Goal: Task Accomplishment & Management: Manage account settings

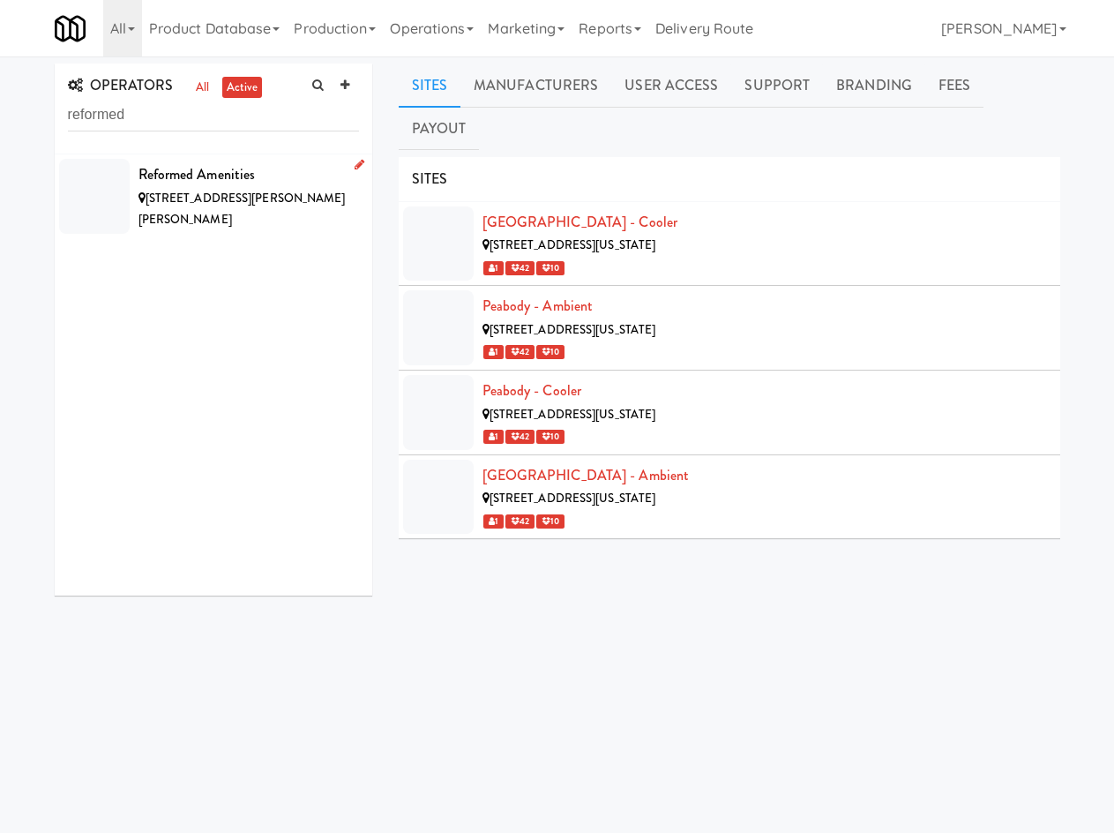
click at [206, 199] on span "5552 Lancelot Trl, Milton FL" at bounding box center [242, 209] width 207 height 39
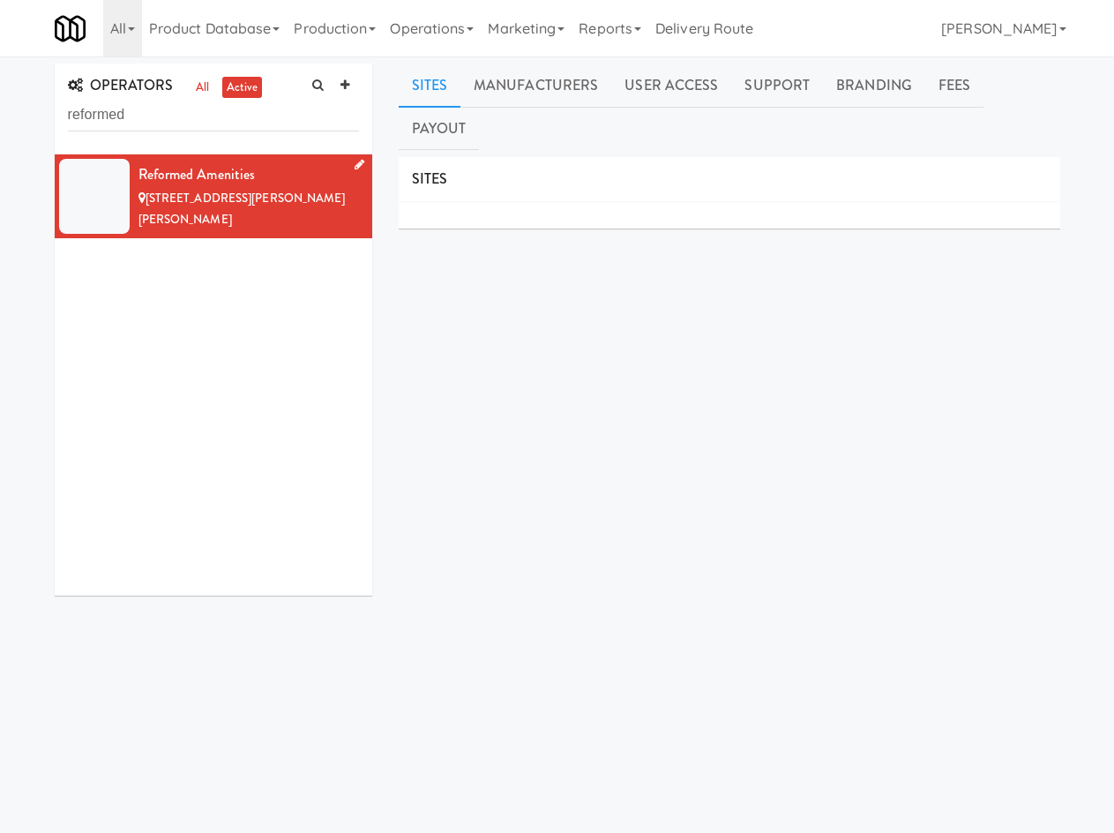
click at [289, 186] on div "Reformed Amenities" at bounding box center [249, 174] width 221 height 26
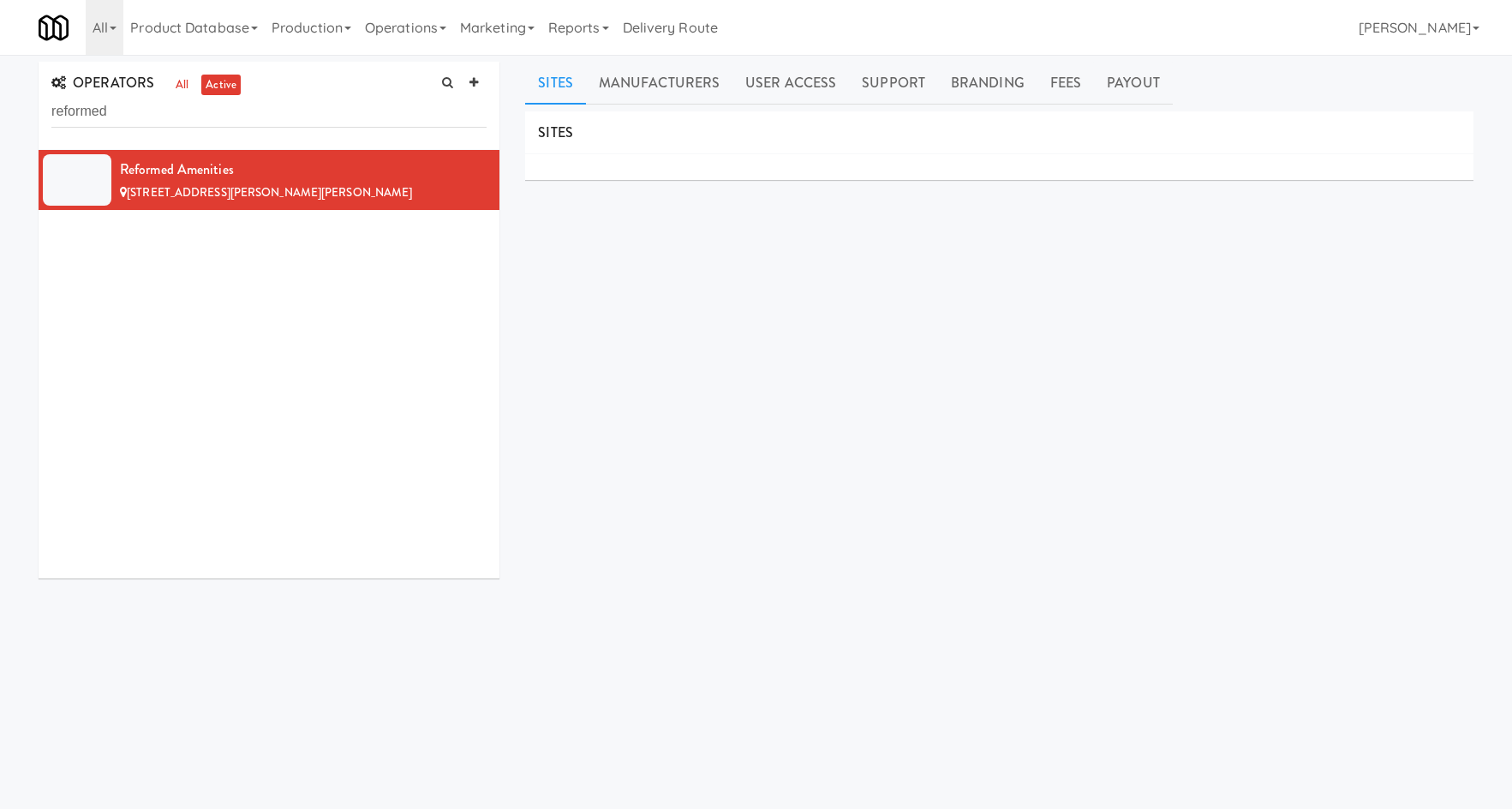
click at [0, 204] on div "OPERATORS all active reformed Reformed Amenities 5552 Lancelot Trl, Milton FL S…" at bounding box center [756, 408] width 1512 height 692
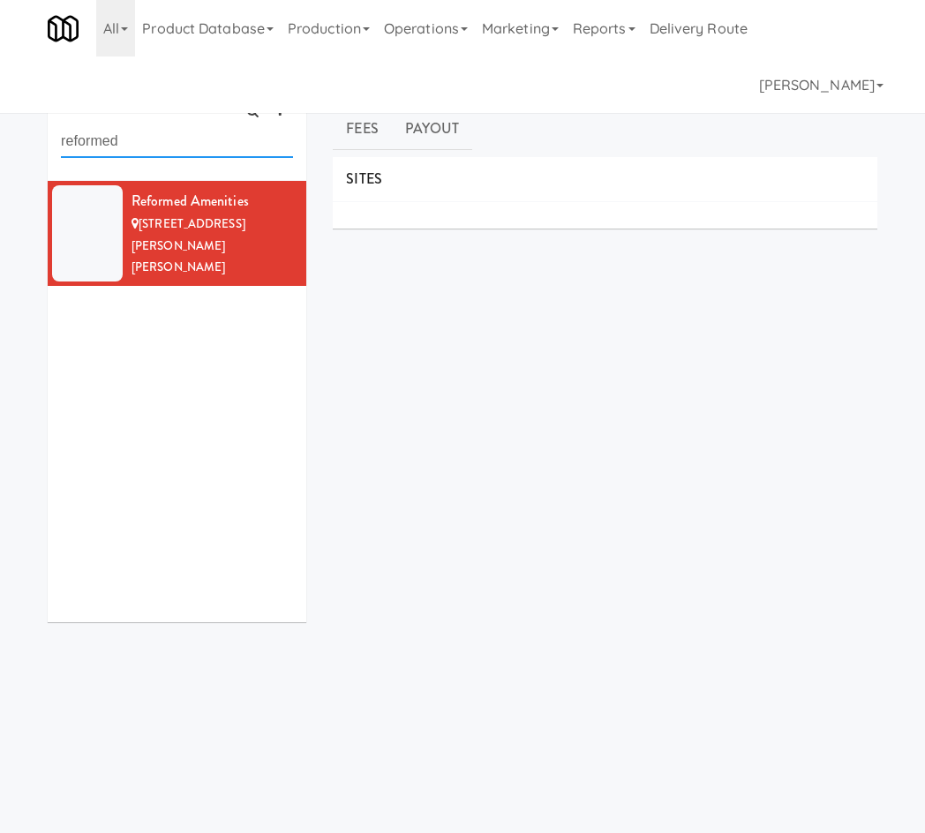
click at [146, 155] on input "reformed" at bounding box center [177, 141] width 232 height 33
click at [146, 154] on input "reformed" at bounding box center [177, 141] width 232 height 33
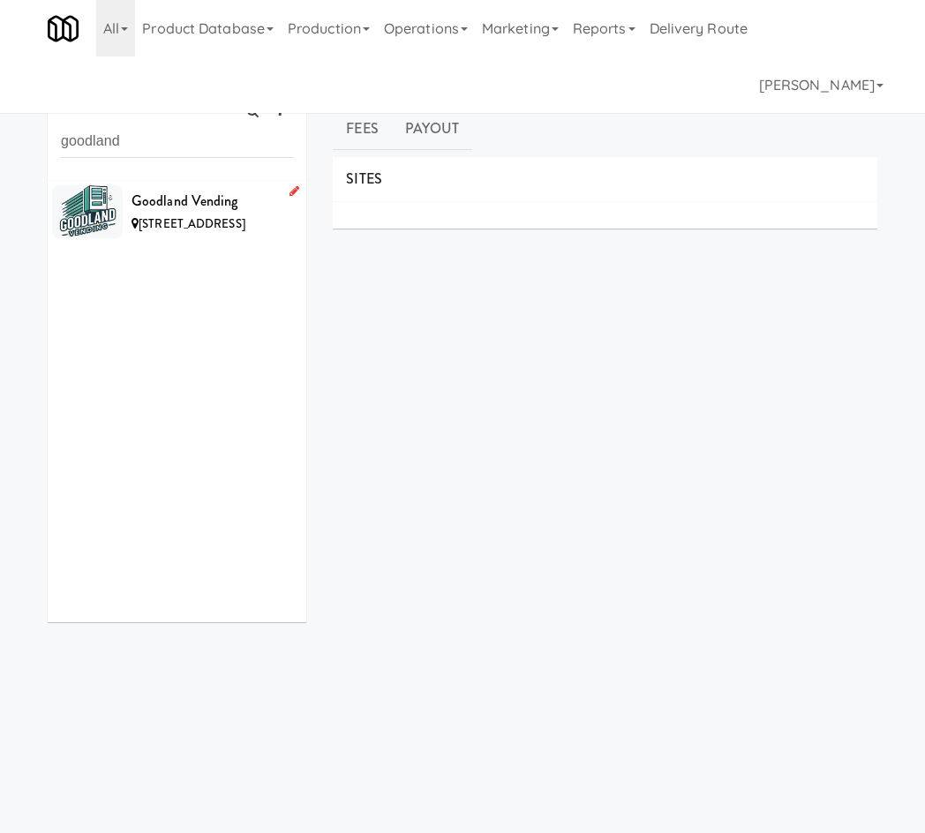
click at [176, 236] on div "1315 E Albion St, Milwaukee WI" at bounding box center [211, 225] width 161 height 22
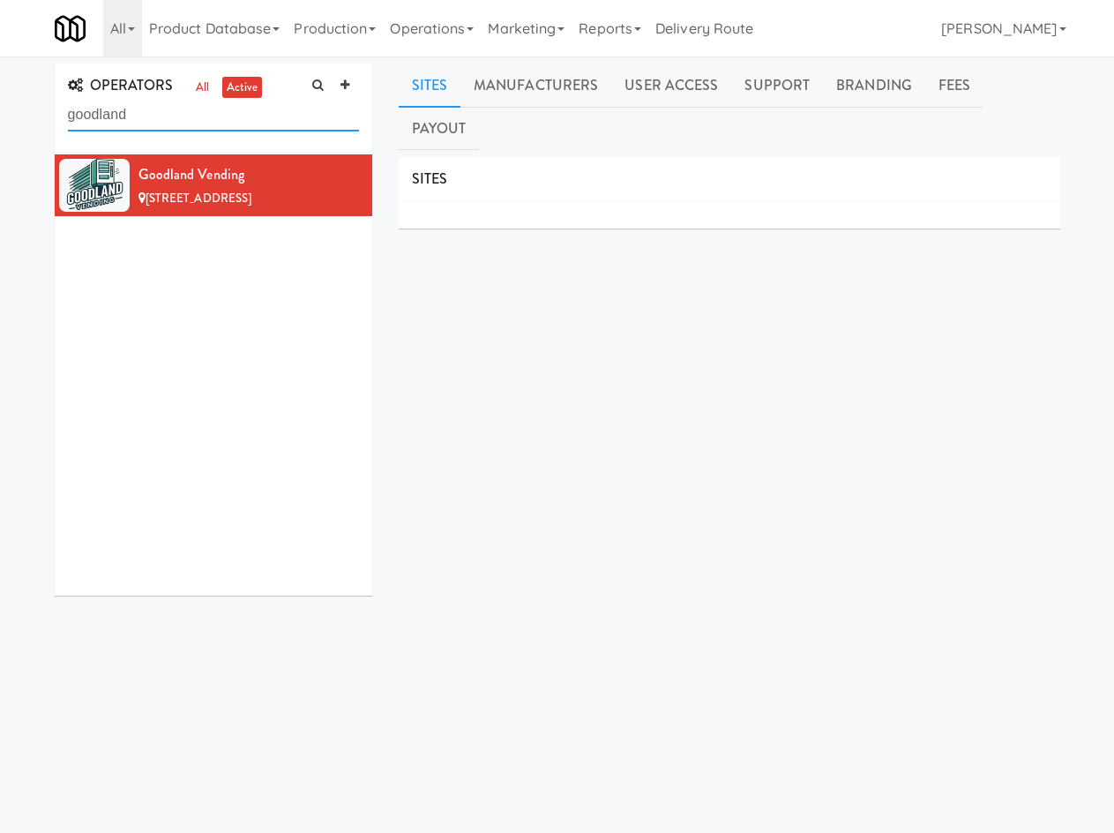
click at [138, 110] on input "goodland" at bounding box center [213, 115] width 291 height 33
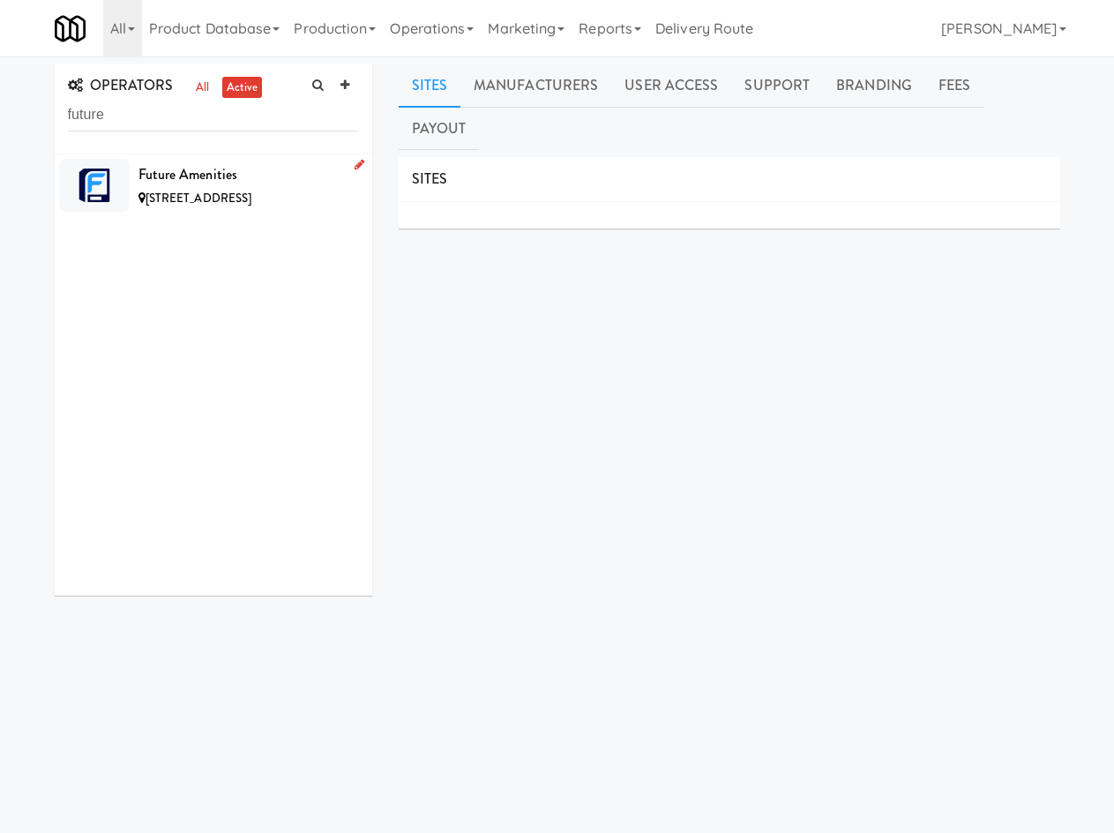
click at [247, 197] on span "1055 La Barge Creek Rd, La Barge WY" at bounding box center [199, 198] width 107 height 17
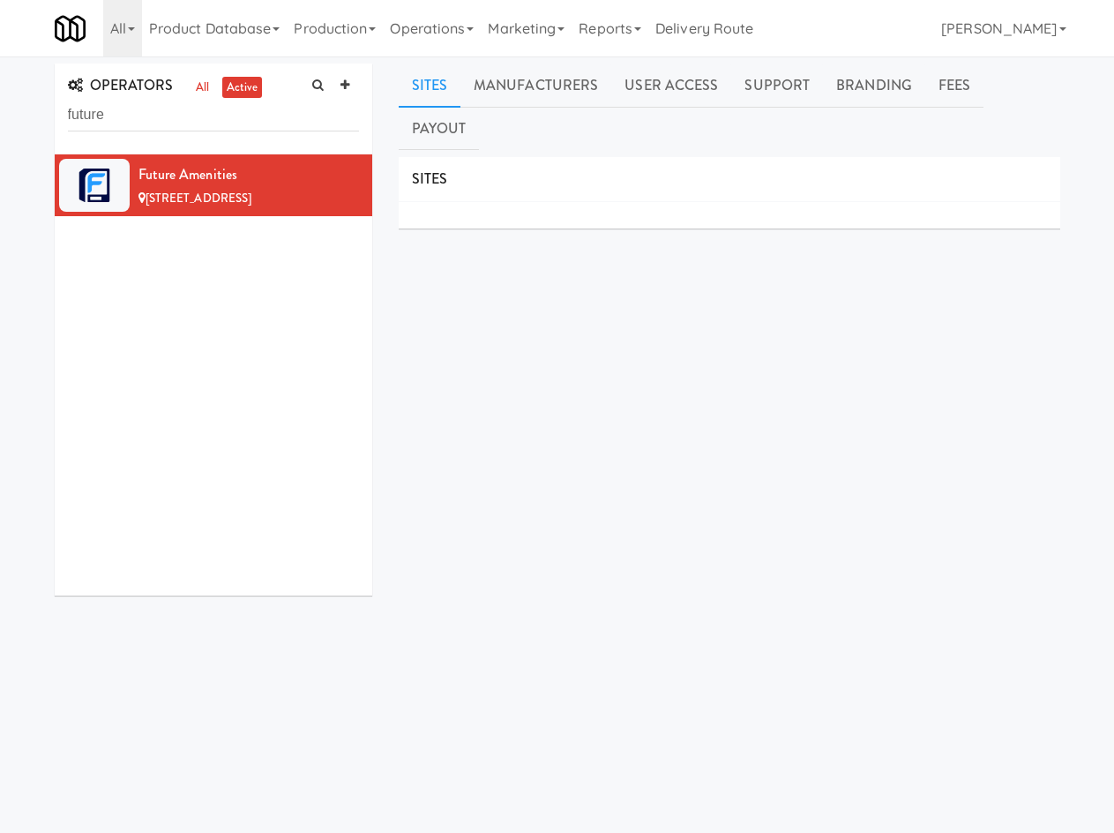
drag, startPoint x: 840, startPoint y: 289, endPoint x: 754, endPoint y: 214, distance: 113.8
click at [834, 276] on div "SITES MANUFACTURERS Future Amenities USERS Name Company Registered Christy Bell…" at bounding box center [730, 488] width 662 height 662
click at [160, 103] on input "future" at bounding box center [213, 115] width 291 height 33
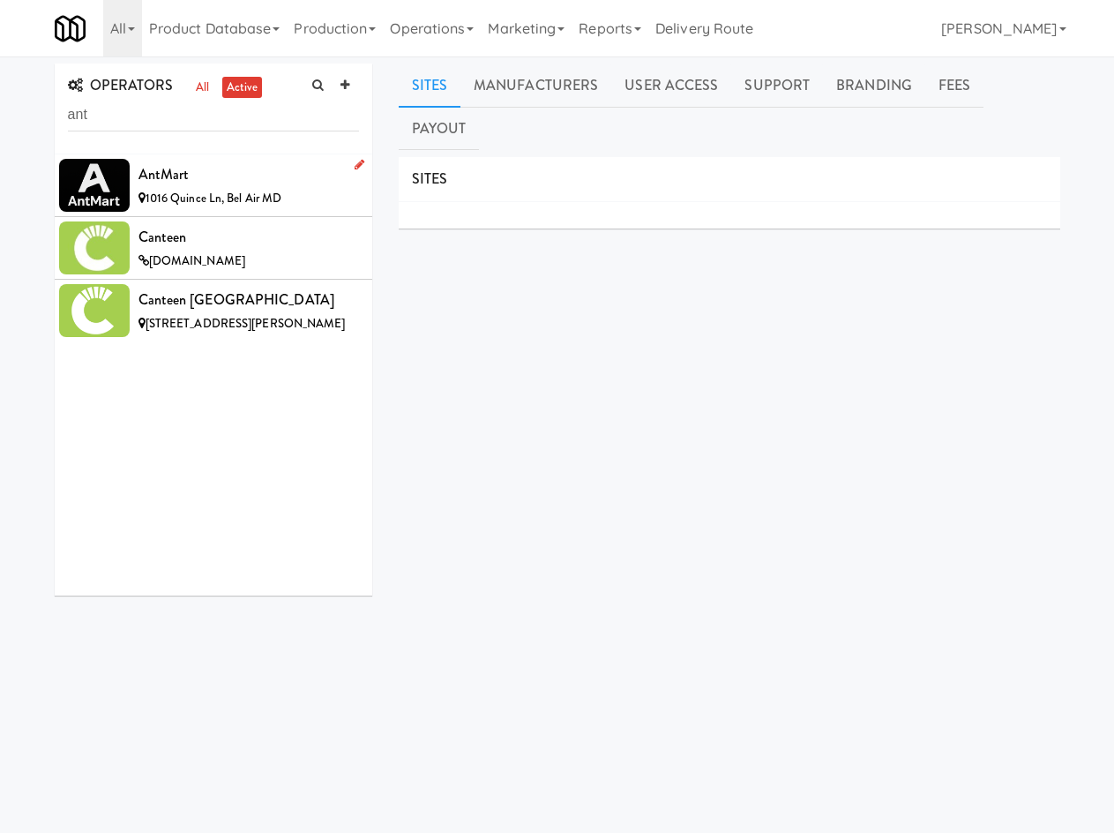
click at [214, 178] on div "AntMart" at bounding box center [249, 174] width 221 height 26
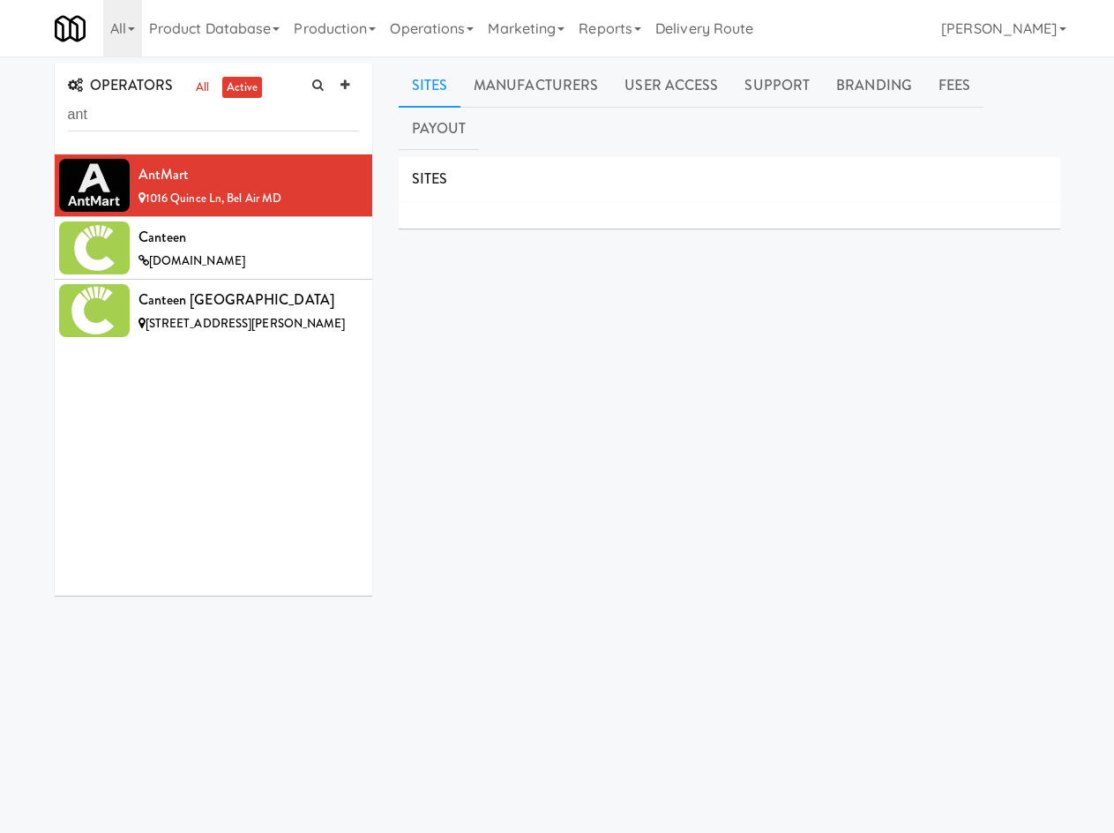
click at [808, 274] on div "SITES MANUFACTURERS AntMart USERS Name Company Registered Adam Antar N/A a mont…" at bounding box center [730, 488] width 662 height 662
click at [179, 108] on input "ant" at bounding box center [213, 115] width 291 height 33
click at [179, 107] on input "ant" at bounding box center [213, 115] width 291 height 33
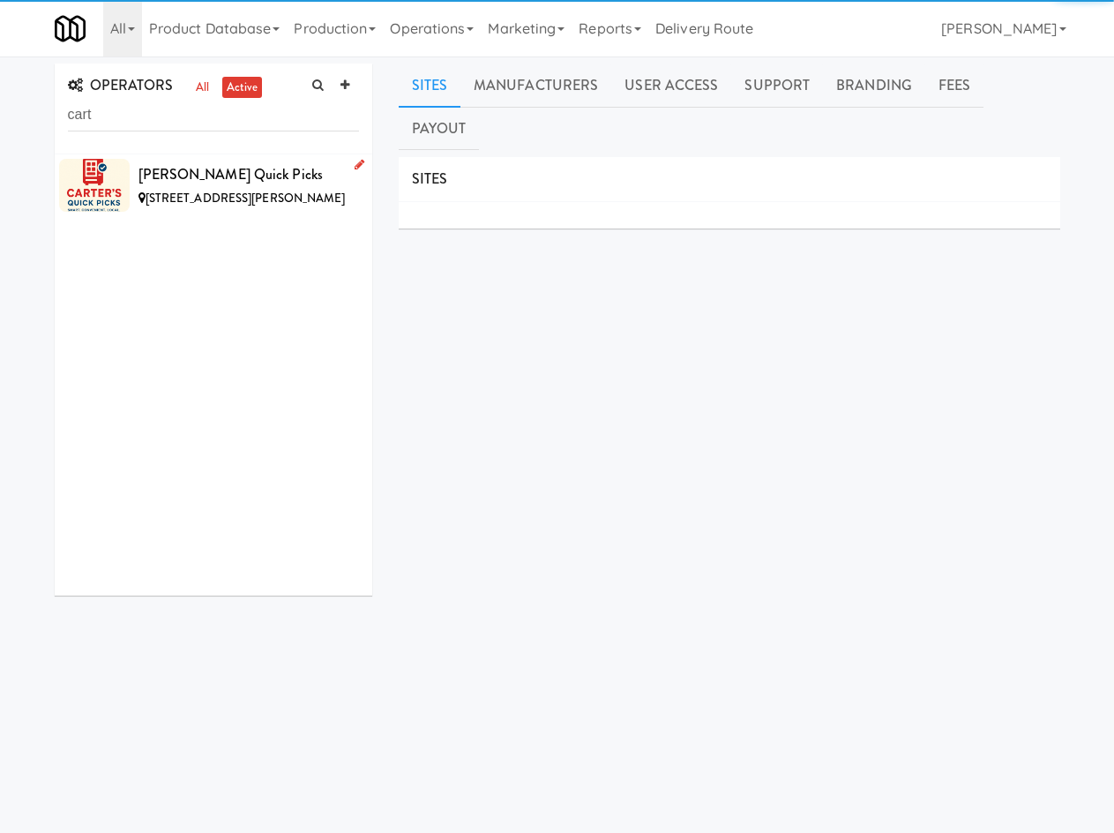
click at [186, 188] on div "2223 Fox Glen Cir, Vestavia Hills AL" at bounding box center [249, 199] width 221 height 22
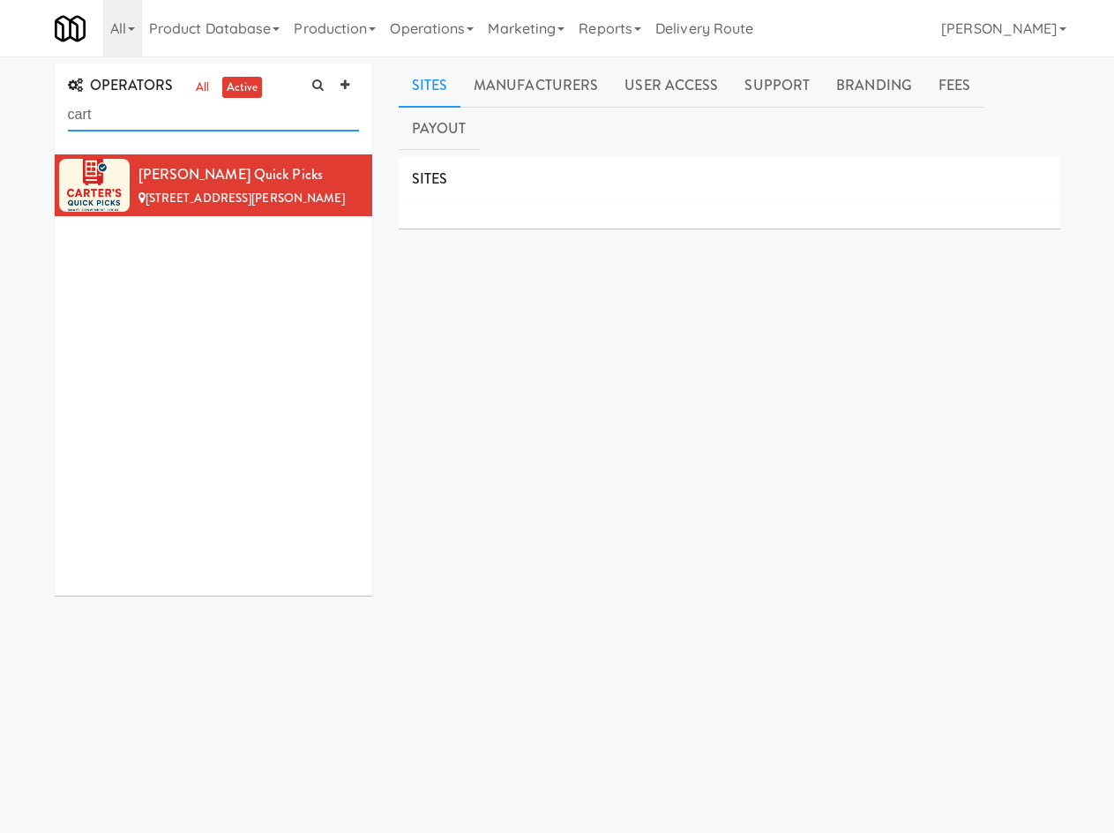
click at [122, 106] on input "cart" at bounding box center [213, 115] width 291 height 33
paste input "DBA Branson Falls Lodge"
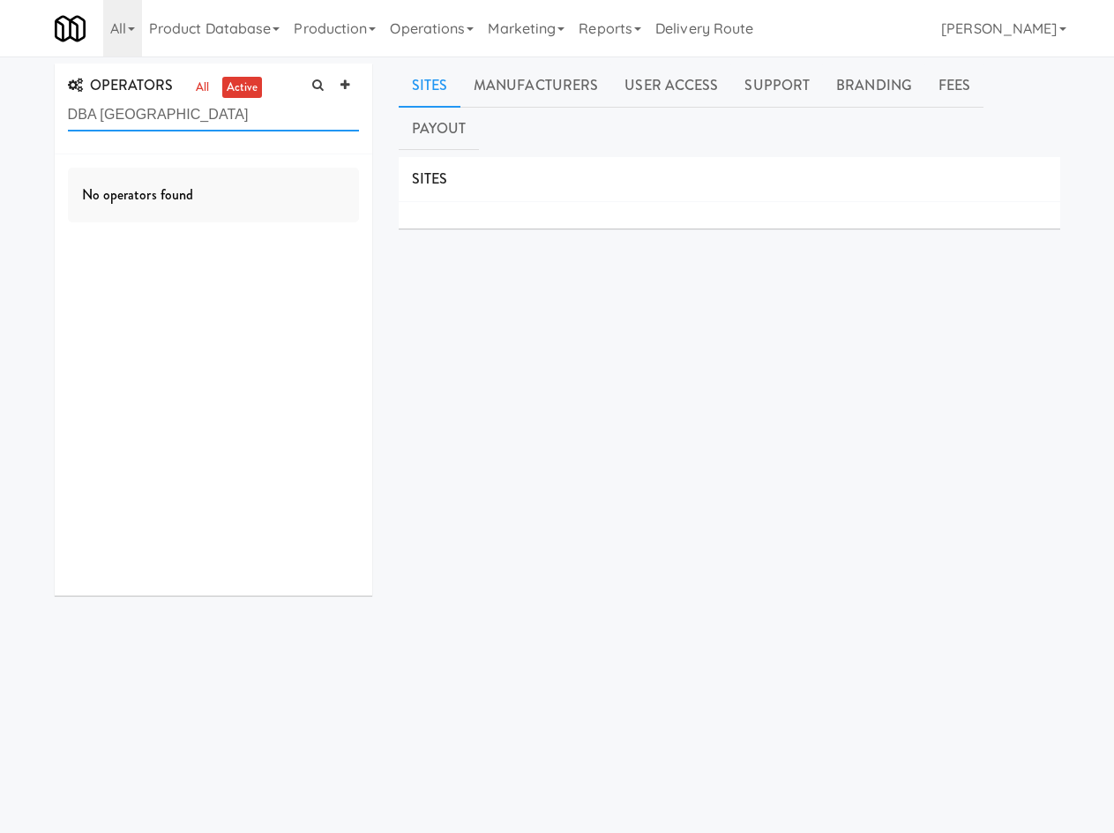
drag, startPoint x: 99, startPoint y: 112, endPoint x: 4, endPoint y: 139, distance: 98.1
click at [4, 139] on div "OPERATORS all active DBA Branson Falls Lodge No operators found Sites Manufactu…" at bounding box center [557, 441] width 1114 height 755
click at [131, 117] on input "Branson" at bounding box center [213, 115] width 291 height 33
click at [129, 114] on input "Branson" at bounding box center [213, 115] width 291 height 33
click at [128, 113] on input "t" at bounding box center [213, 115] width 291 height 33
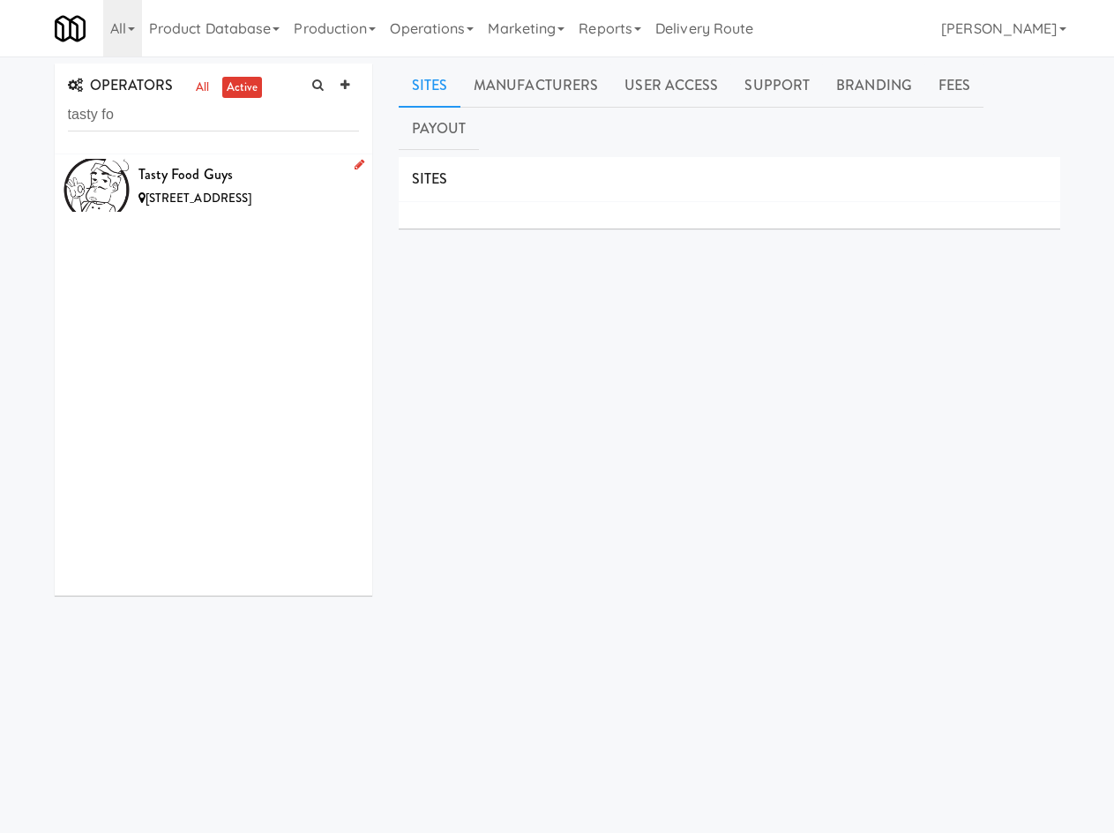
drag, startPoint x: 249, startPoint y: 187, endPoint x: 242, endPoint y: 197, distance: 12.0
click at [246, 194] on div "6094 Las Colinas Cir, Greenacres FL" at bounding box center [249, 199] width 221 height 22
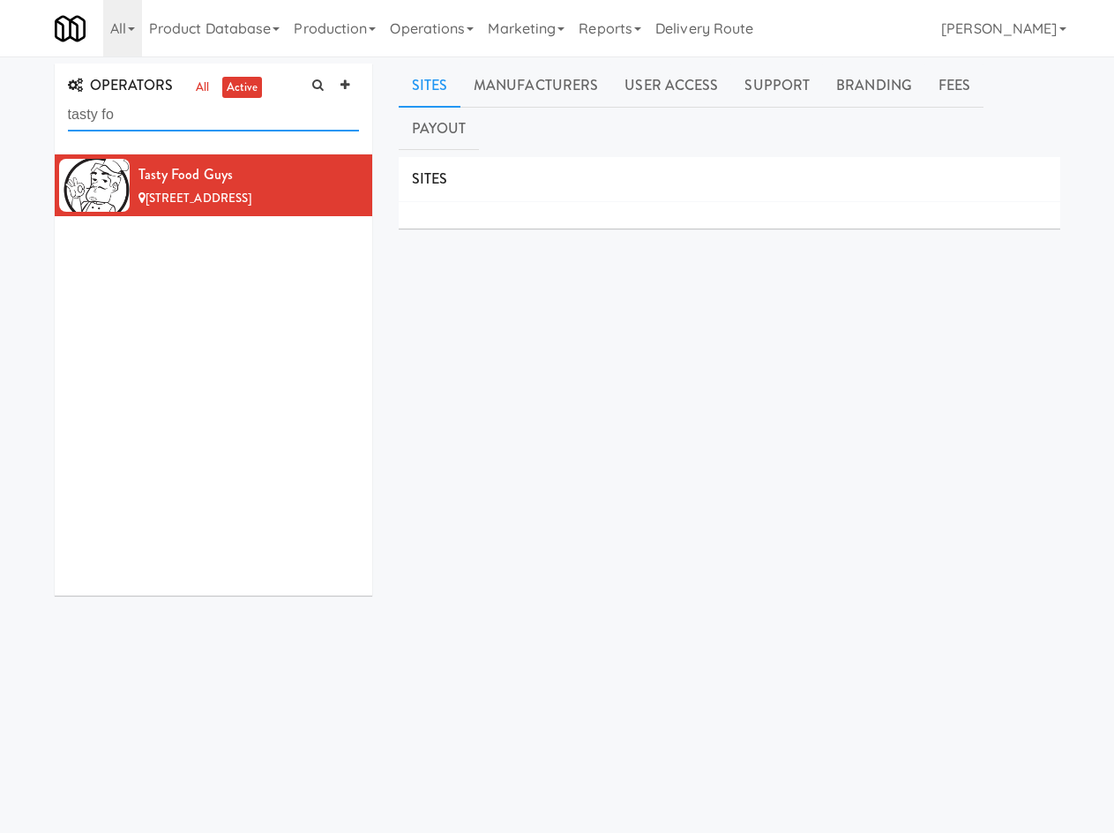
click at [148, 112] on input "tasty fo" at bounding box center [213, 115] width 291 height 33
click at [148, 115] on input "tasty fo" at bounding box center [213, 115] width 291 height 33
paste input "Breezy"
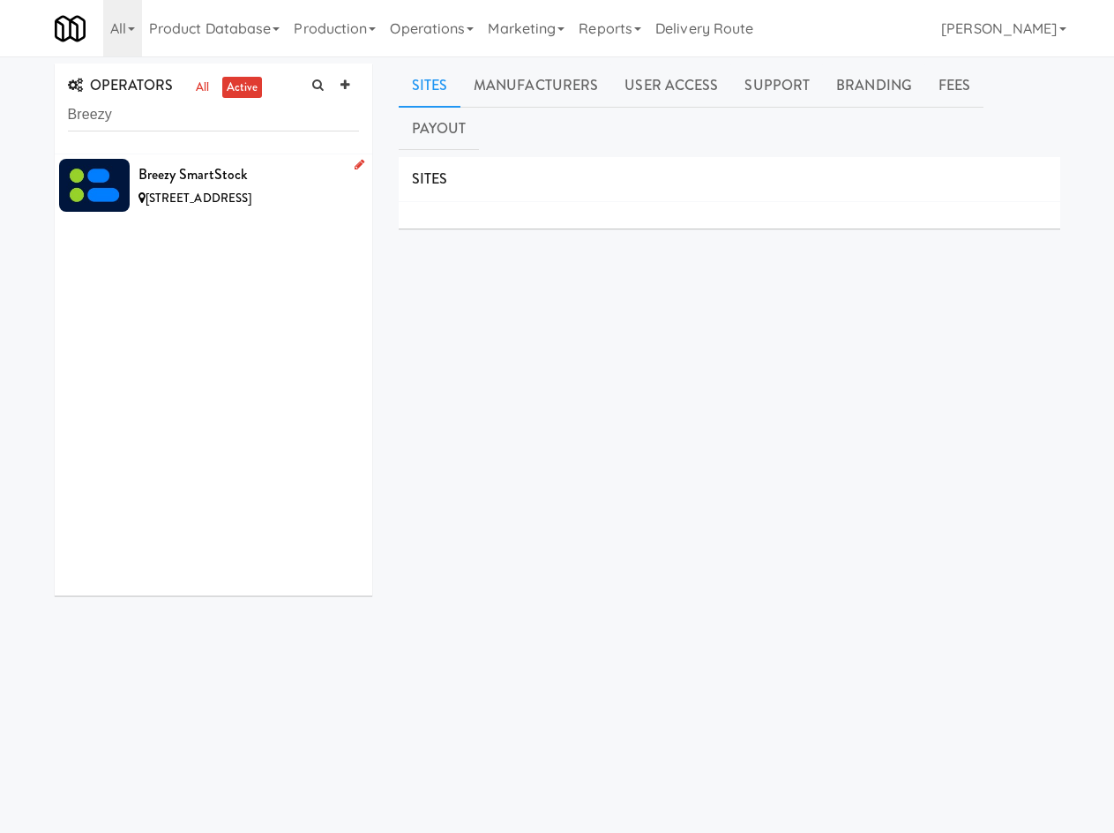
click at [219, 177] on div "Breezy SmartStock" at bounding box center [249, 174] width 221 height 26
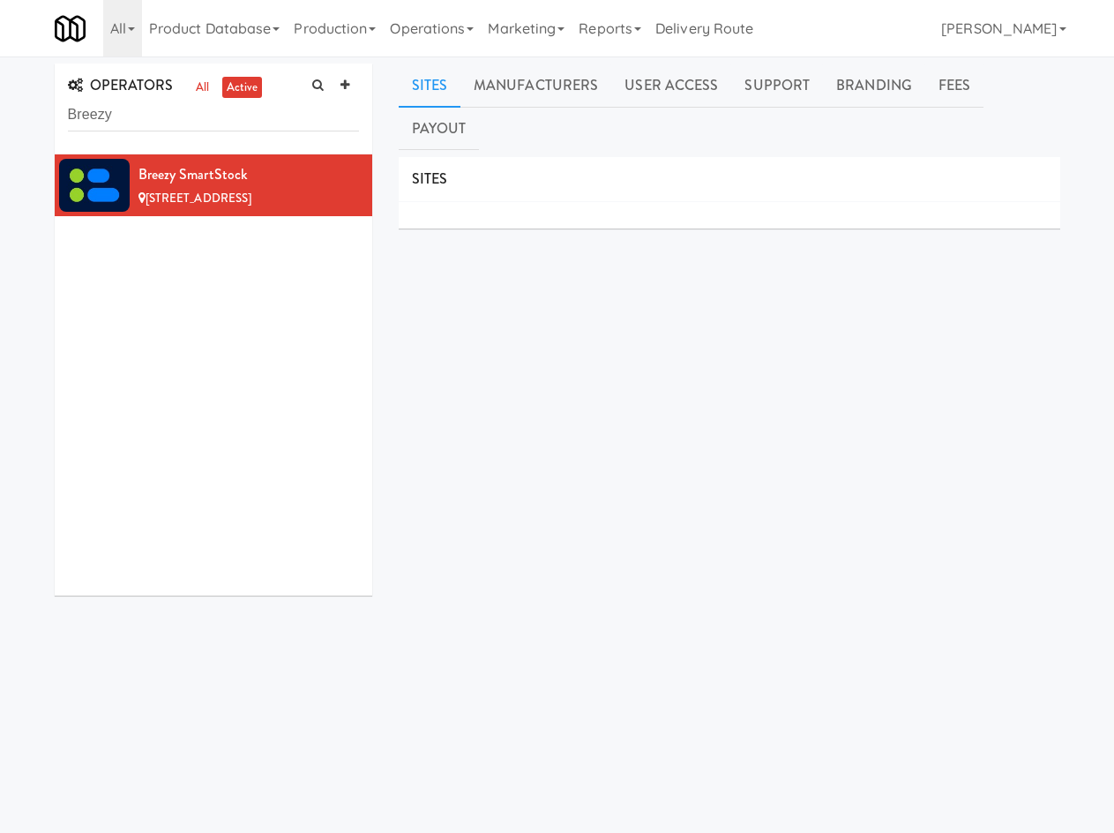
click at [146, 96] on div "OPERATORS all active Breezy" at bounding box center [214, 109] width 318 height 91
click at [143, 107] on input "Breezy" at bounding box center [213, 115] width 291 height 33
click at [143, 106] on input "Breezy" at bounding box center [213, 115] width 291 height 33
drag, startPoint x: 143, startPoint y: 106, endPoint x: 158, endPoint y: 88, distance: 23.2
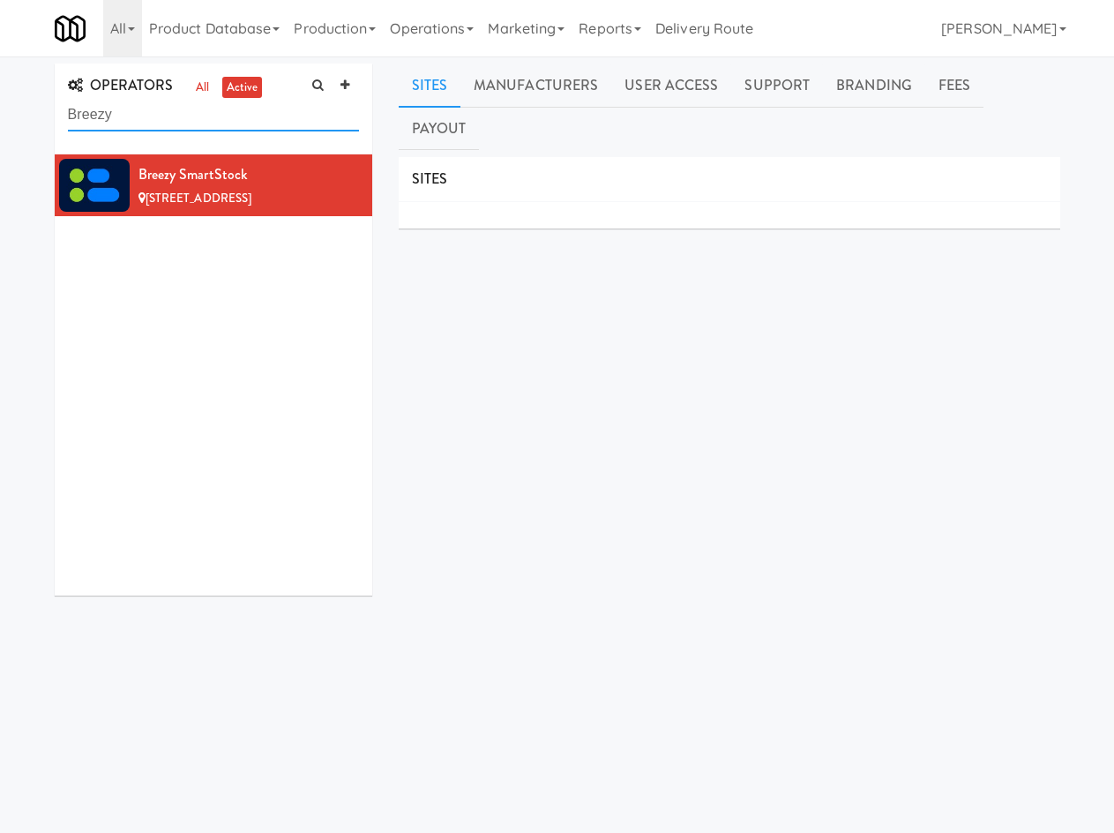
click at [141, 107] on input "Breezy" at bounding box center [213, 115] width 291 height 33
paste input "Munchbox"
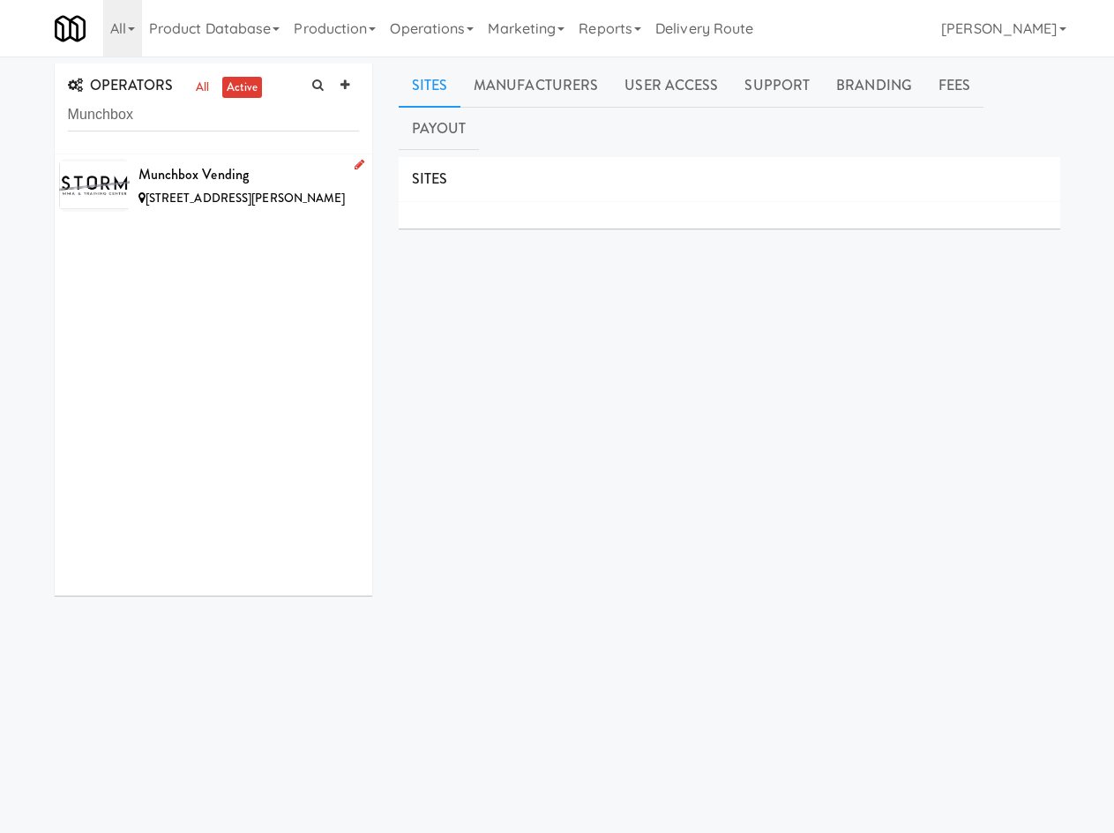
click at [182, 175] on div "Munchbox Vending" at bounding box center [249, 174] width 221 height 26
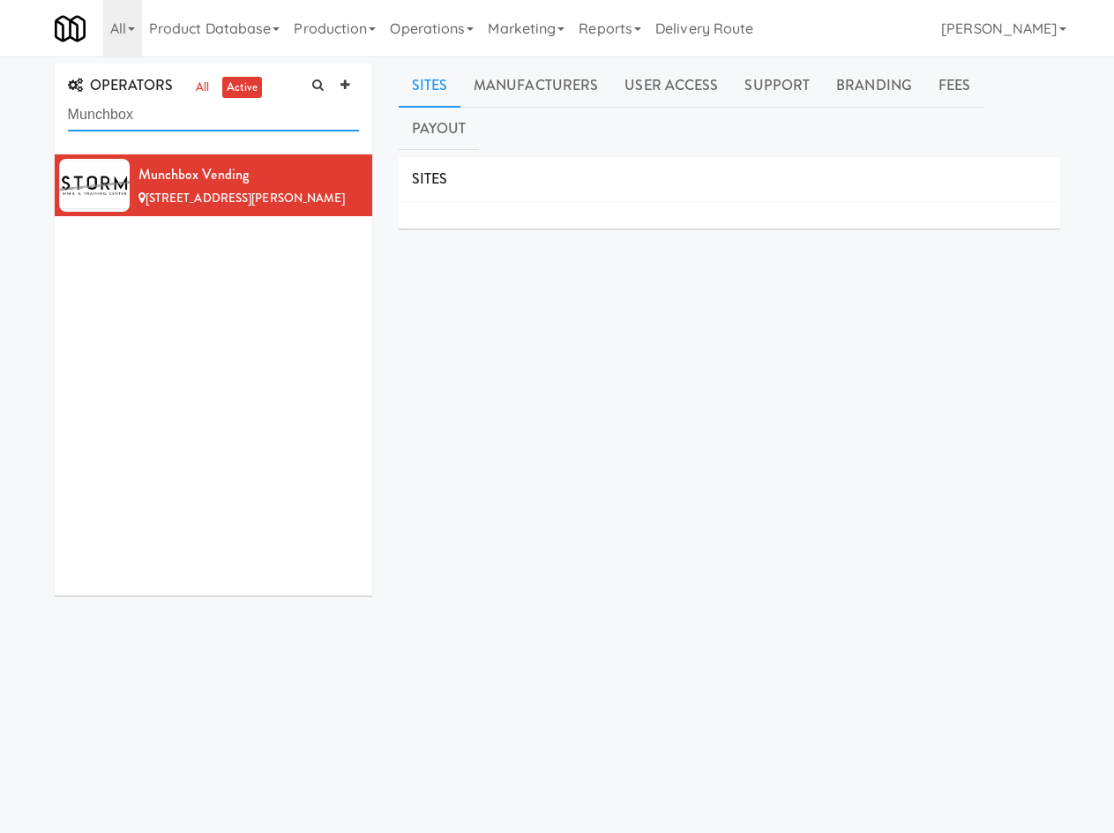
click at [125, 116] on input "Munchbox" at bounding box center [213, 115] width 291 height 33
click at [126, 116] on input "Munchbox" at bounding box center [213, 115] width 291 height 33
click at [127, 116] on input "Munchbox" at bounding box center [213, 115] width 291 height 33
paste input "She Vends Ai"
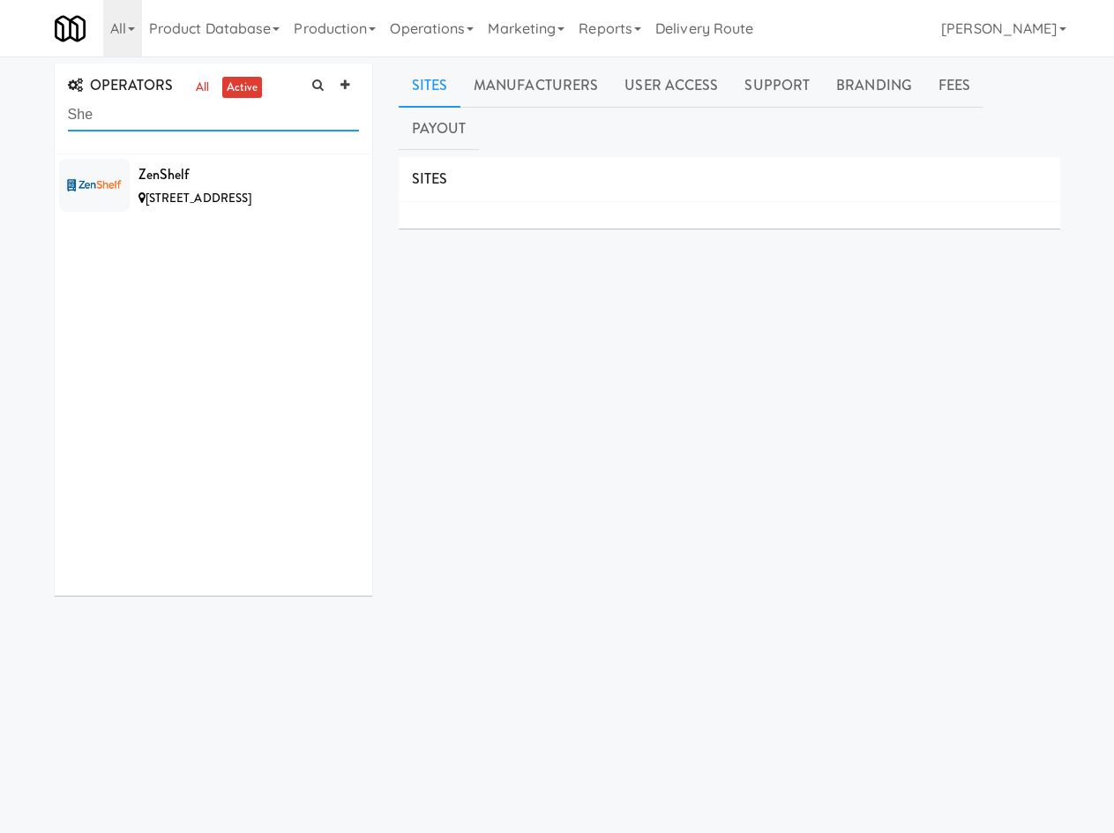
click at [213, 115] on input "She" at bounding box center [213, 115] width 291 height 33
click at [213, 116] on input "She" at bounding box center [213, 115] width 291 height 33
click at [206, 184] on div "Ravel Vending" at bounding box center [249, 174] width 221 height 26
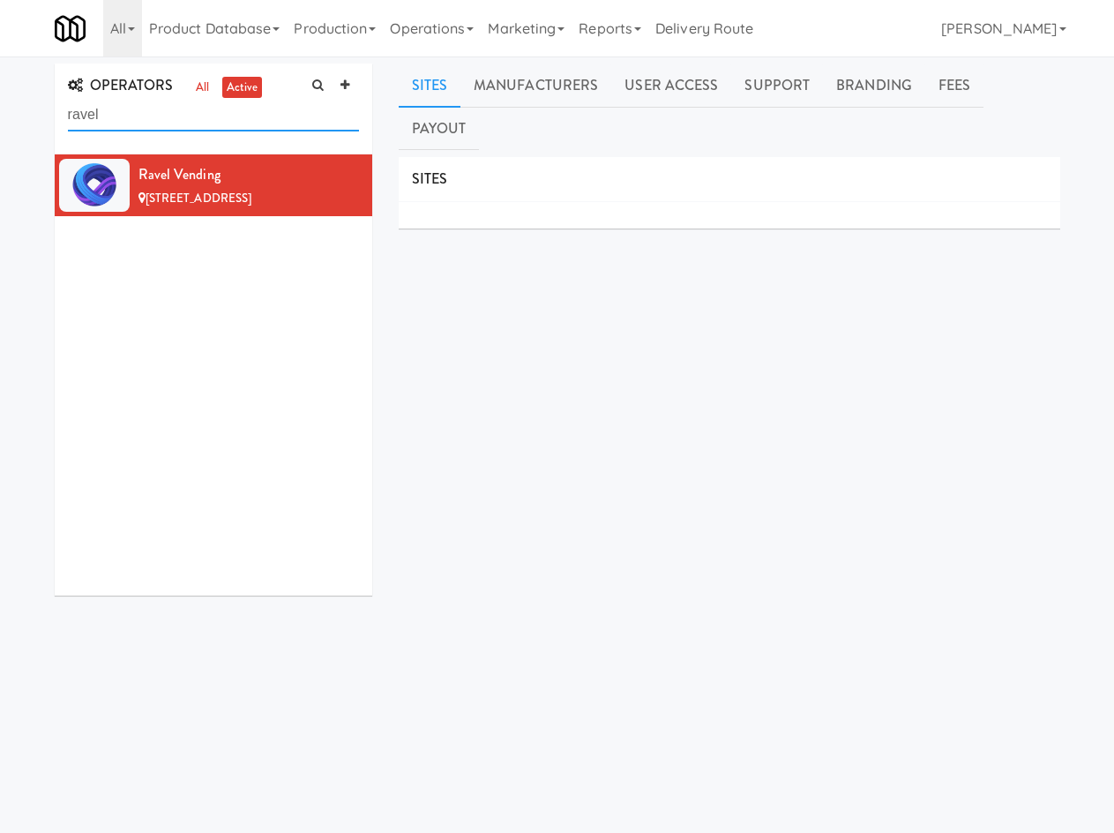
click at [211, 127] on input "ravel" at bounding box center [213, 115] width 291 height 33
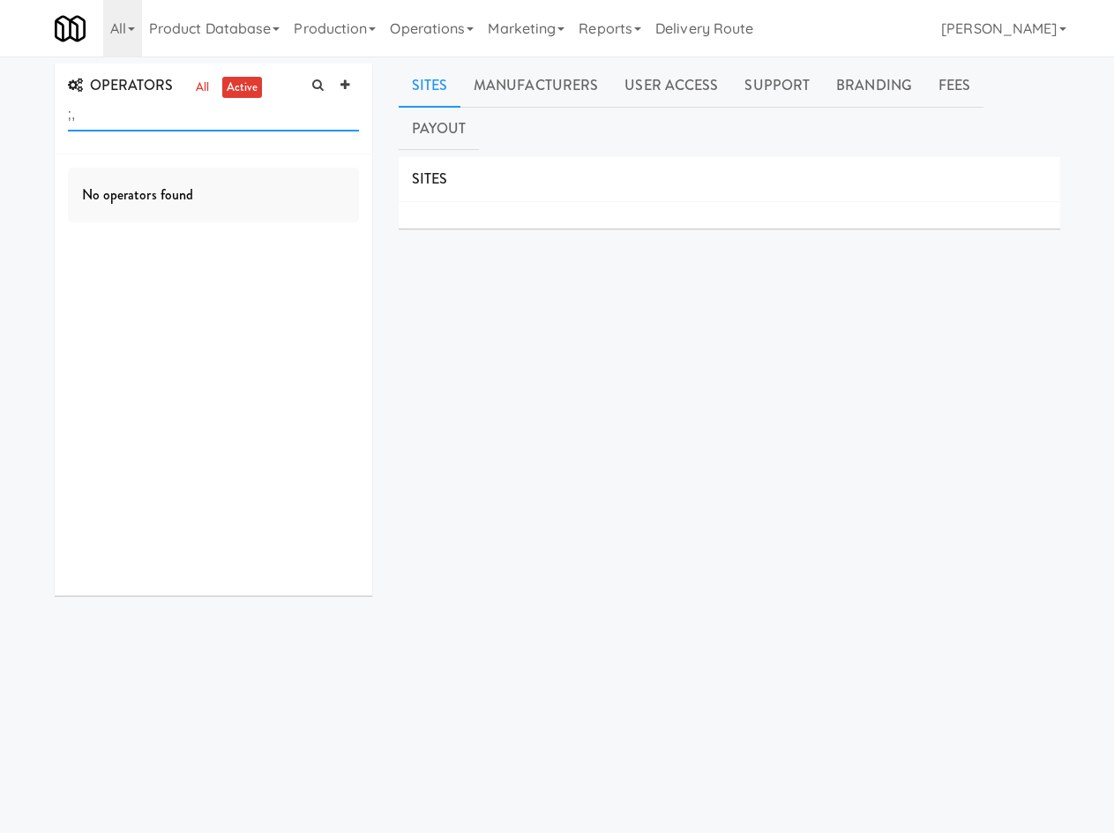
type input ";"
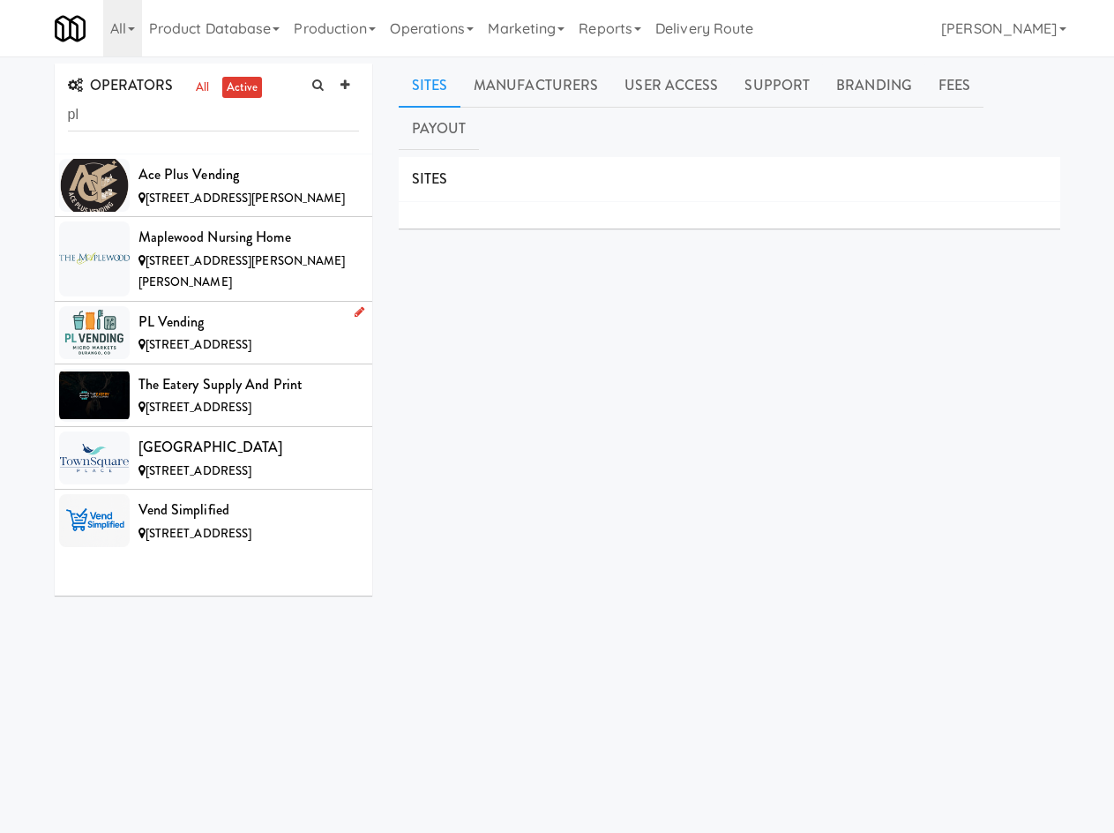
click at [242, 336] on span "63 Hay Barn Rd, Durango CO" at bounding box center [199, 344] width 107 height 17
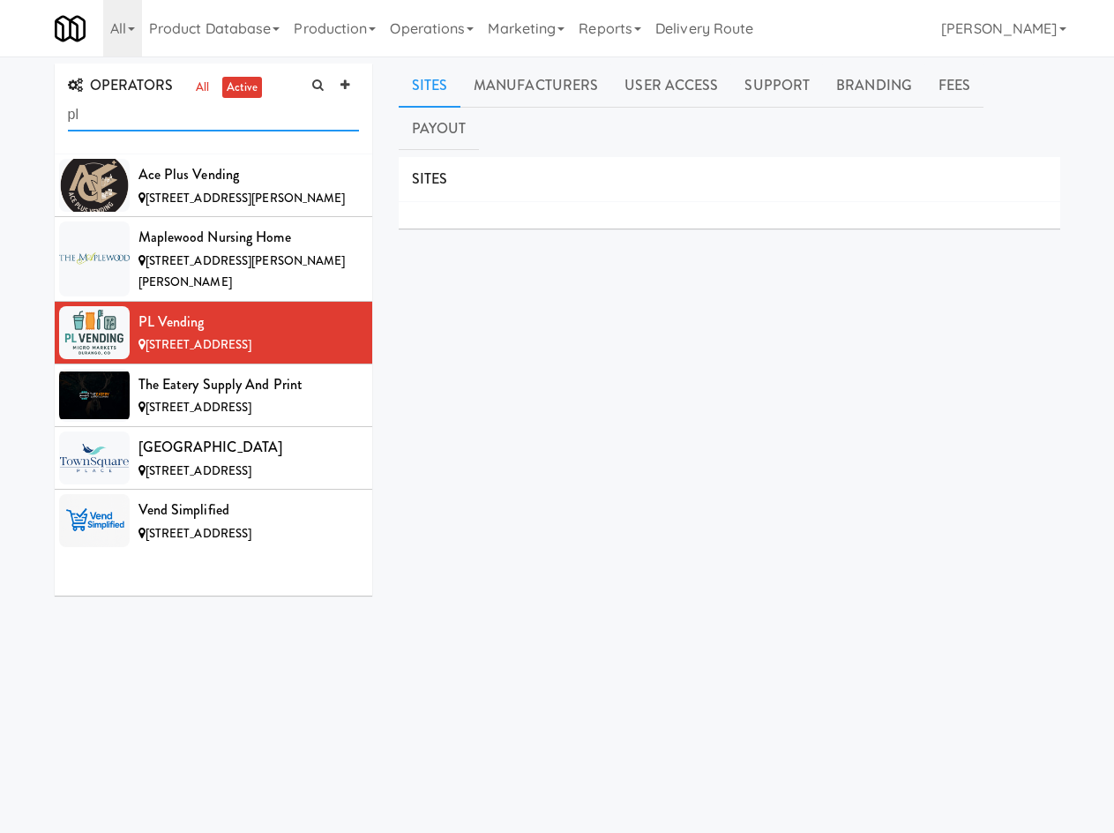
click at [242, 124] on input "pl" at bounding box center [213, 115] width 291 height 33
click at [242, 123] on input "pl" at bounding box center [213, 115] width 291 height 33
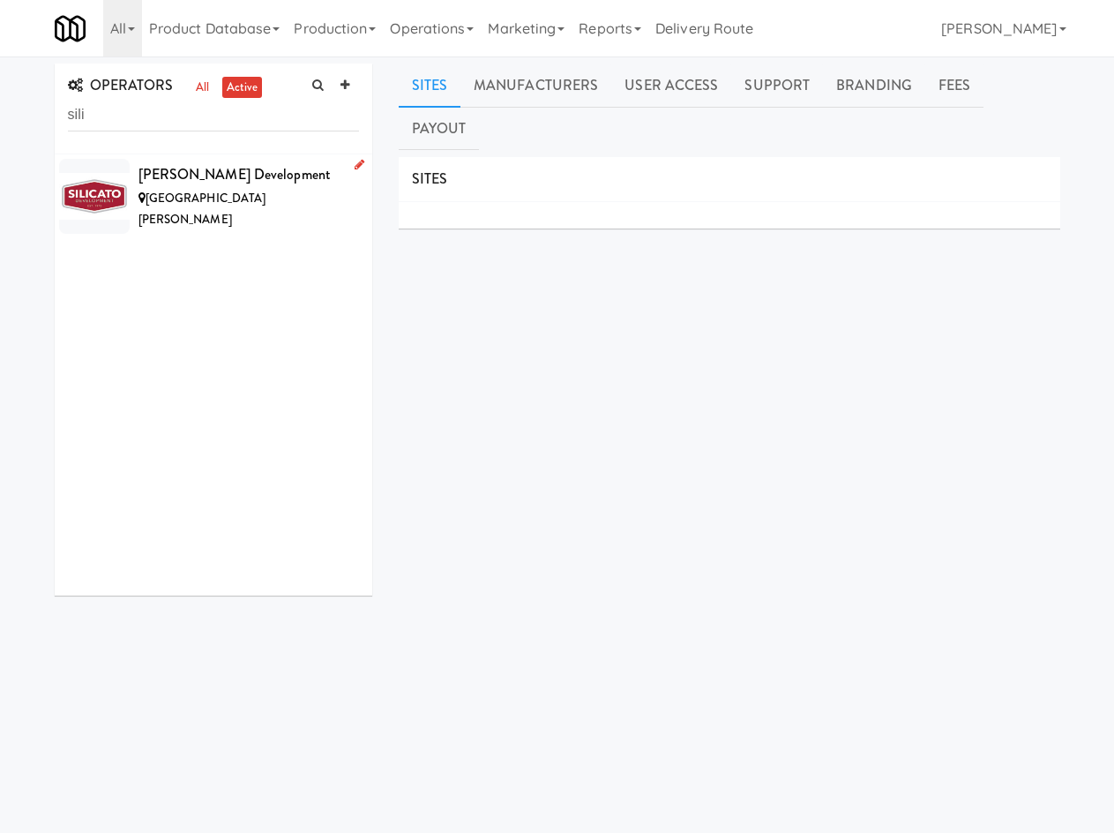
click at [231, 193] on span "36932 Silicato Dr, Millsboro DE" at bounding box center [203, 209] width 128 height 39
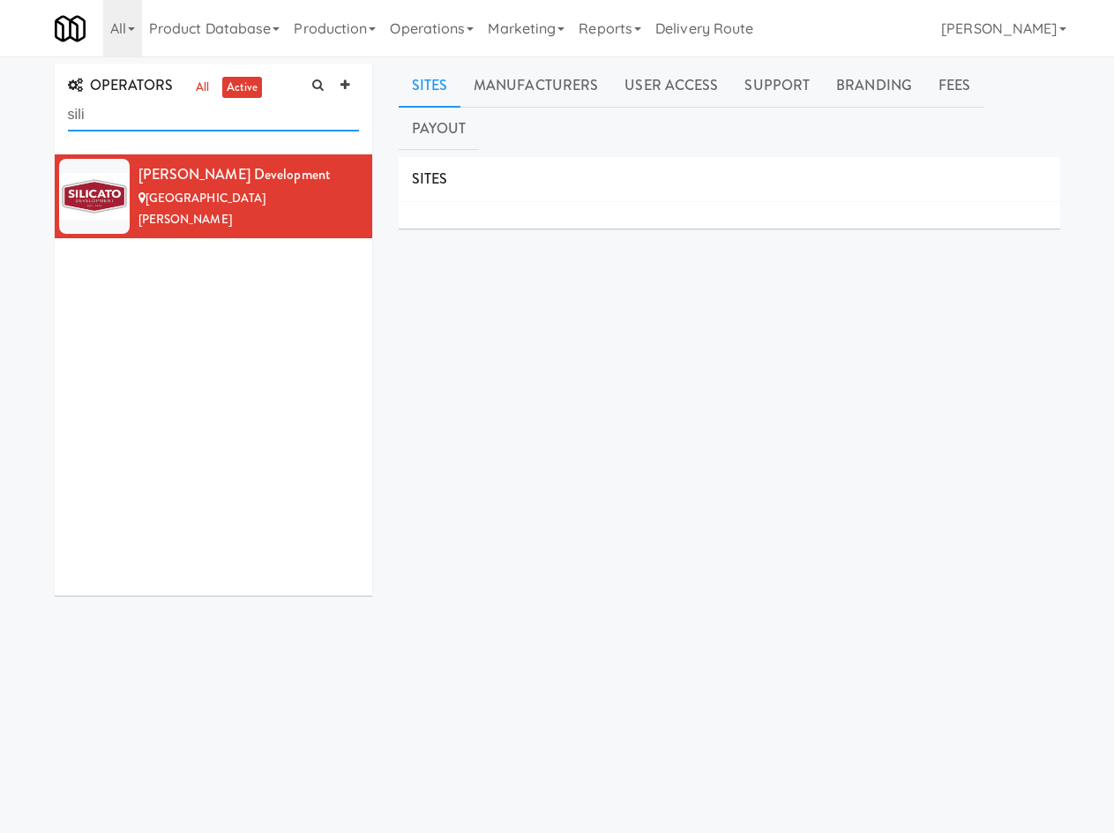
click at [145, 101] on input "sili" at bounding box center [213, 115] width 291 height 33
click at [144, 101] on input "sili" at bounding box center [213, 115] width 291 height 33
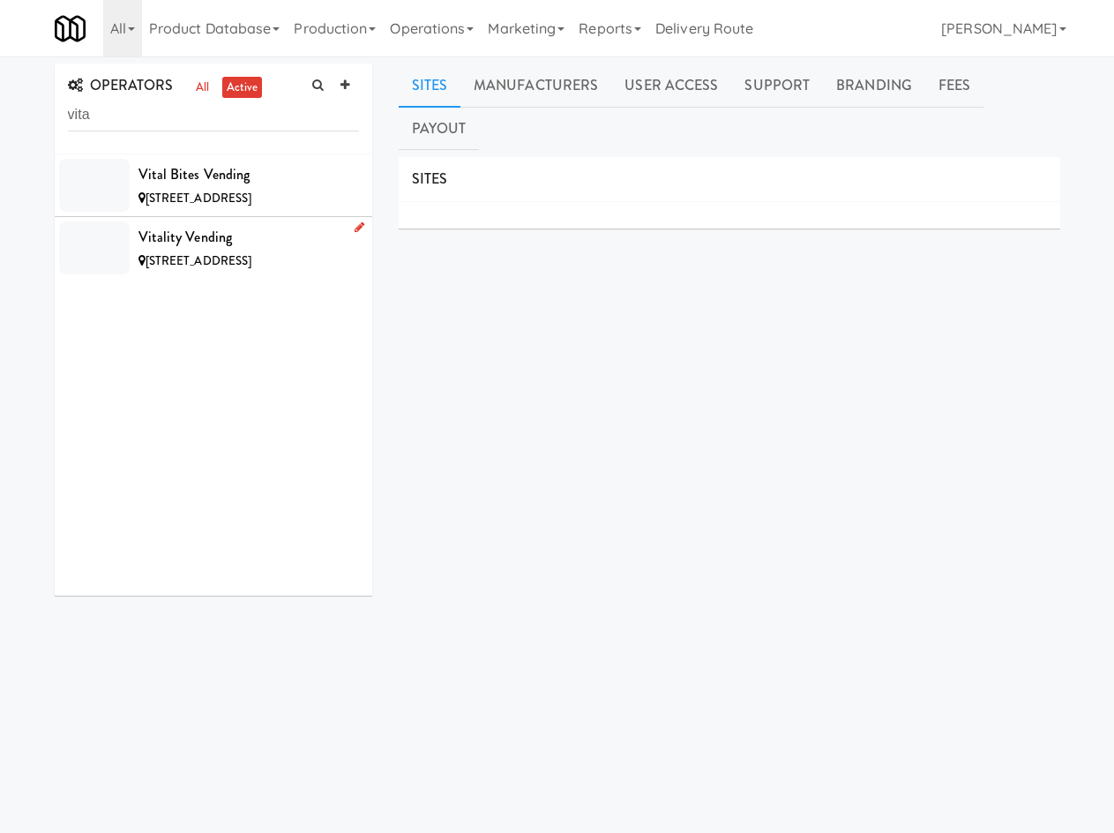
click at [197, 253] on span "2234 S Smithville Rd, Kettering OH" at bounding box center [199, 260] width 107 height 17
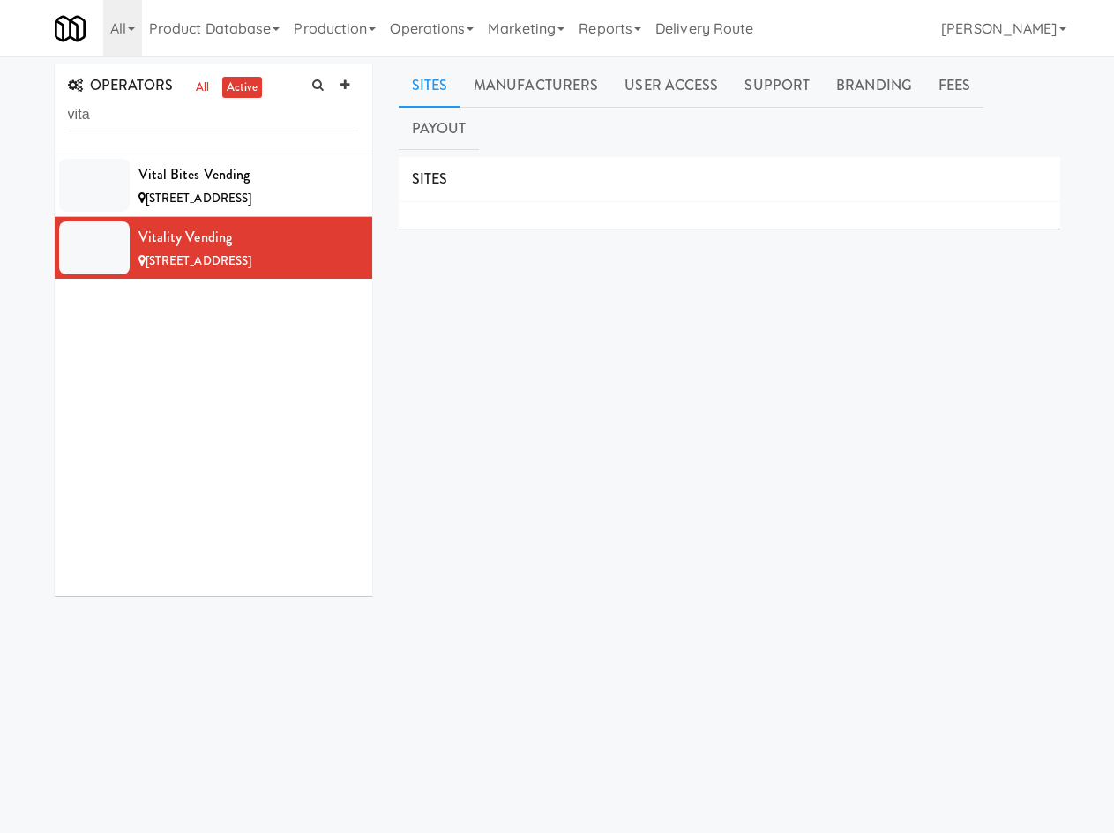
click at [253, 131] on div "OPERATORS all active vita" at bounding box center [214, 109] width 318 height 91
click at [253, 115] on input "vita" at bounding box center [213, 115] width 291 height 33
click at [253, 117] on input "vita" at bounding box center [213, 115] width 291 height 33
type input "babb"
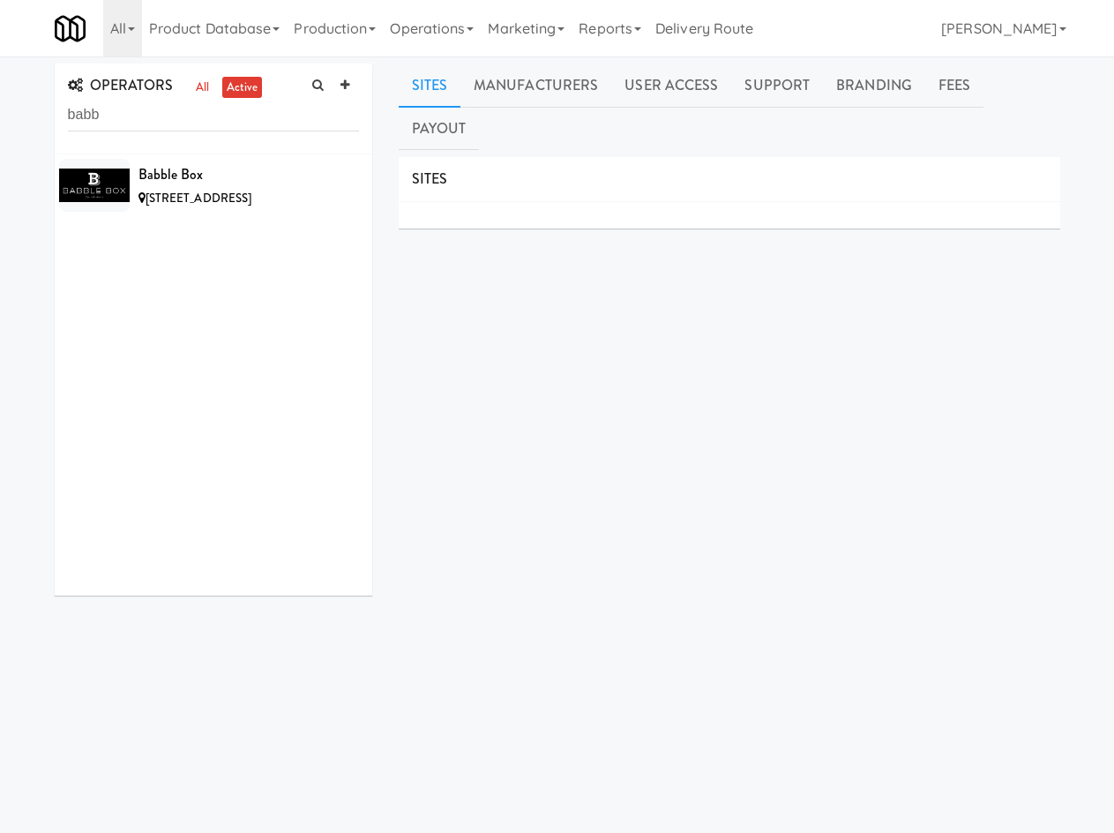
click at [209, 231] on div "Babble Box 11818 97th Ln NE, Kirkland WA" at bounding box center [214, 374] width 318 height 441
click at [222, 218] on div "Babble Box 11818 97th Ln NE, Kirkland WA" at bounding box center [214, 374] width 318 height 441
click at [239, 177] on div "Babble Box" at bounding box center [249, 174] width 221 height 26
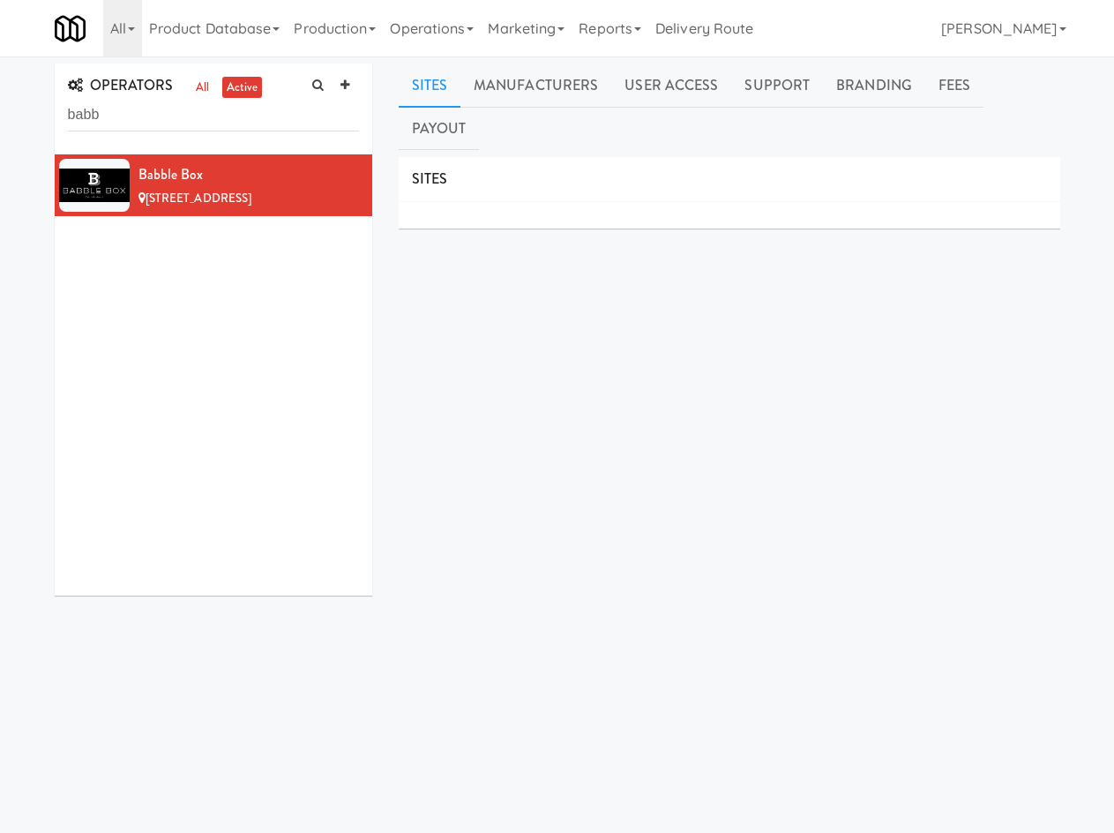
drag, startPoint x: 301, startPoint y: 690, endPoint x: 289, endPoint y: 685, distance: 12.6
click at [301, 689] on div "OPERATORS all active babb Babble Box 11818 97th Ln NE, Kirkland WA Sites Manufa…" at bounding box center [557, 441] width 1032 height 755
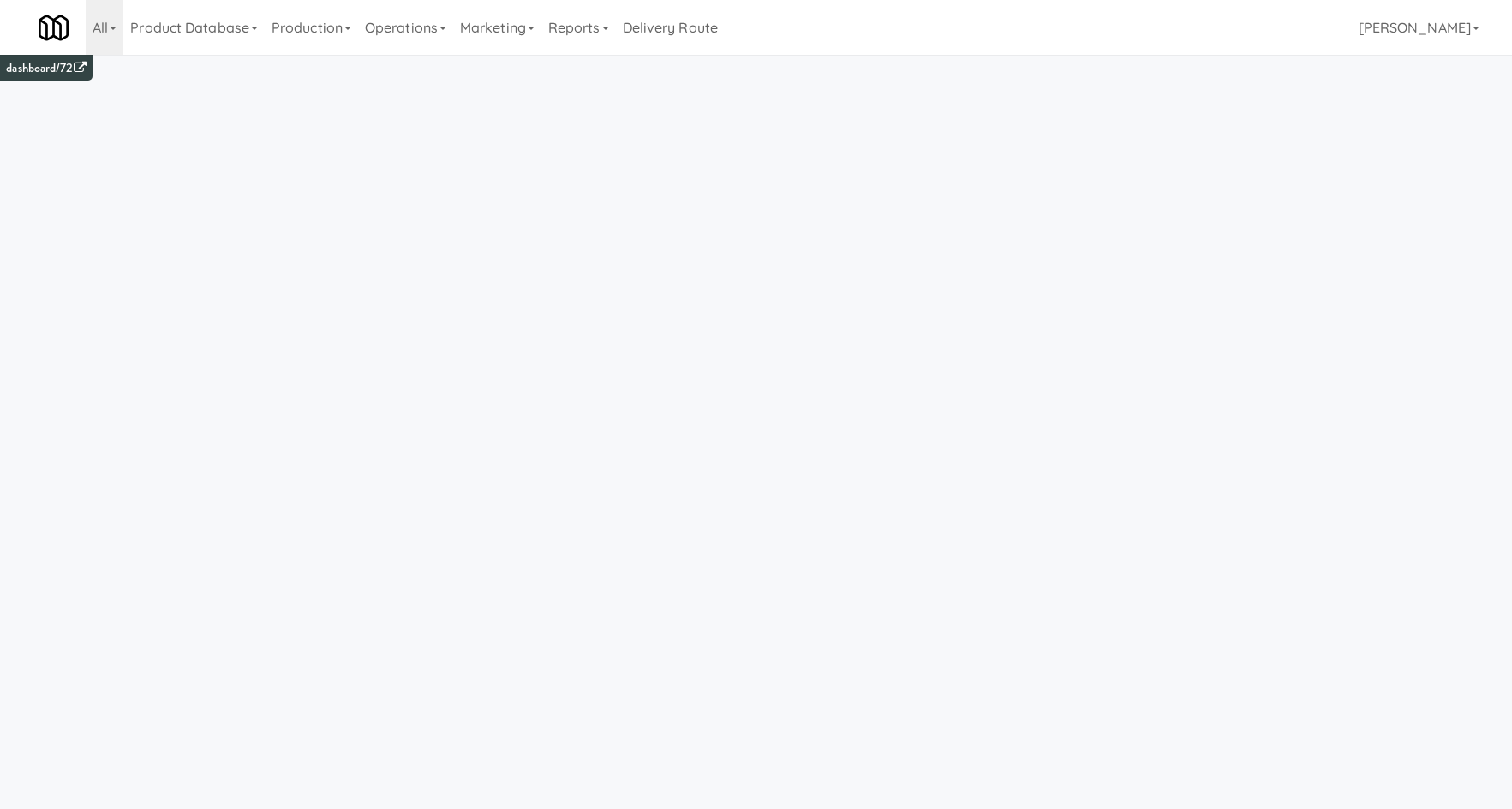
drag, startPoint x: 421, startPoint y: 16, endPoint x: 485, endPoint y: 187, distance: 182.6
click at [421, 17] on link "Operations" at bounding box center [406, 27] width 95 height 54
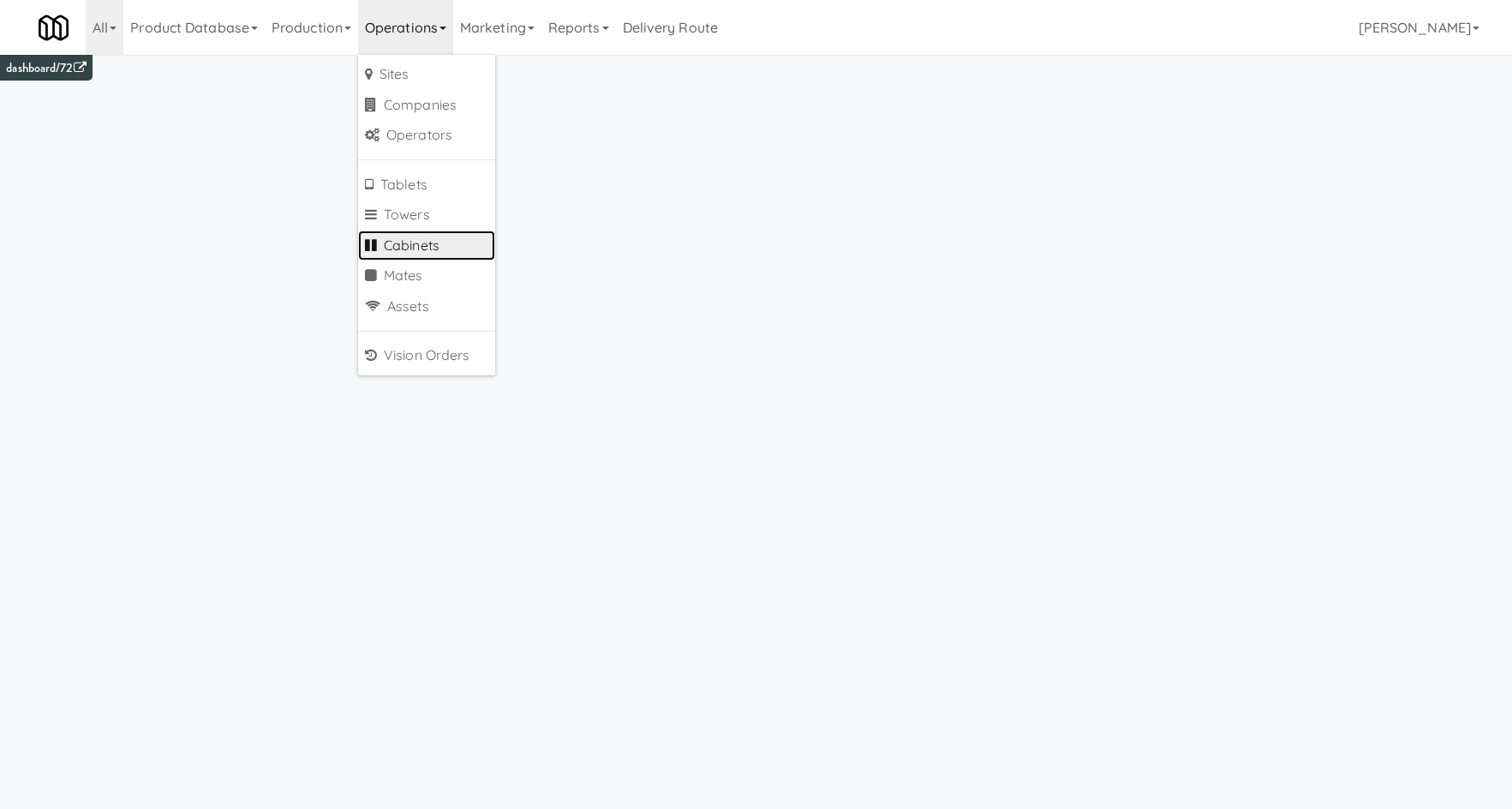
click at [459, 254] on link "Cabinets" at bounding box center [426, 246] width 137 height 31
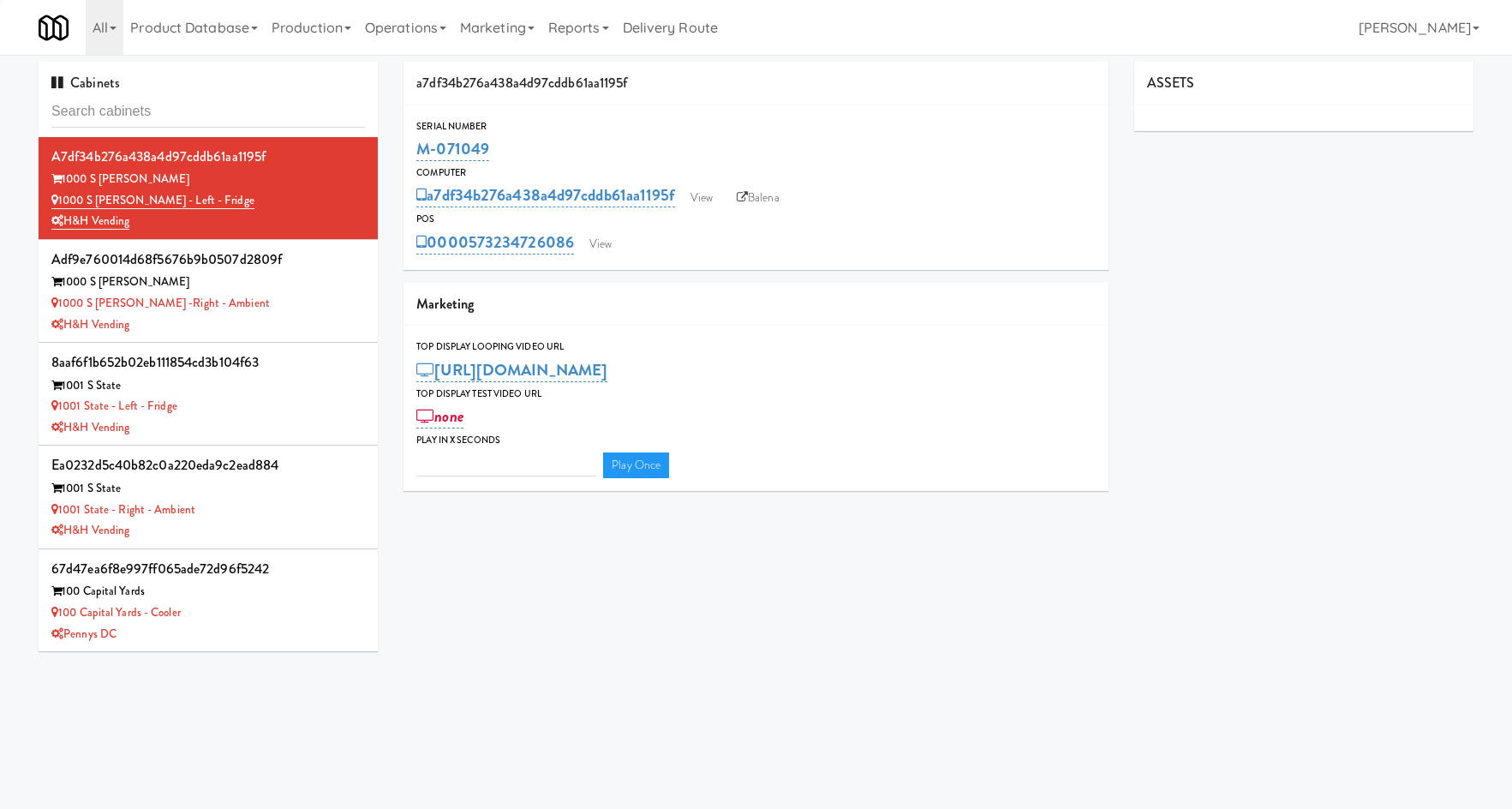
type input "3"
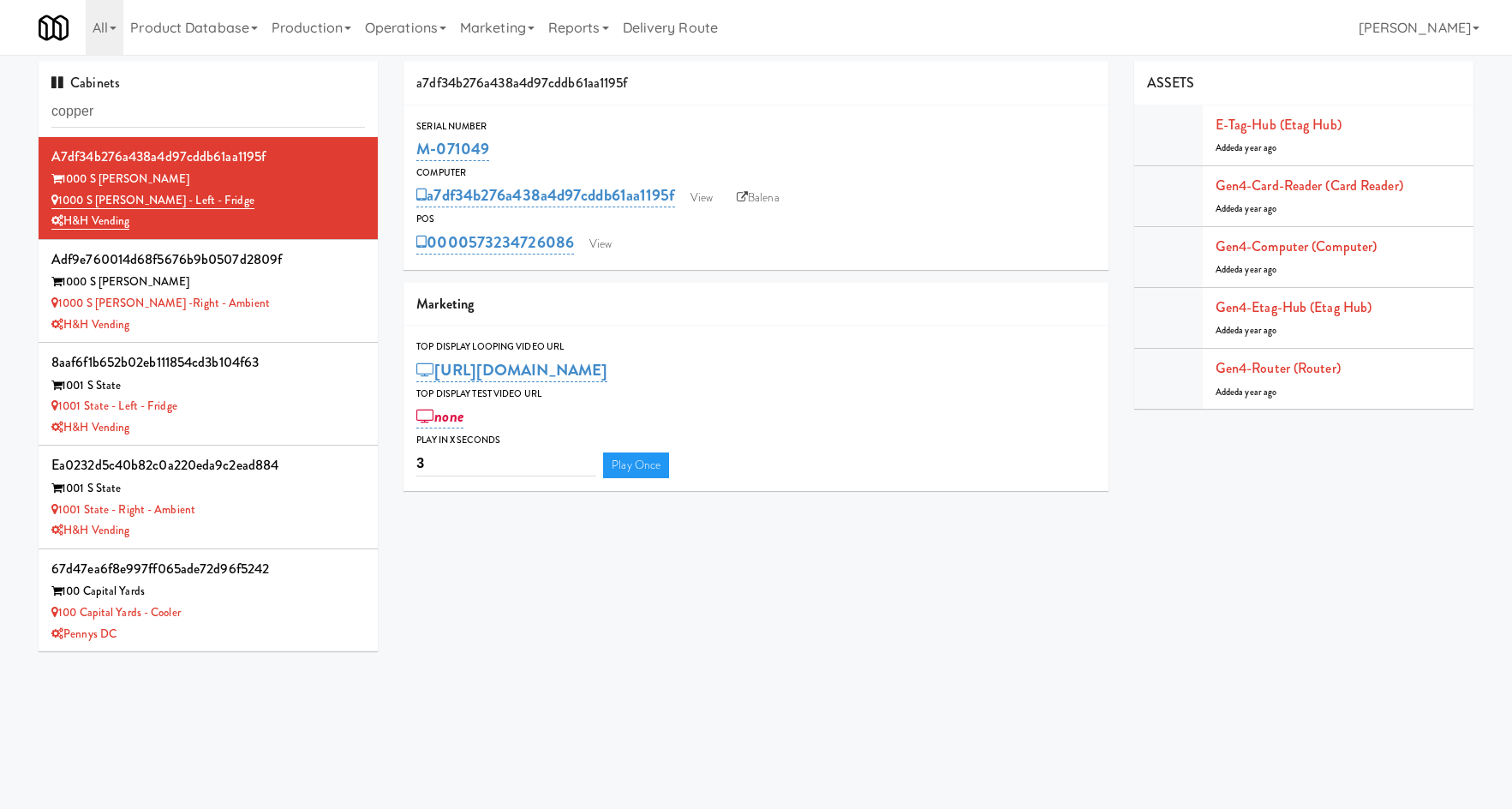
type input "copper"
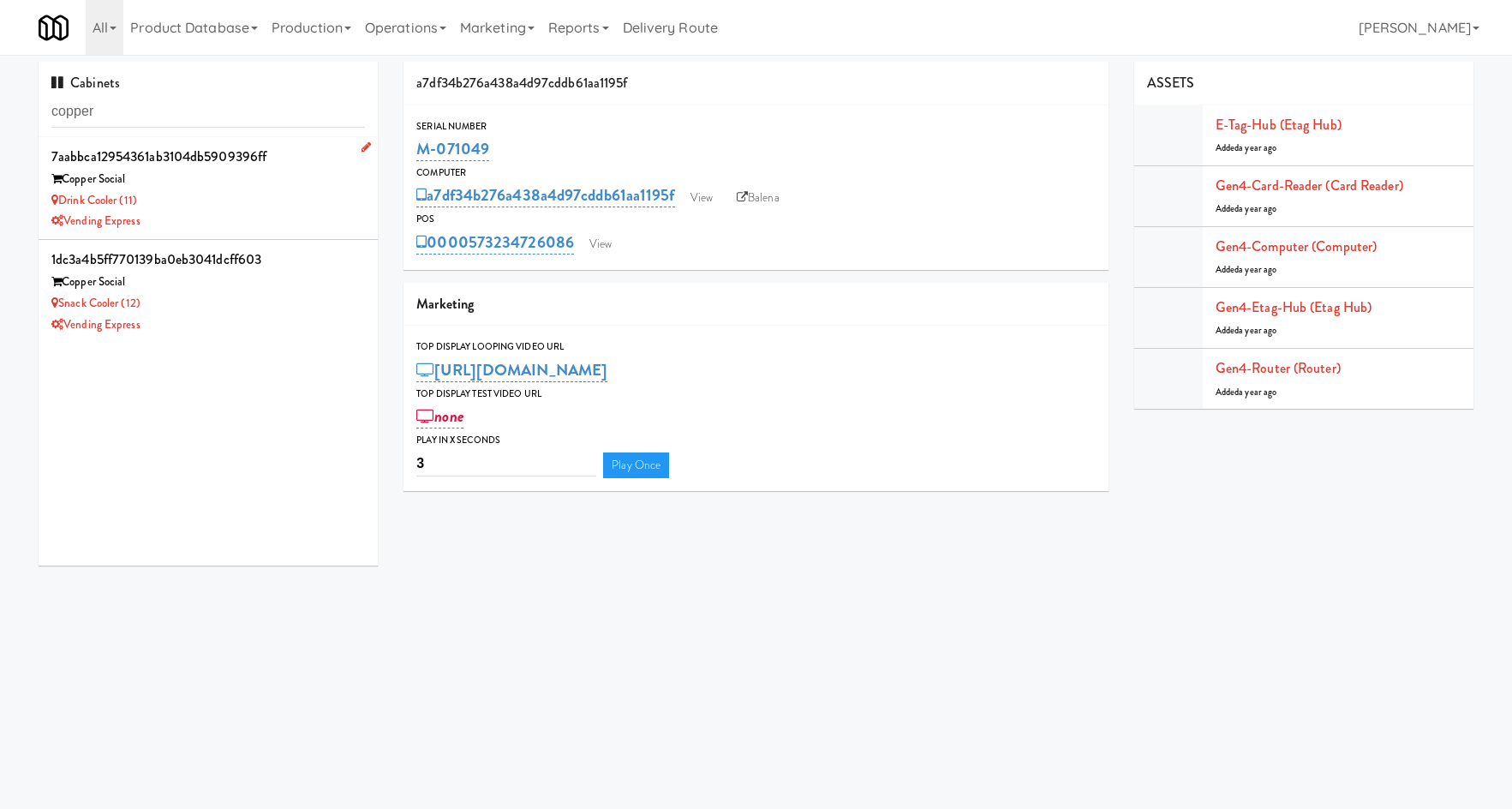
drag, startPoint x: 308, startPoint y: 209, endPoint x: 326, endPoint y: 209, distance: 18.0
click at [310, 208] on div "Drink Cooler (11)" at bounding box center [208, 201] width 314 height 21
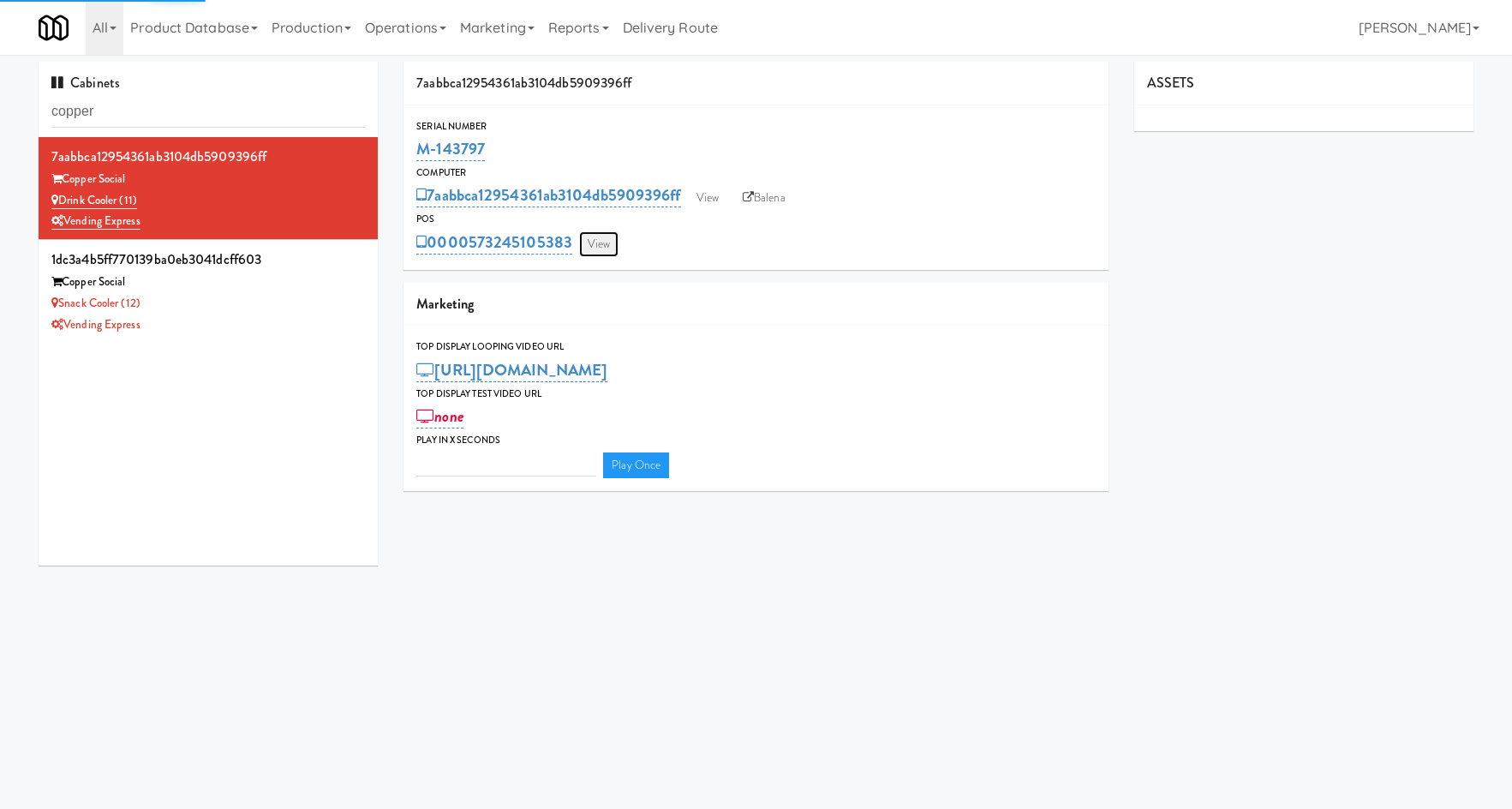
click at [592, 237] on link "View" at bounding box center [598, 244] width 40 height 25
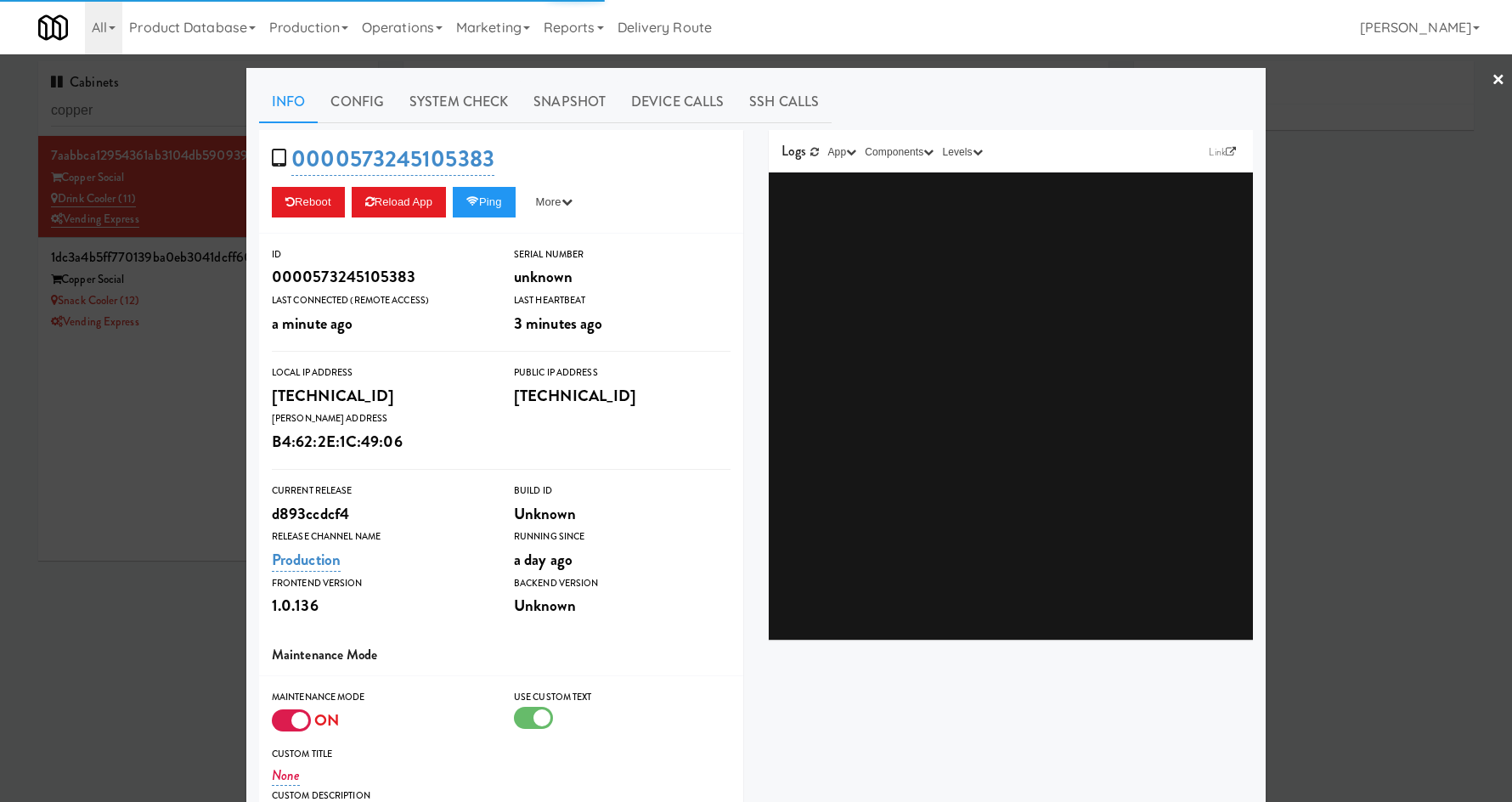
type input "3"
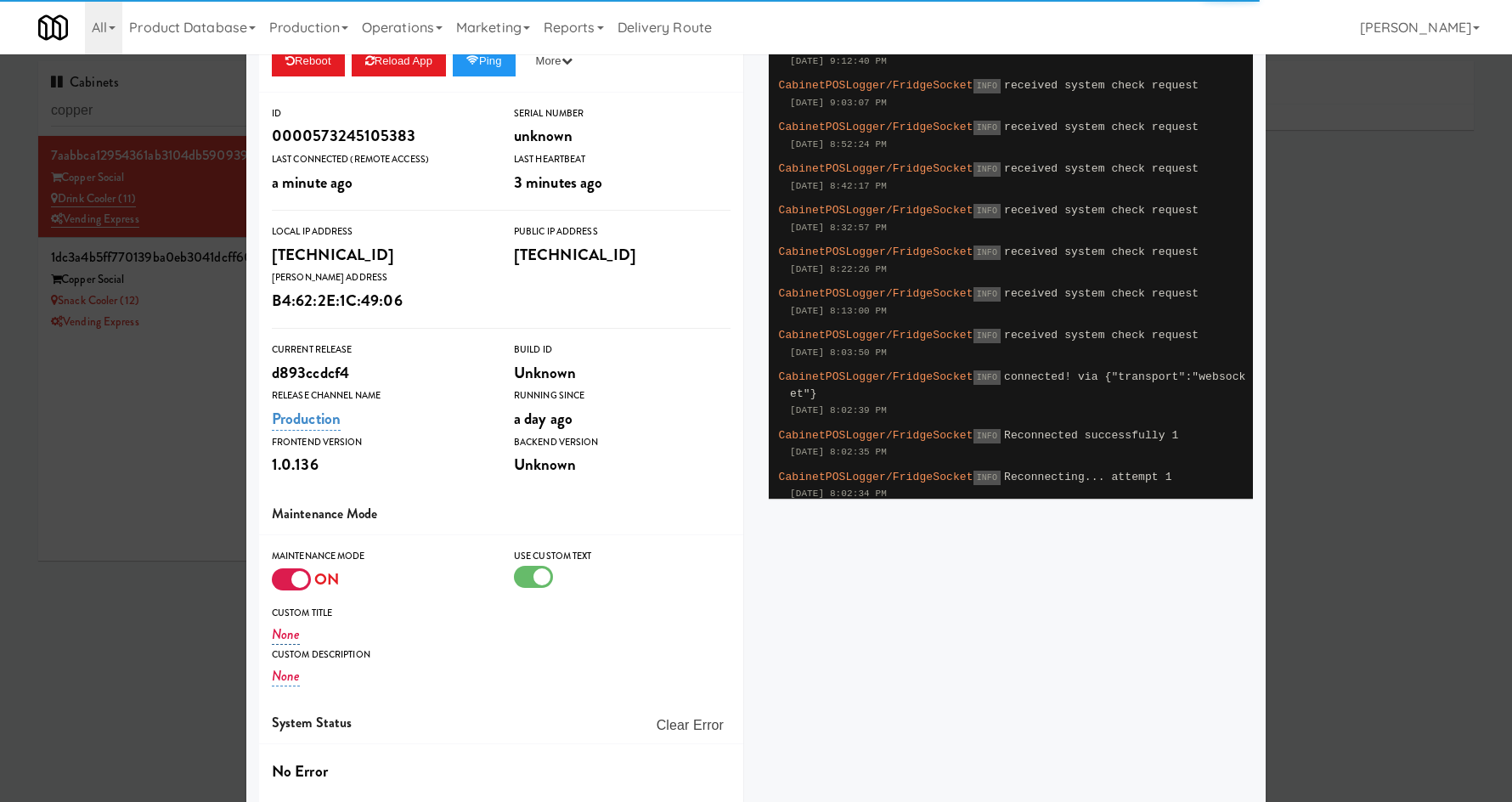
scroll to position [207, 0]
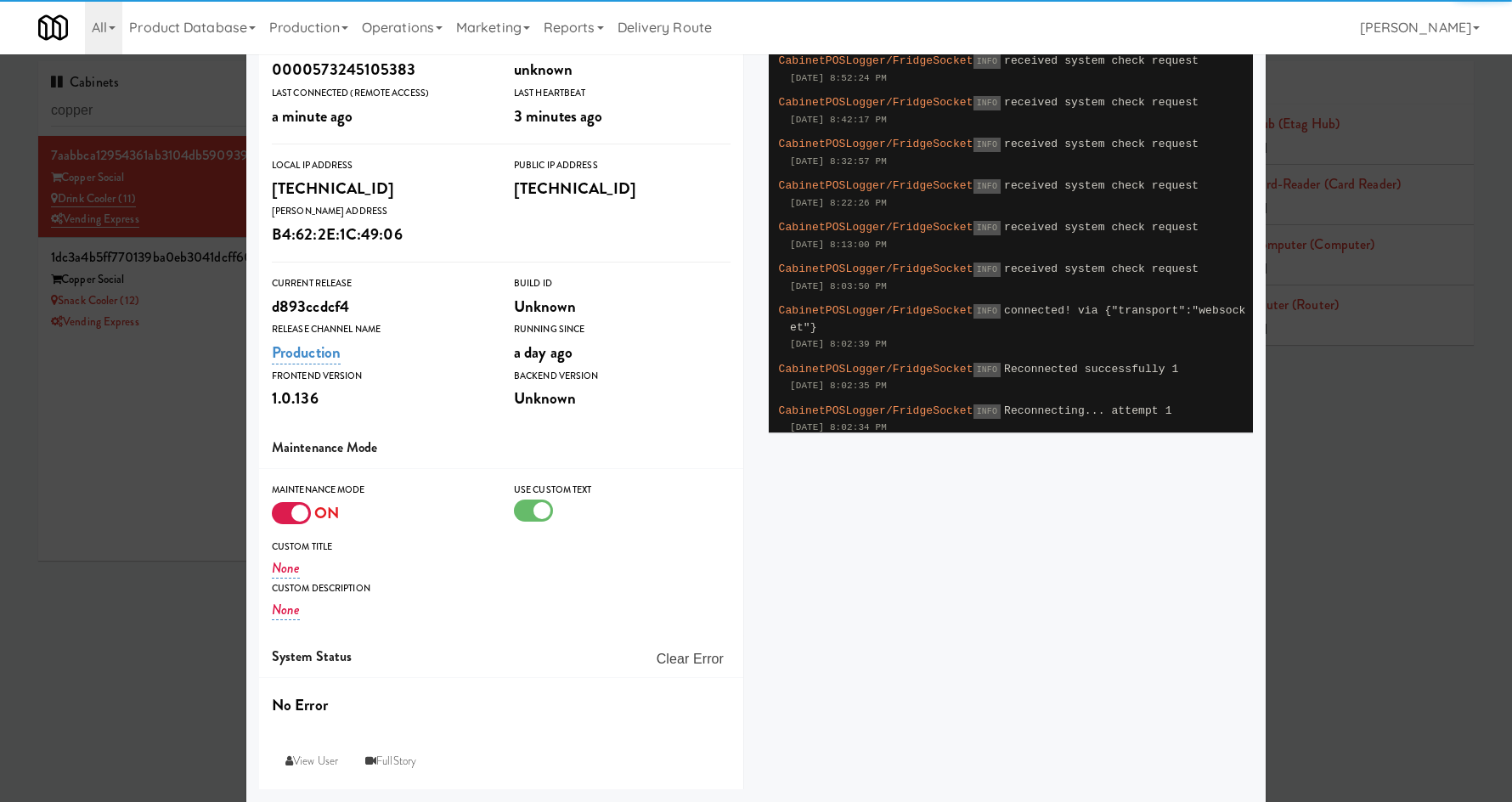
click at [285, 506] on div at bounding box center [291, 512] width 39 height 22
click at [0, 0] on input "checkbox" at bounding box center [0, 0] width 0 height 0
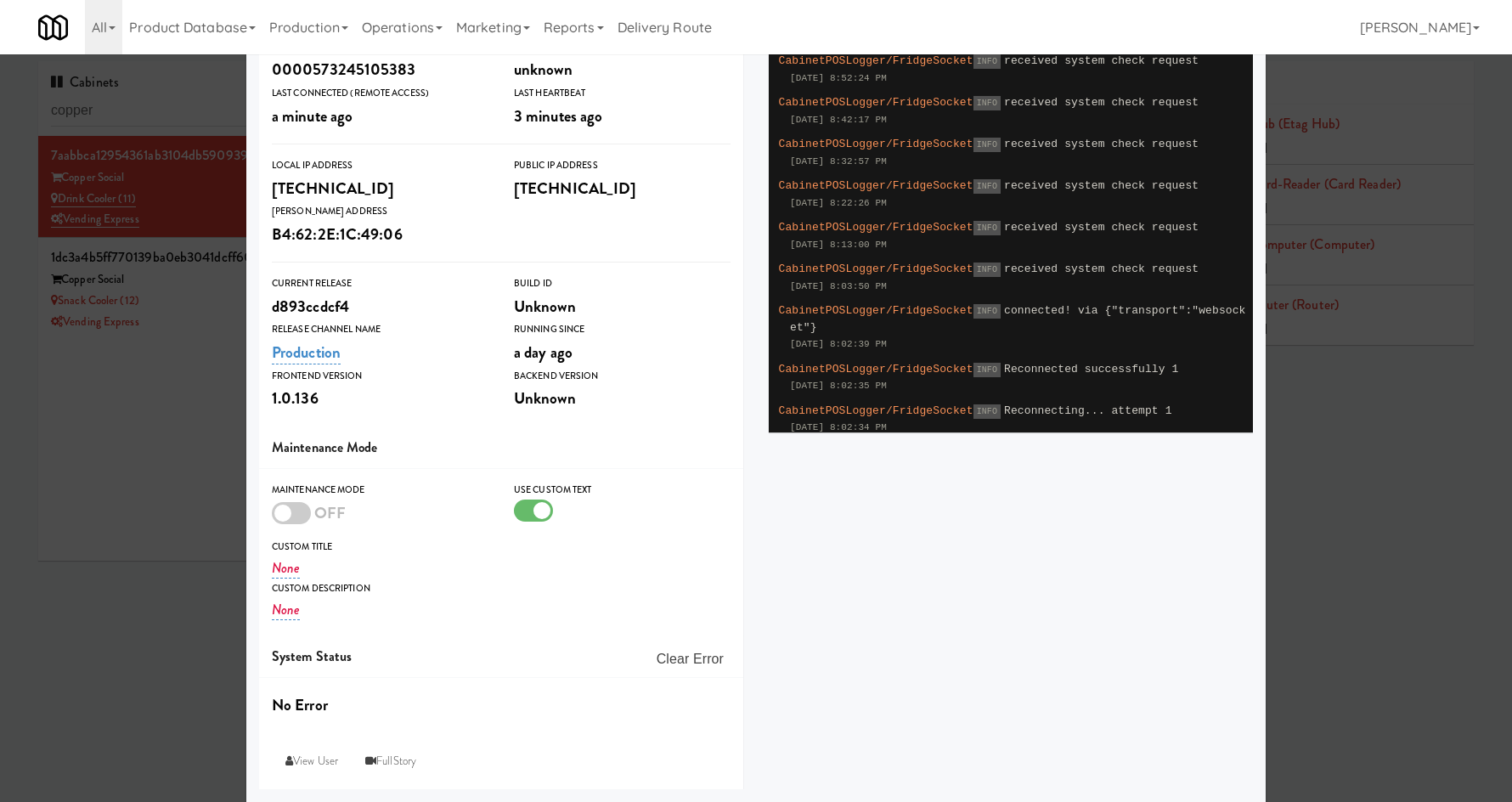
click at [516, 516] on div at bounding box center [533, 510] width 39 height 22
click at [0, 0] on input "checkbox" at bounding box center [0, 0] width 0 height 0
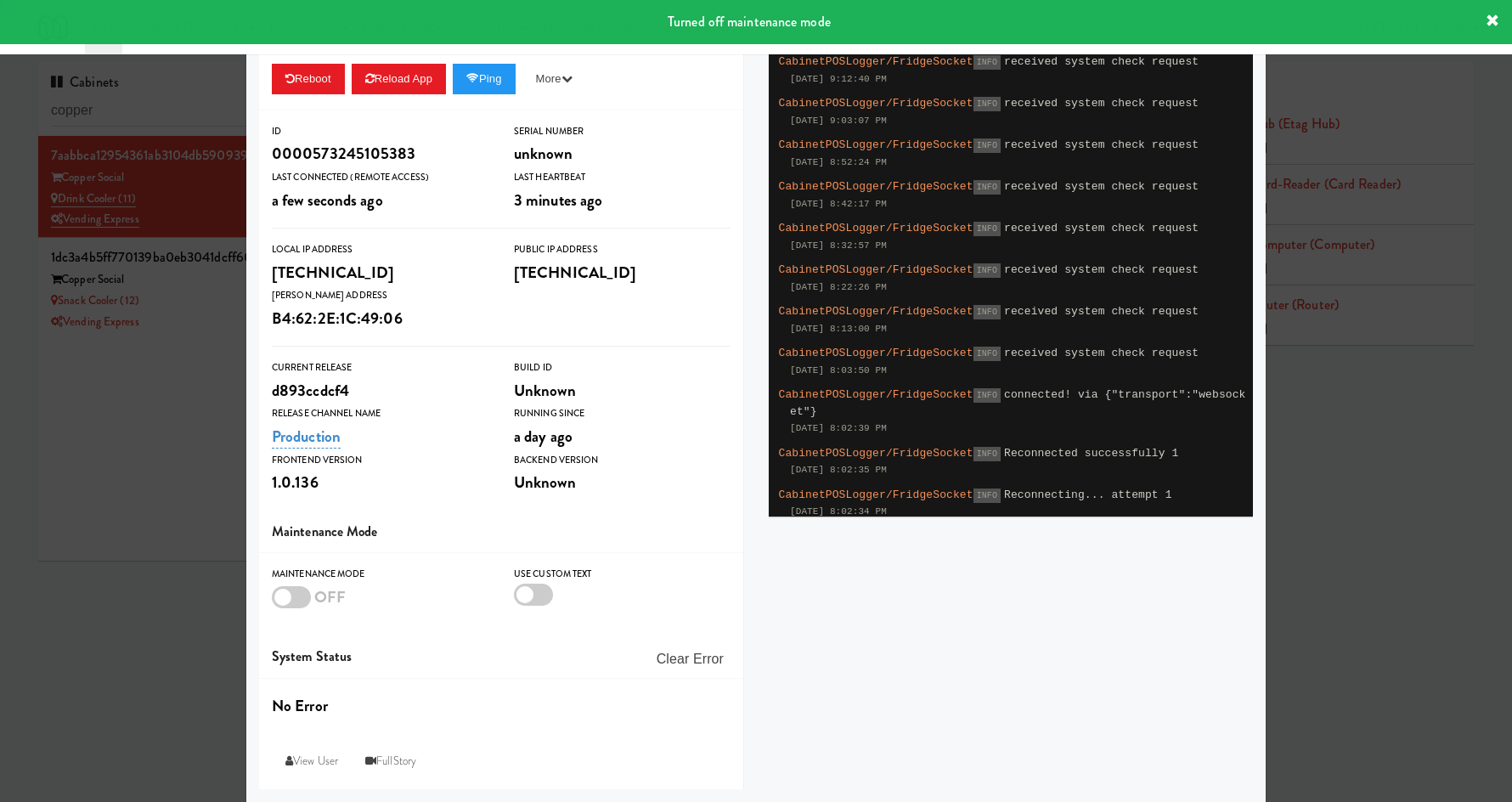
scroll to position [123, 0]
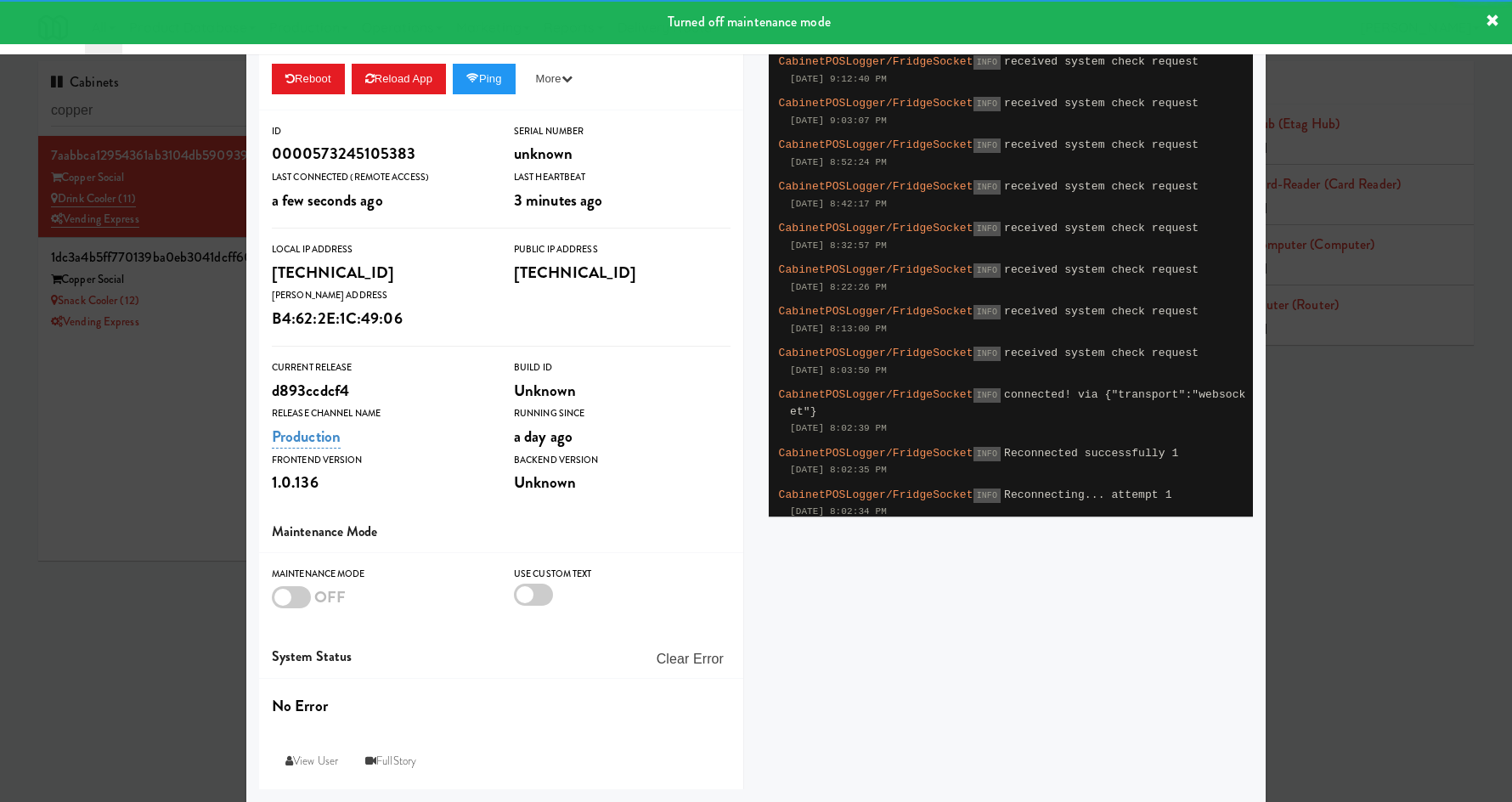
click at [161, 524] on div at bounding box center [756, 401] width 1512 height 802
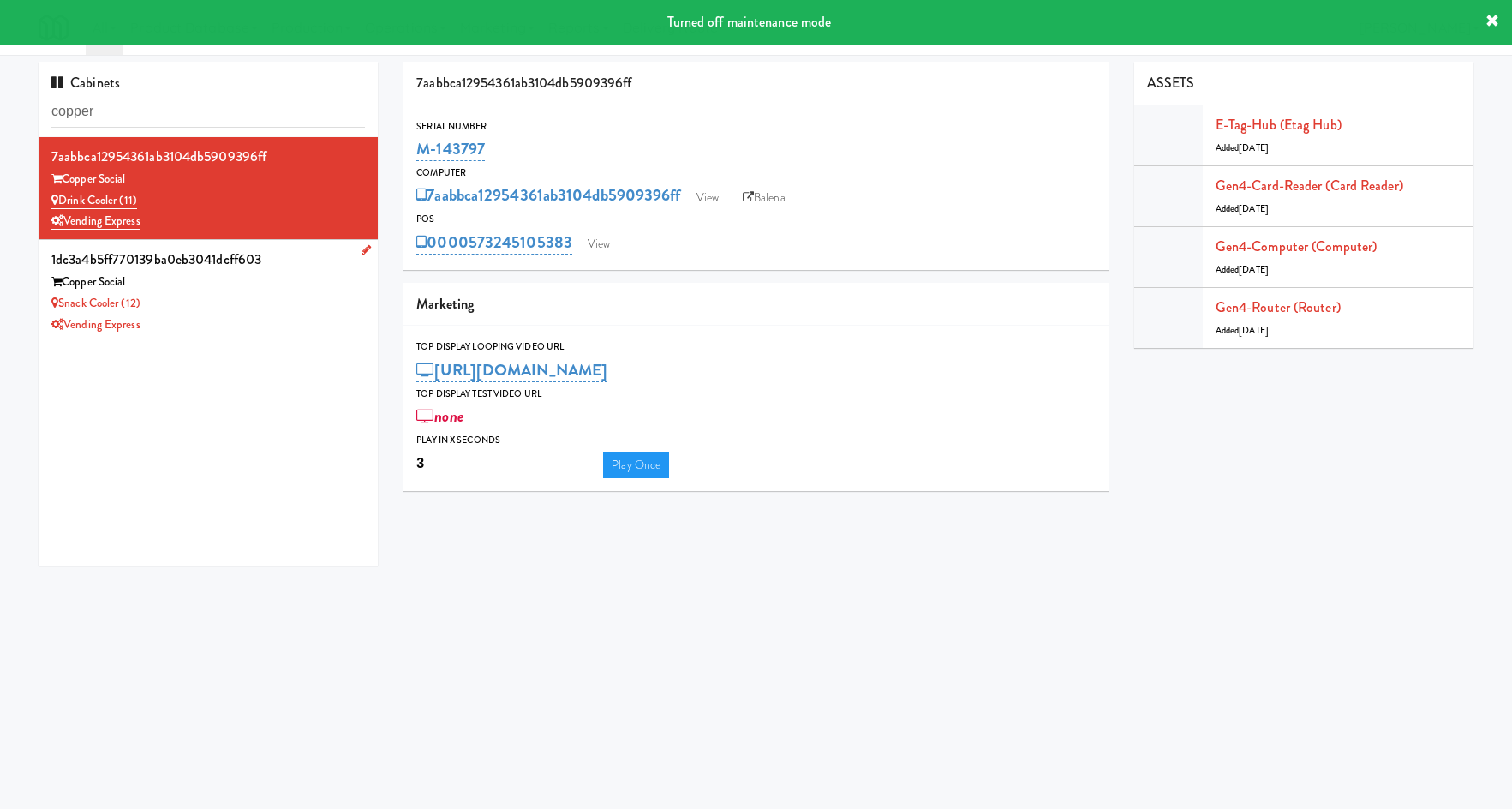
click at [290, 303] on div "Snack Cooler (12)" at bounding box center [208, 304] width 314 height 21
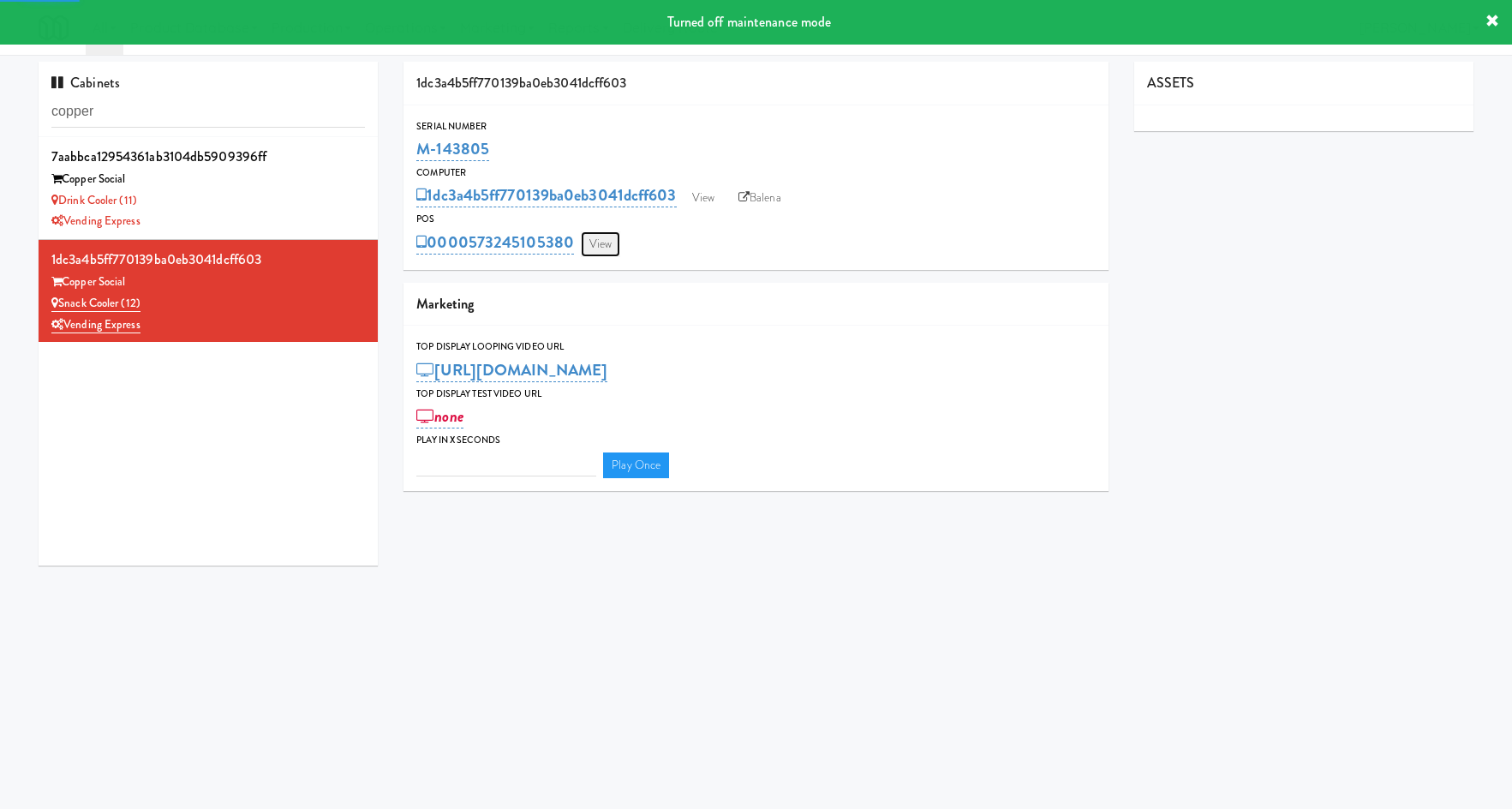
type input "3"
click at [598, 232] on link "View" at bounding box center [600, 244] width 40 height 25
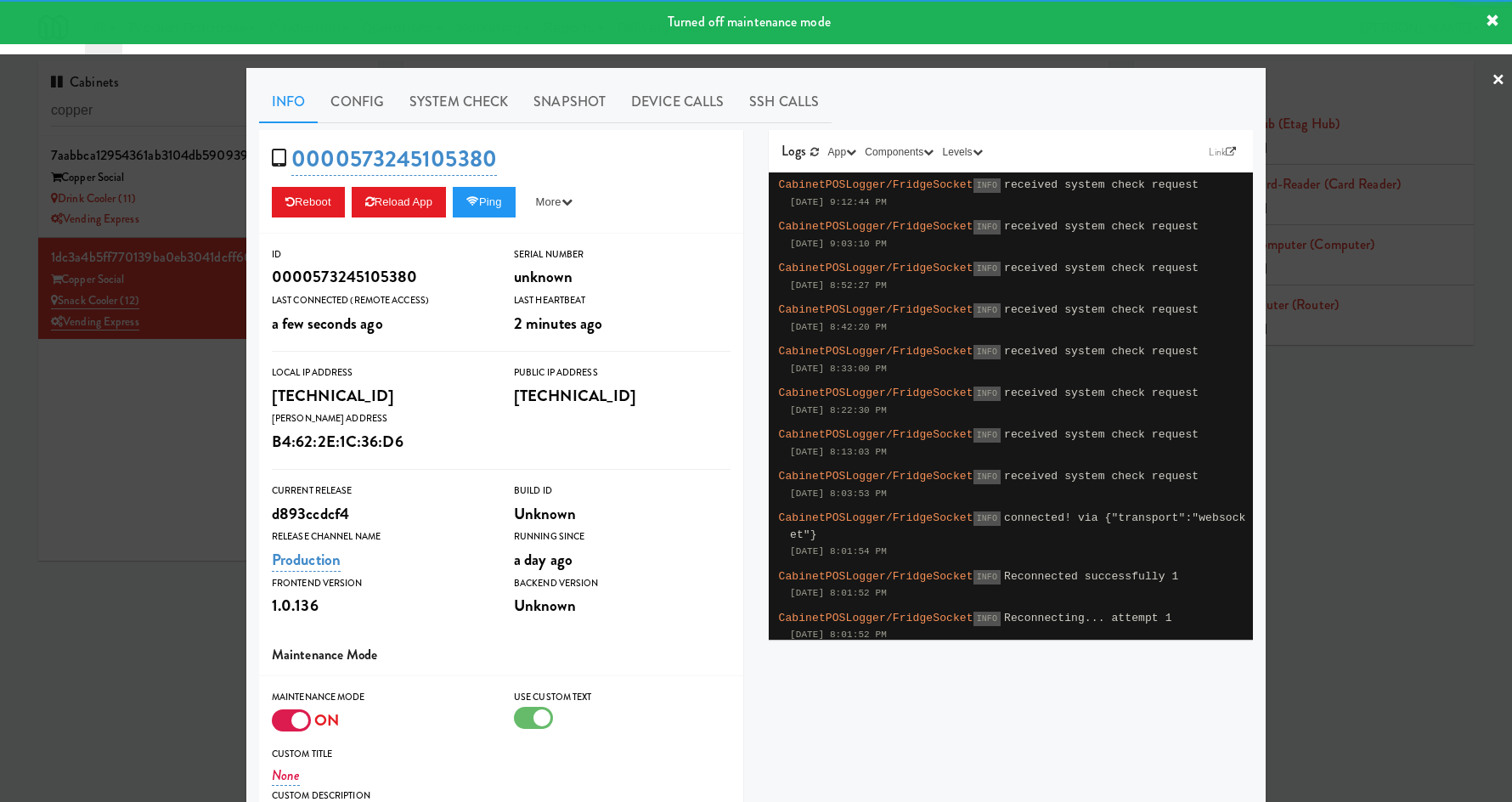
scroll to position [207, 0]
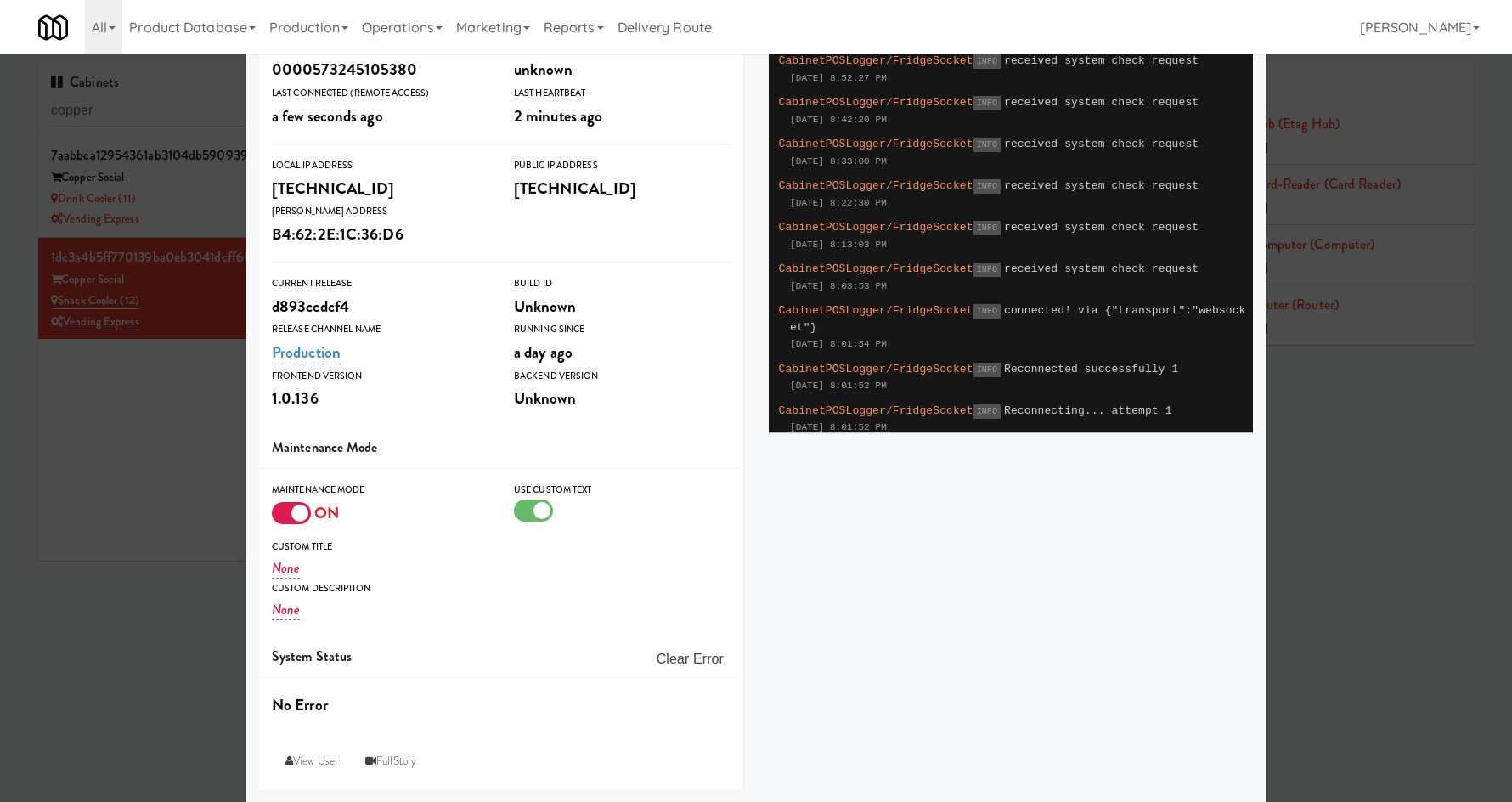
click at [271, 494] on div "Maintenance Mode" at bounding box center [379, 490] width 217 height 17
drag, startPoint x: 271, startPoint y: 503, endPoint x: 352, endPoint y: 514, distance: 81.7
click at [274, 504] on div at bounding box center [291, 512] width 39 height 22
click at [0, 0] on input "checkbox" at bounding box center [0, 0] width 0 height 0
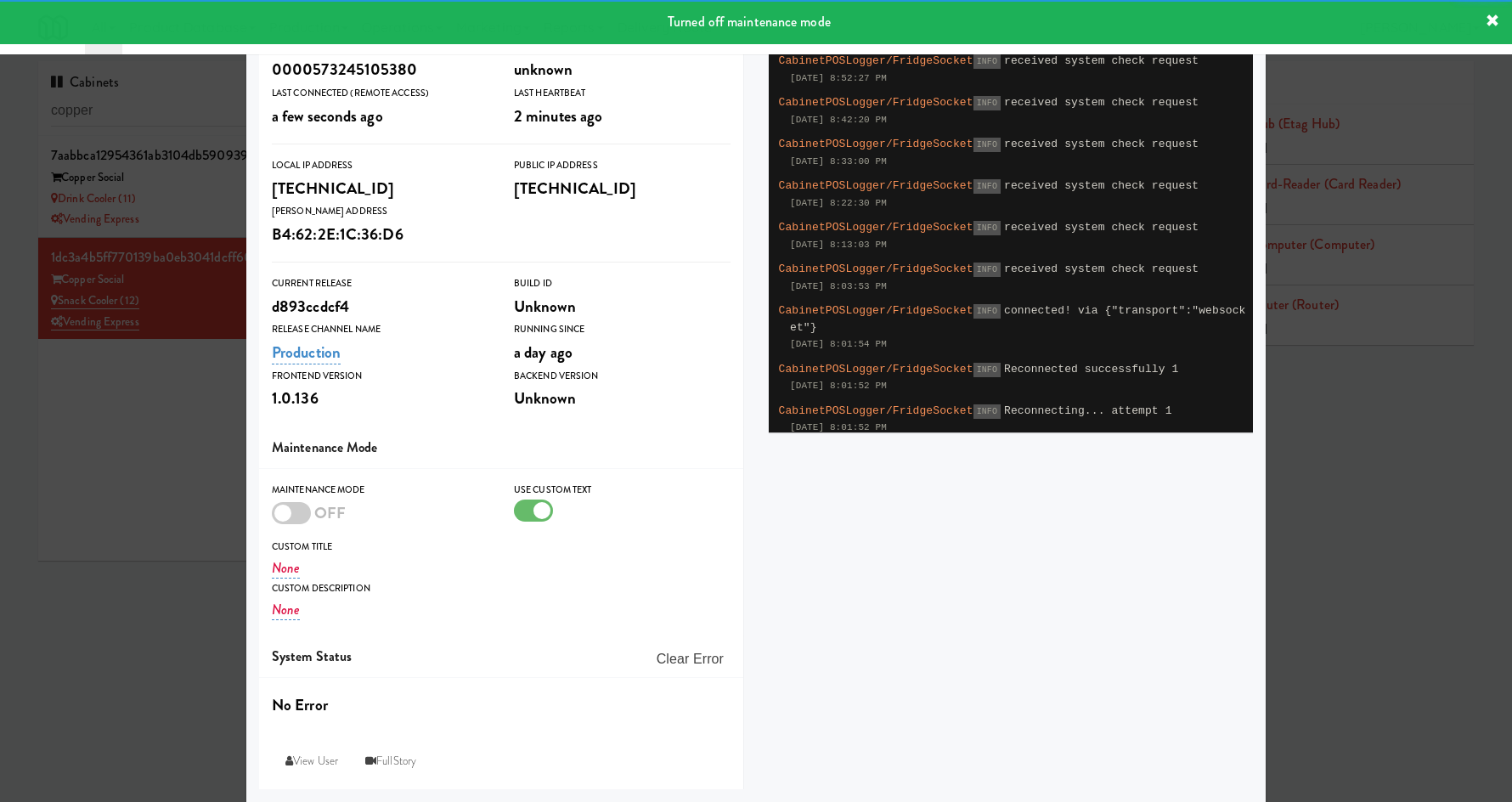
click at [524, 513] on div at bounding box center [533, 510] width 39 height 22
click at [0, 0] on input "checkbox" at bounding box center [0, 0] width 0 height 0
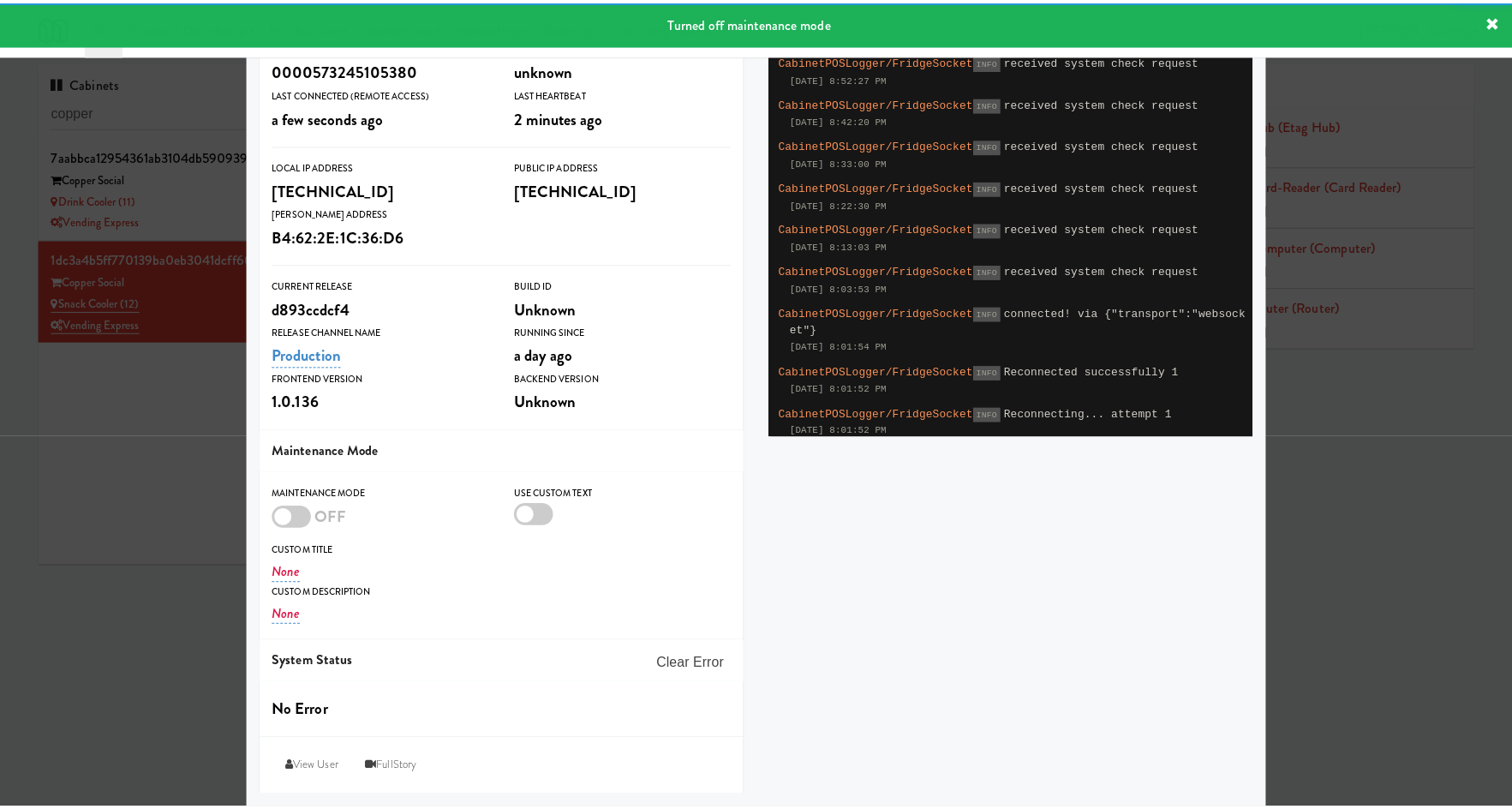
scroll to position [124, 0]
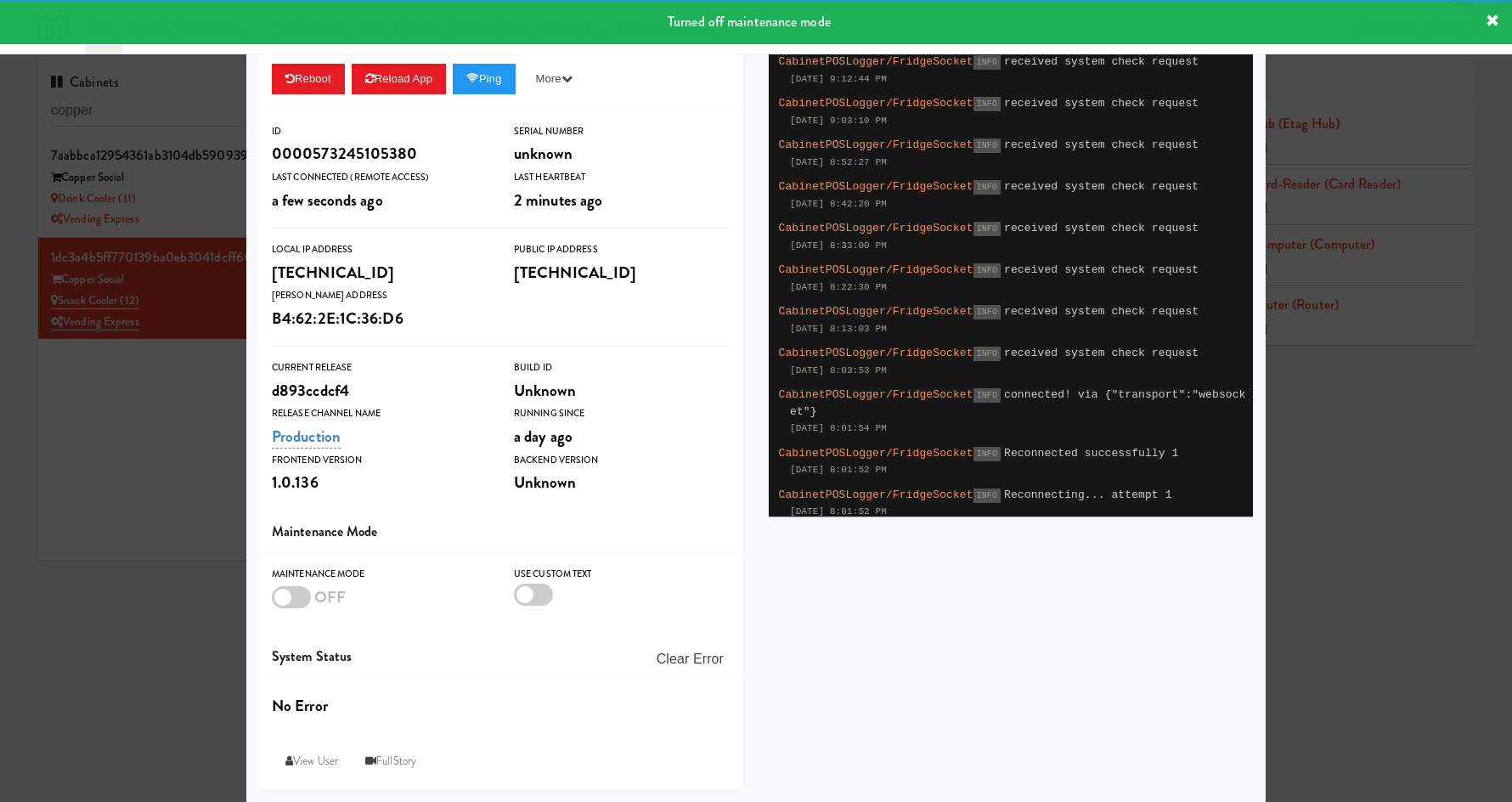
drag, startPoint x: 141, startPoint y: 574, endPoint x: 447, endPoint y: 3, distance: 647.8
click at [146, 565] on div at bounding box center [756, 401] width 1512 height 802
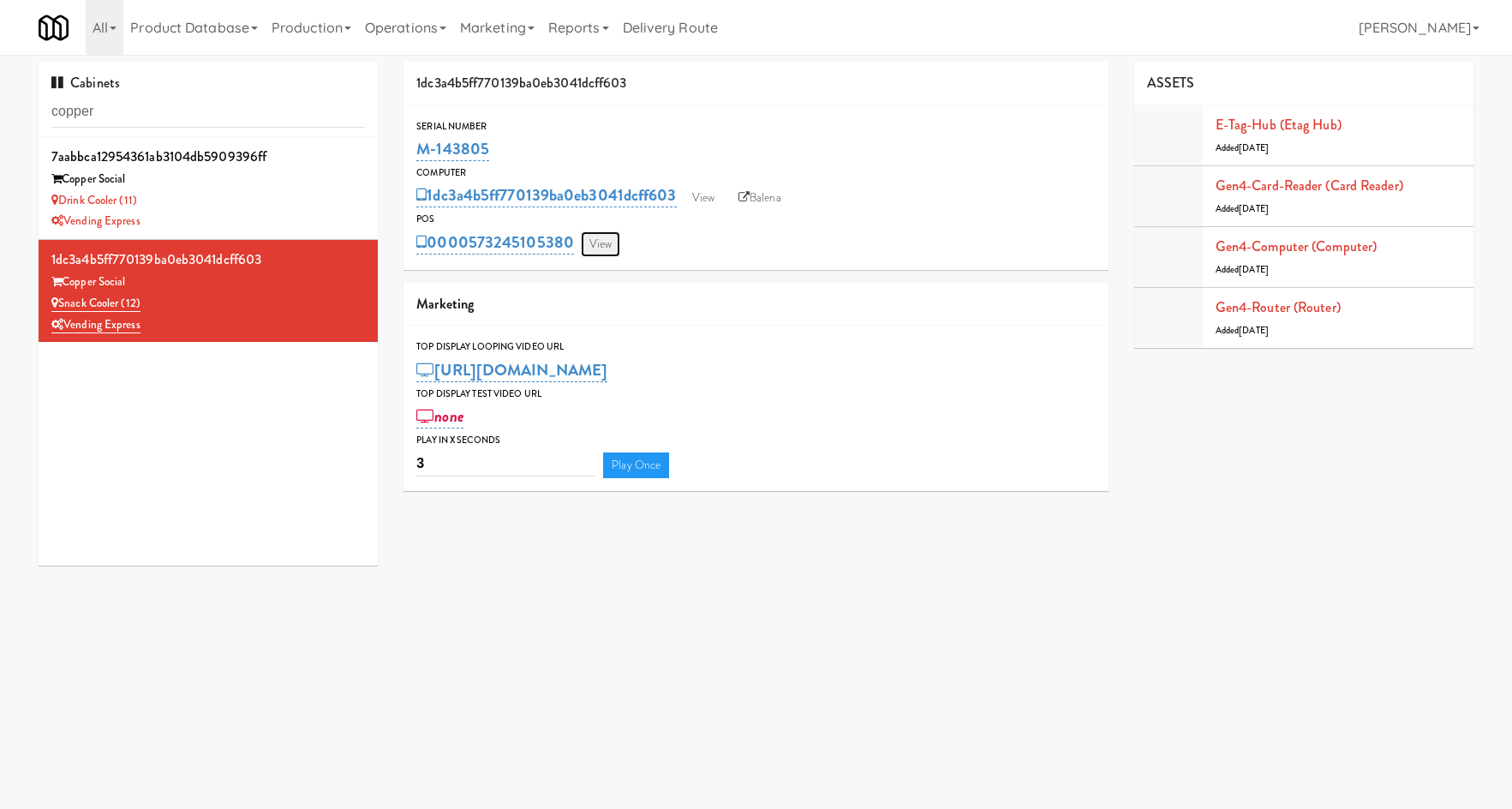
click at [609, 244] on link "View" at bounding box center [600, 244] width 40 height 25
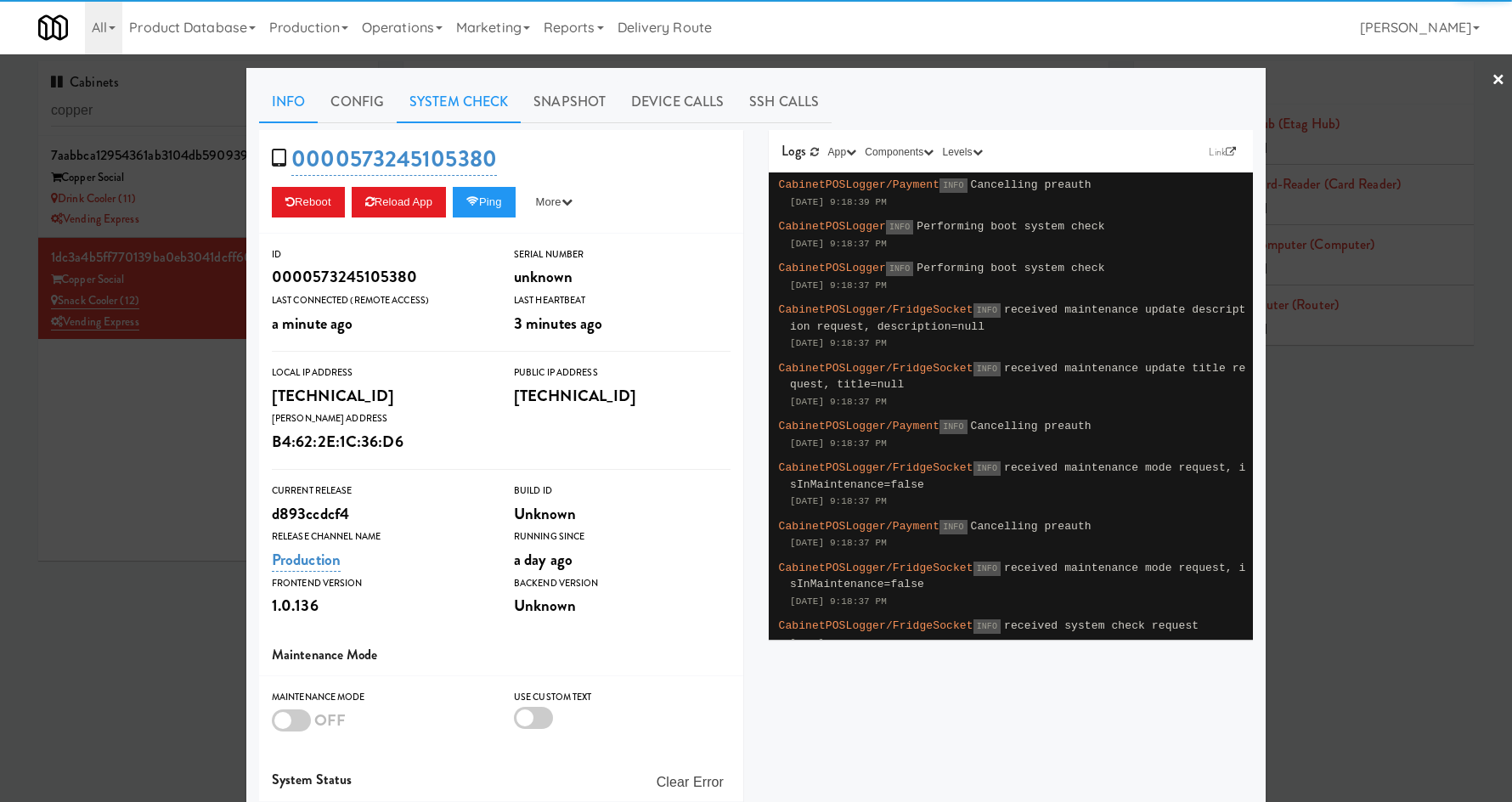
drag, startPoint x: 464, startPoint y: 111, endPoint x: 552, endPoint y: 100, distance: 88.7
click at [464, 112] on link "System Check" at bounding box center [458, 102] width 124 height 42
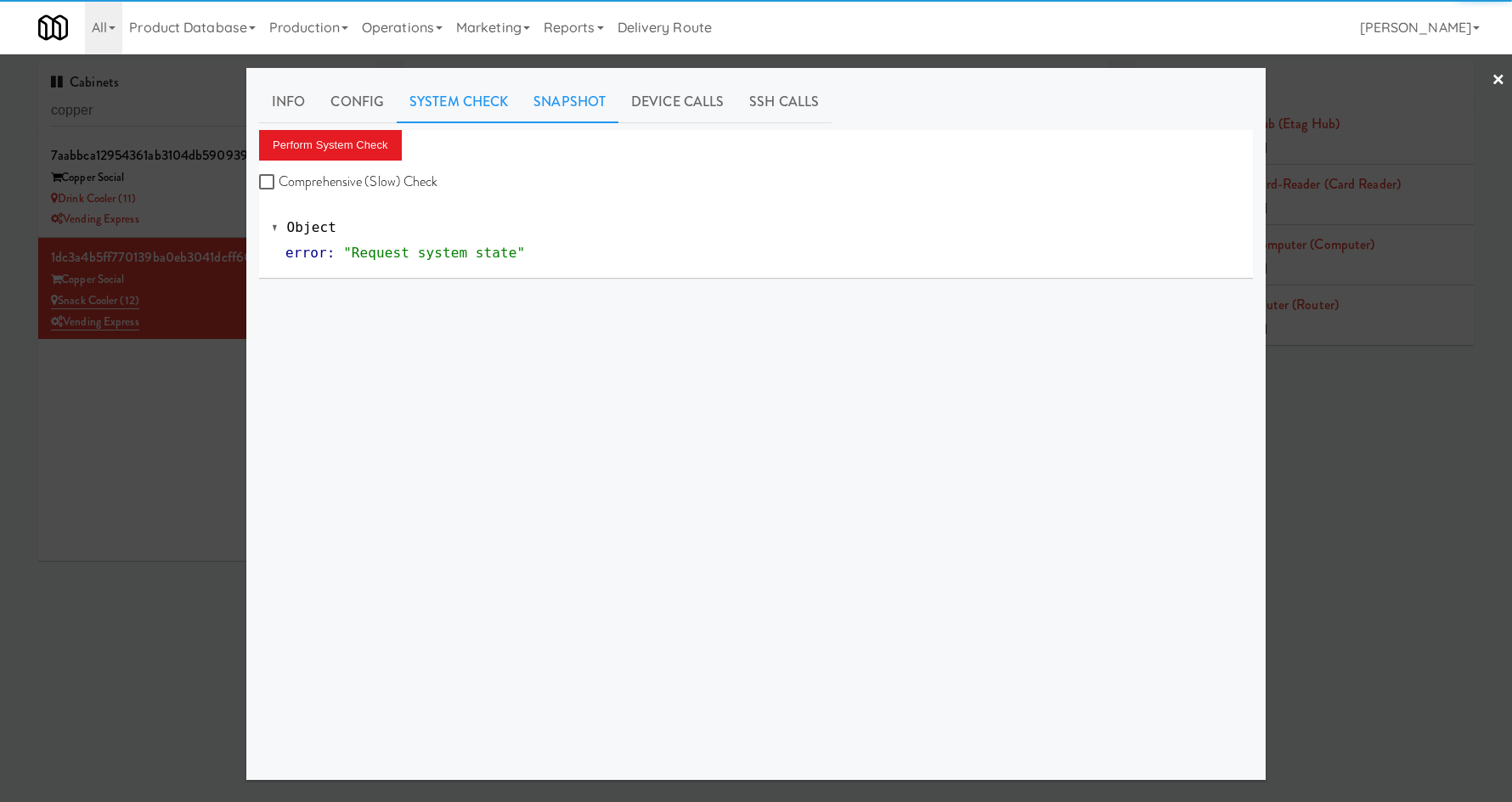
click at [561, 92] on link "Snapshot" at bounding box center [569, 102] width 97 height 42
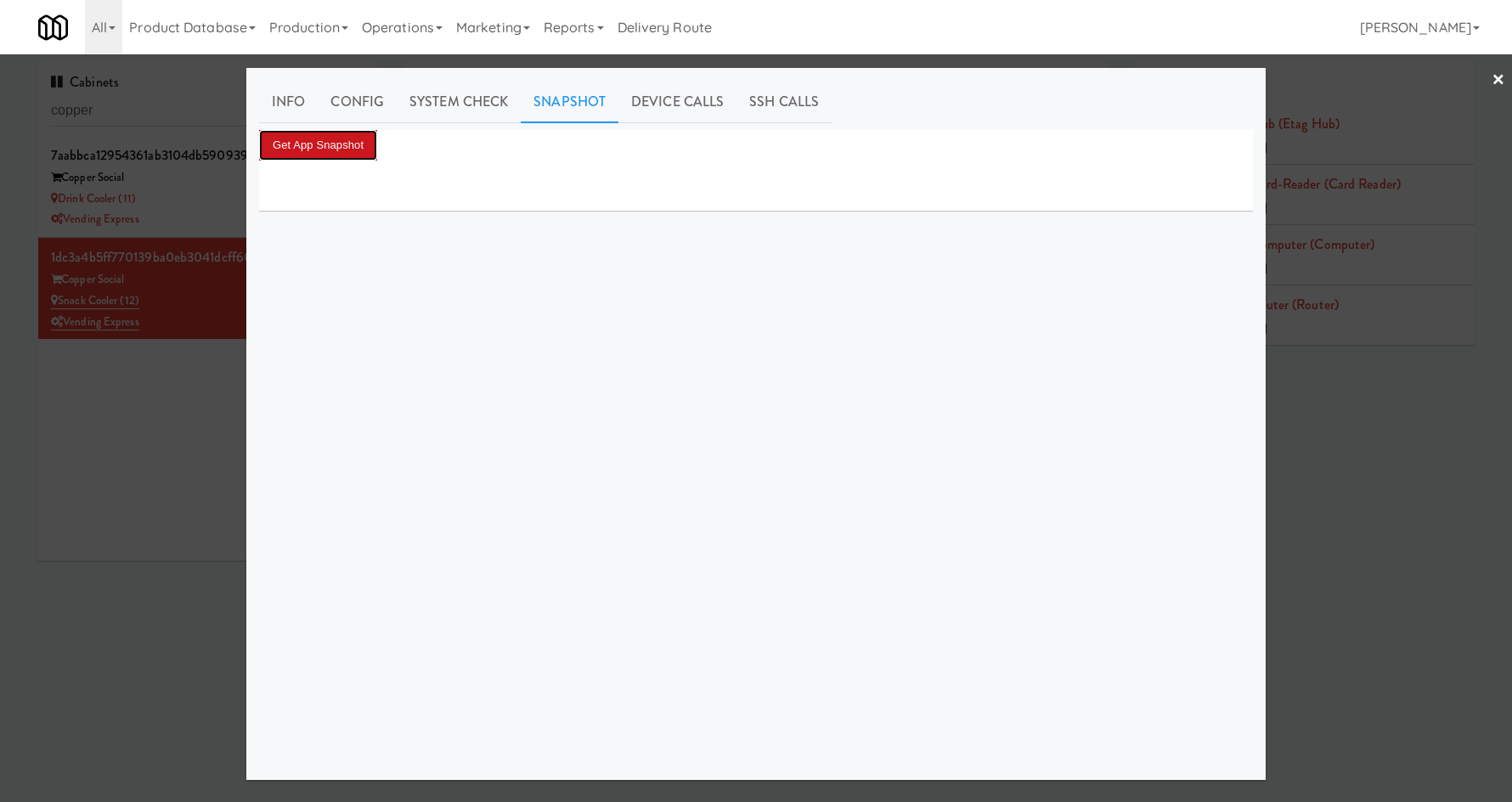
click at [345, 141] on button "Get App Snapshot" at bounding box center [318, 145] width 118 height 31
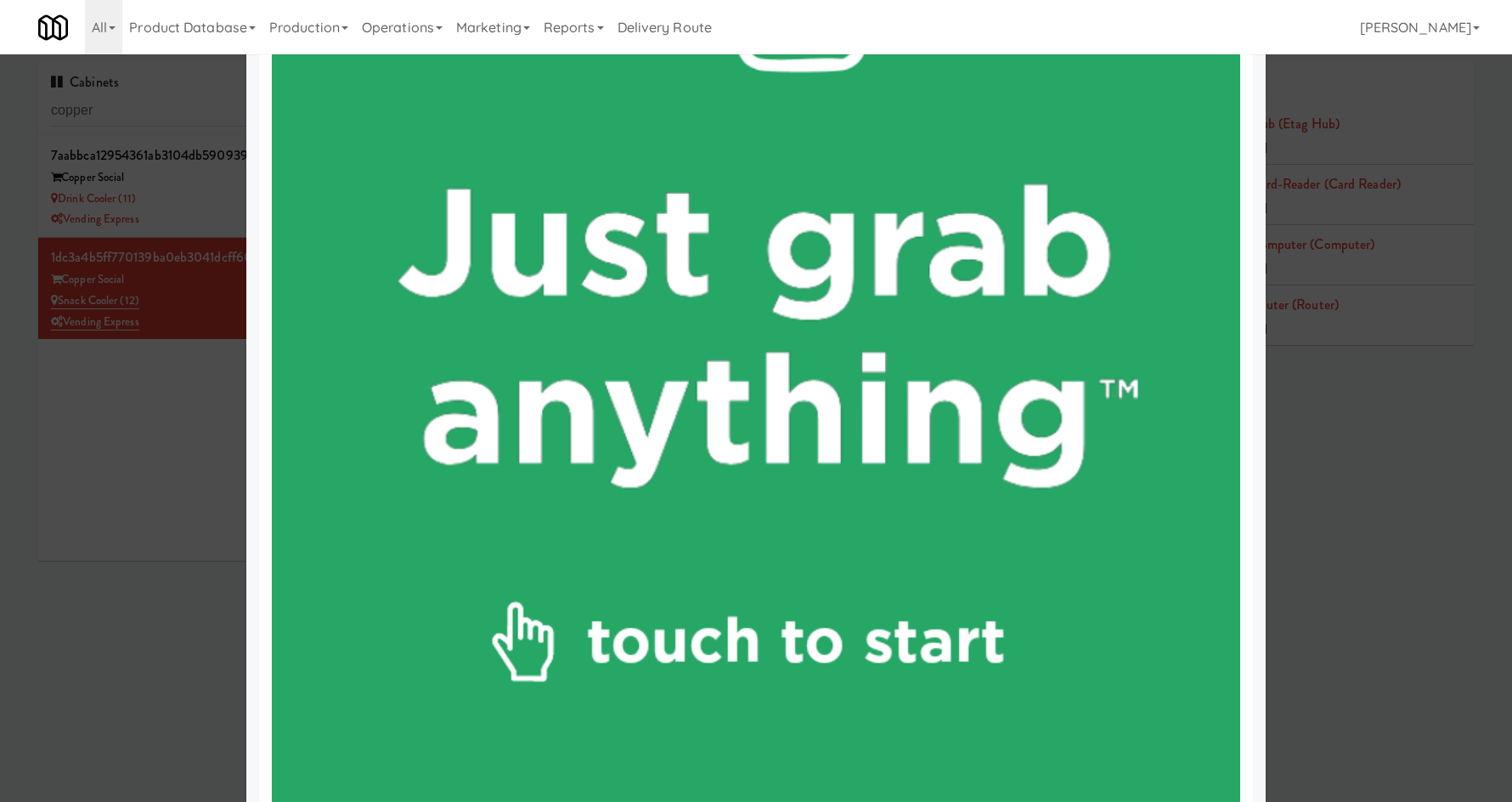
scroll to position [792, 0]
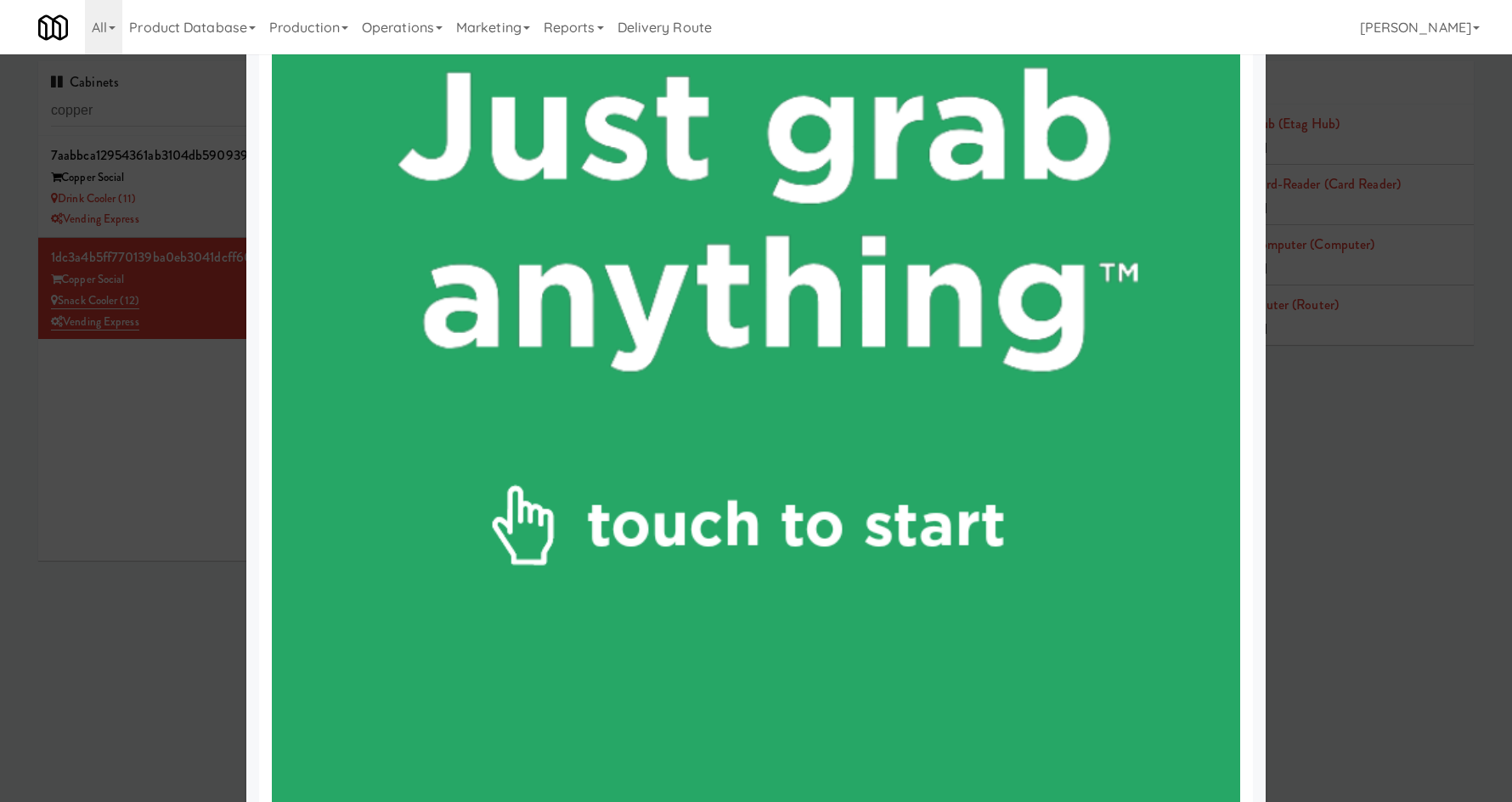
drag, startPoint x: 144, startPoint y: 516, endPoint x: 162, endPoint y: 441, distance: 77.1
click at [145, 516] on div at bounding box center [756, 401] width 1512 height 802
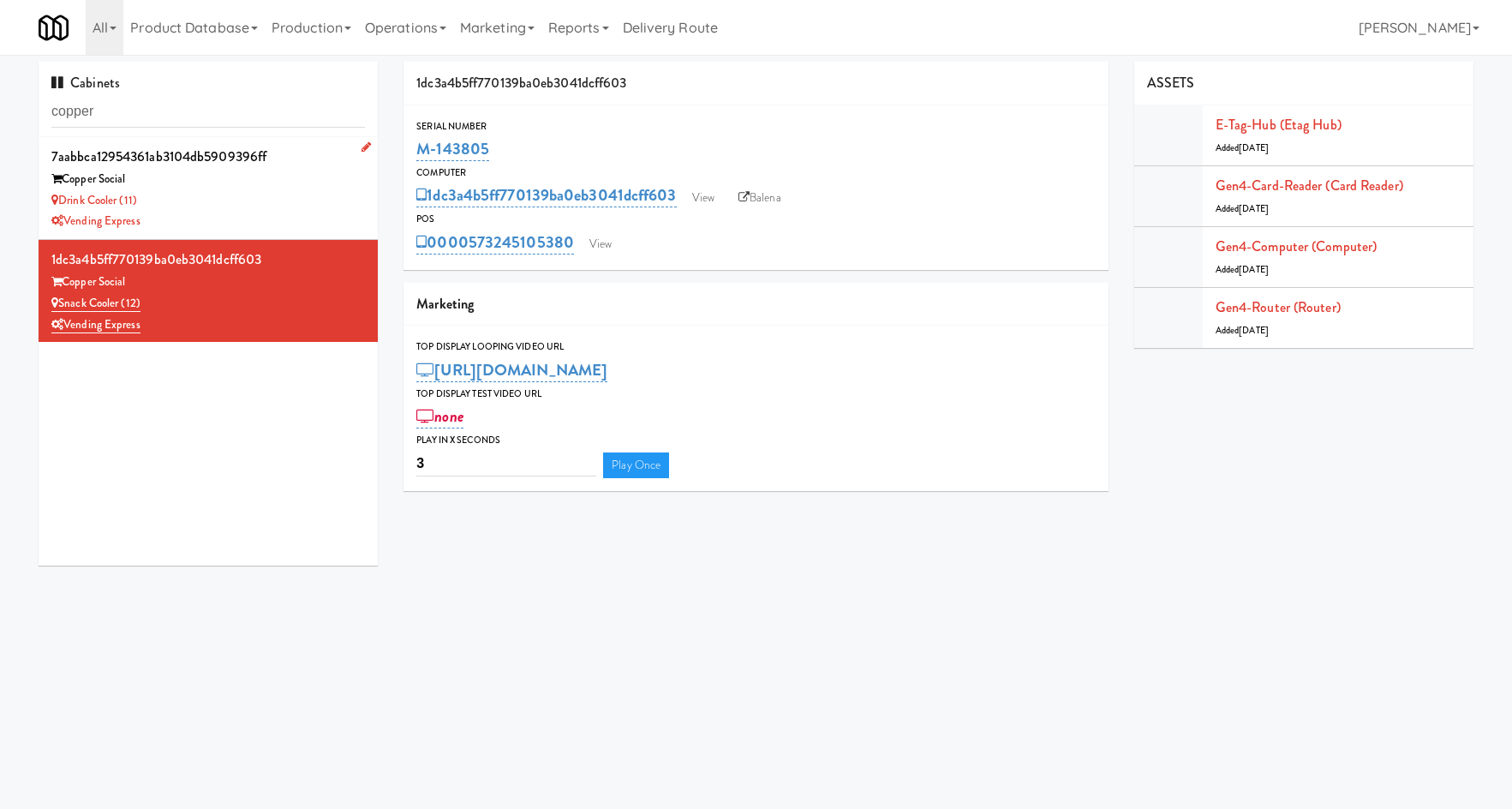
drag, startPoint x: 236, startPoint y: 227, endPoint x: 321, endPoint y: 228, distance: 85.0
click at [238, 223] on div "Vending Express" at bounding box center [208, 221] width 314 height 21
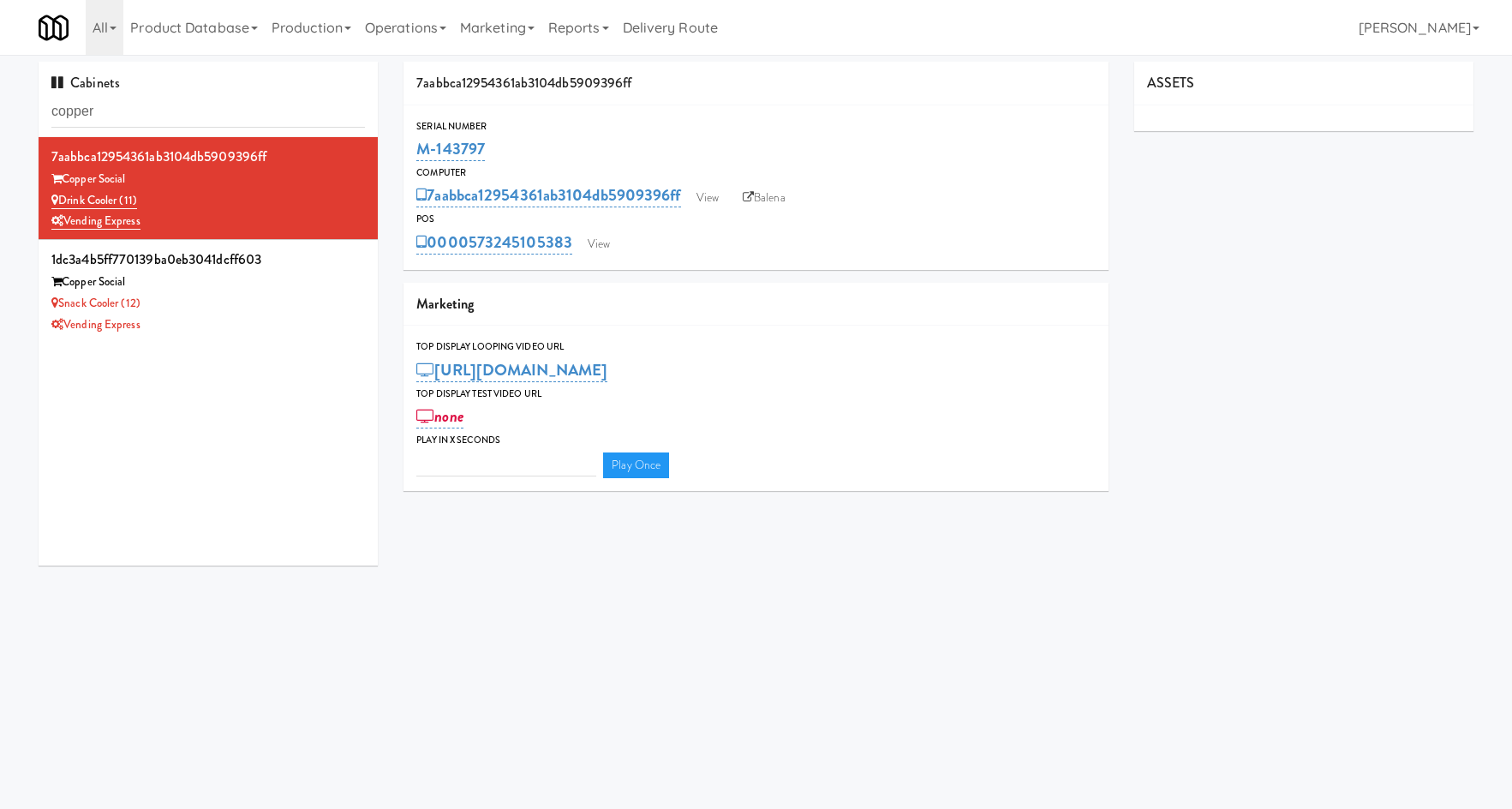
type input "3"
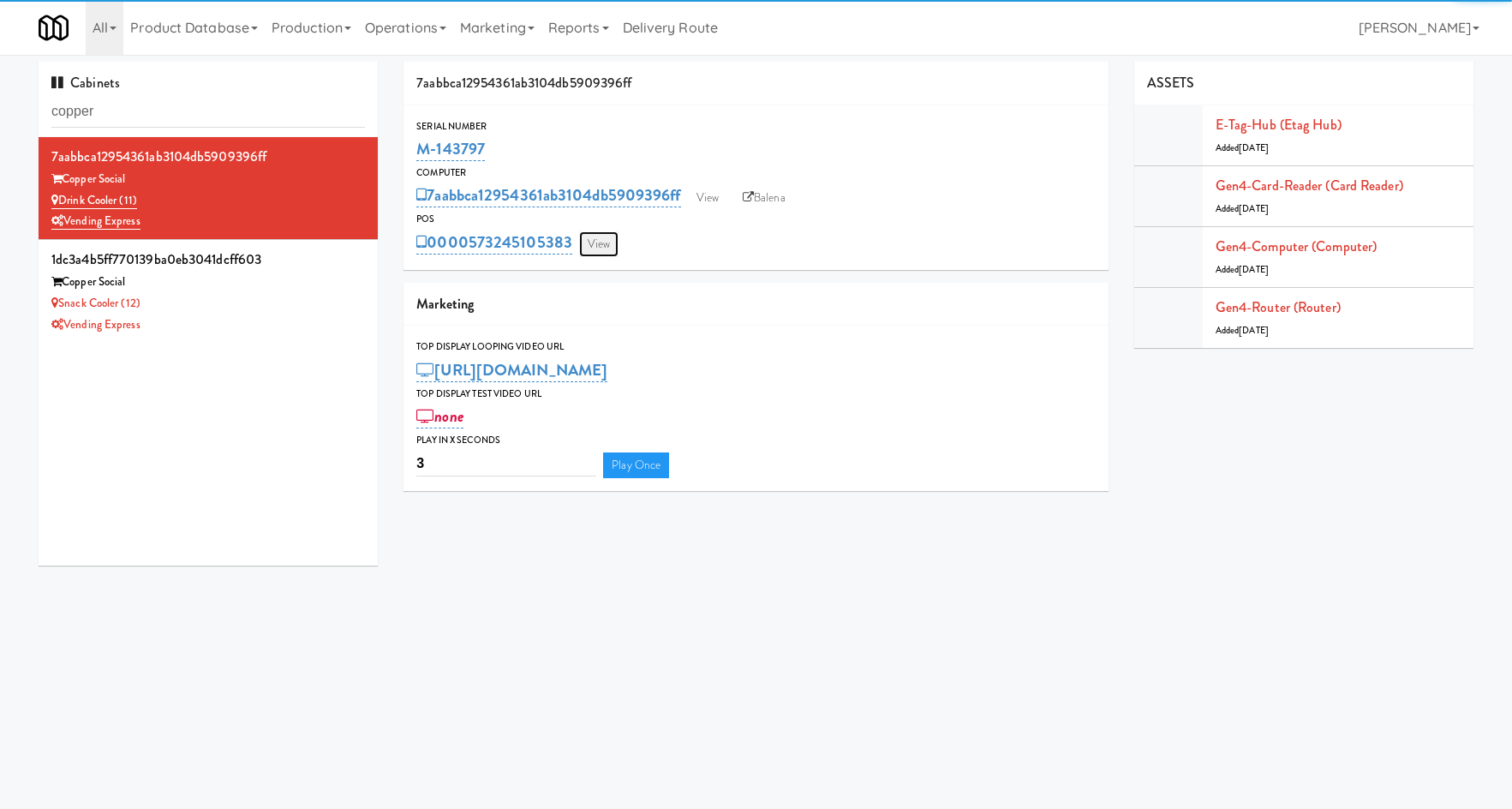
click at [601, 243] on link "View" at bounding box center [598, 244] width 40 height 25
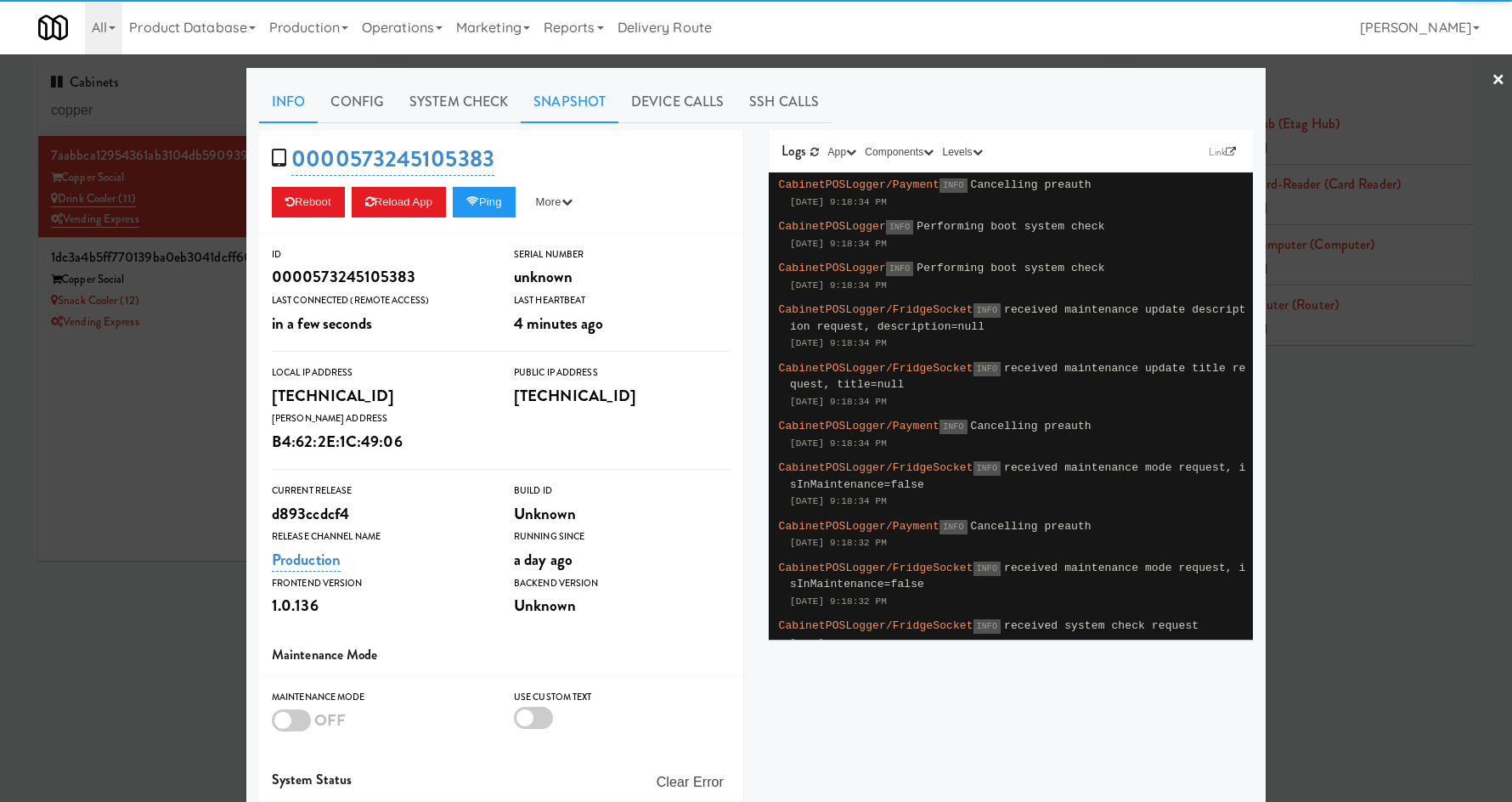
click at [537, 91] on link "Snapshot" at bounding box center [569, 102] width 97 height 42
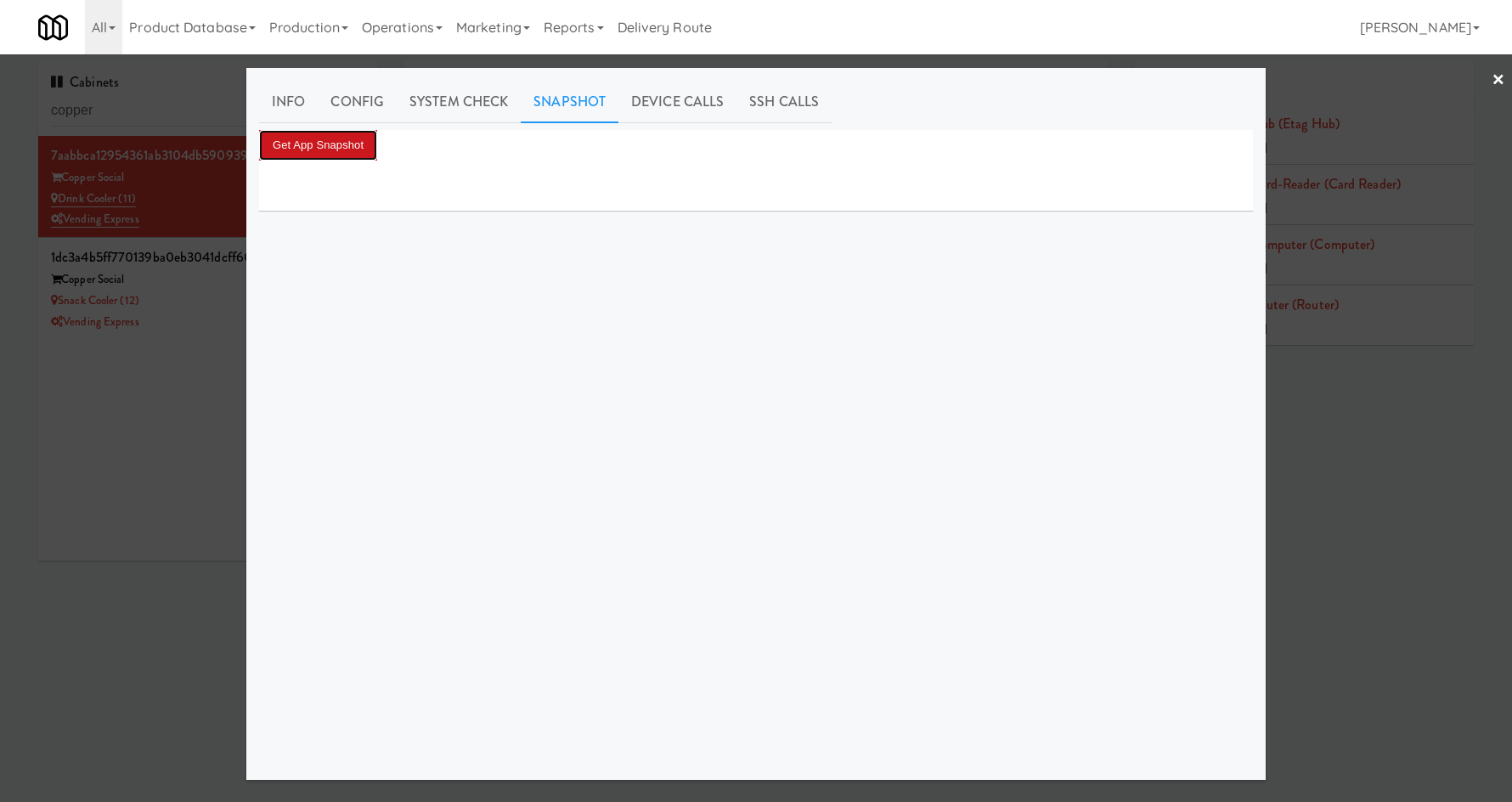
click at [323, 155] on button "Get App Snapshot" at bounding box center [318, 145] width 118 height 31
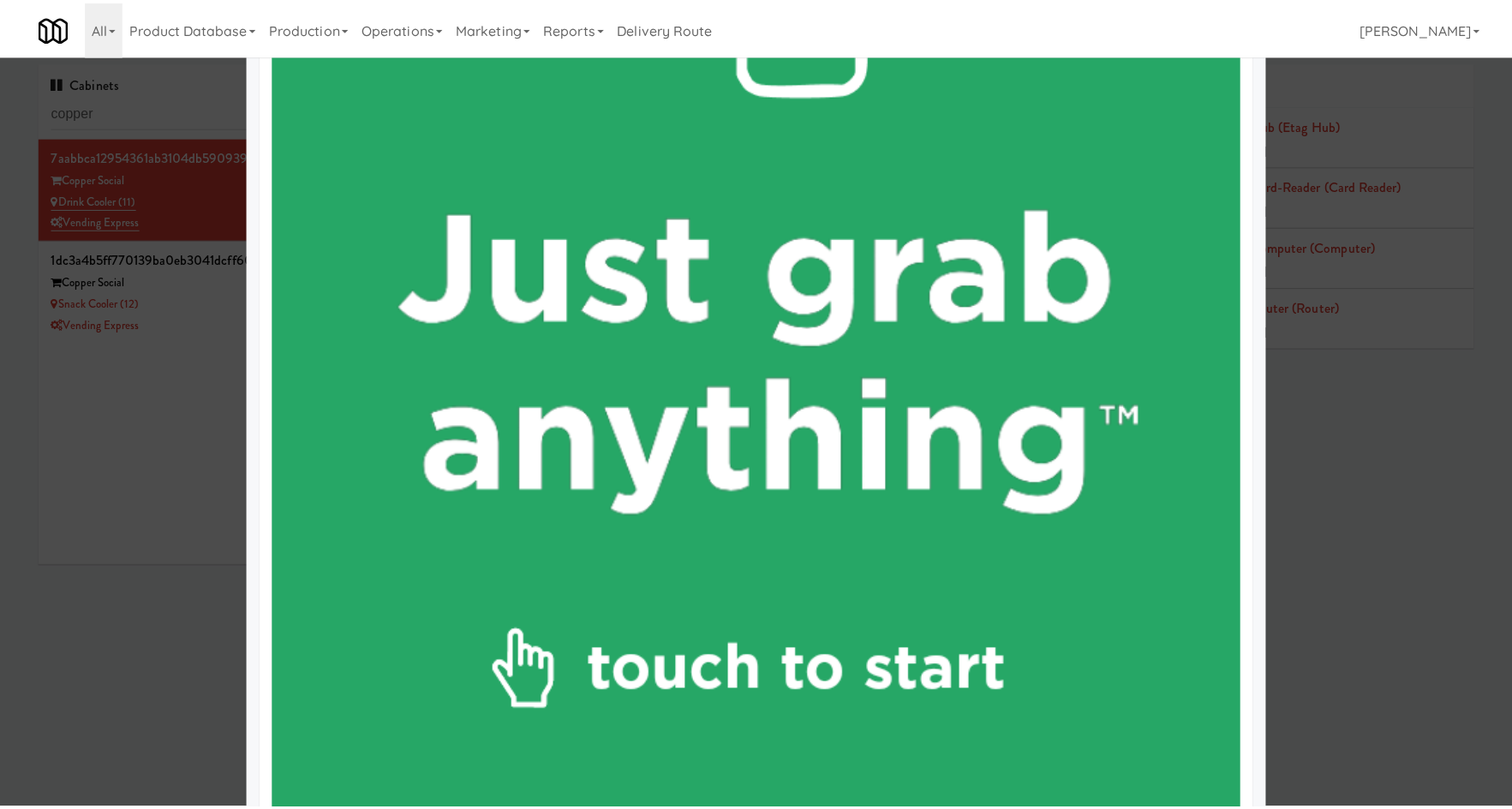
scroll to position [1000, 0]
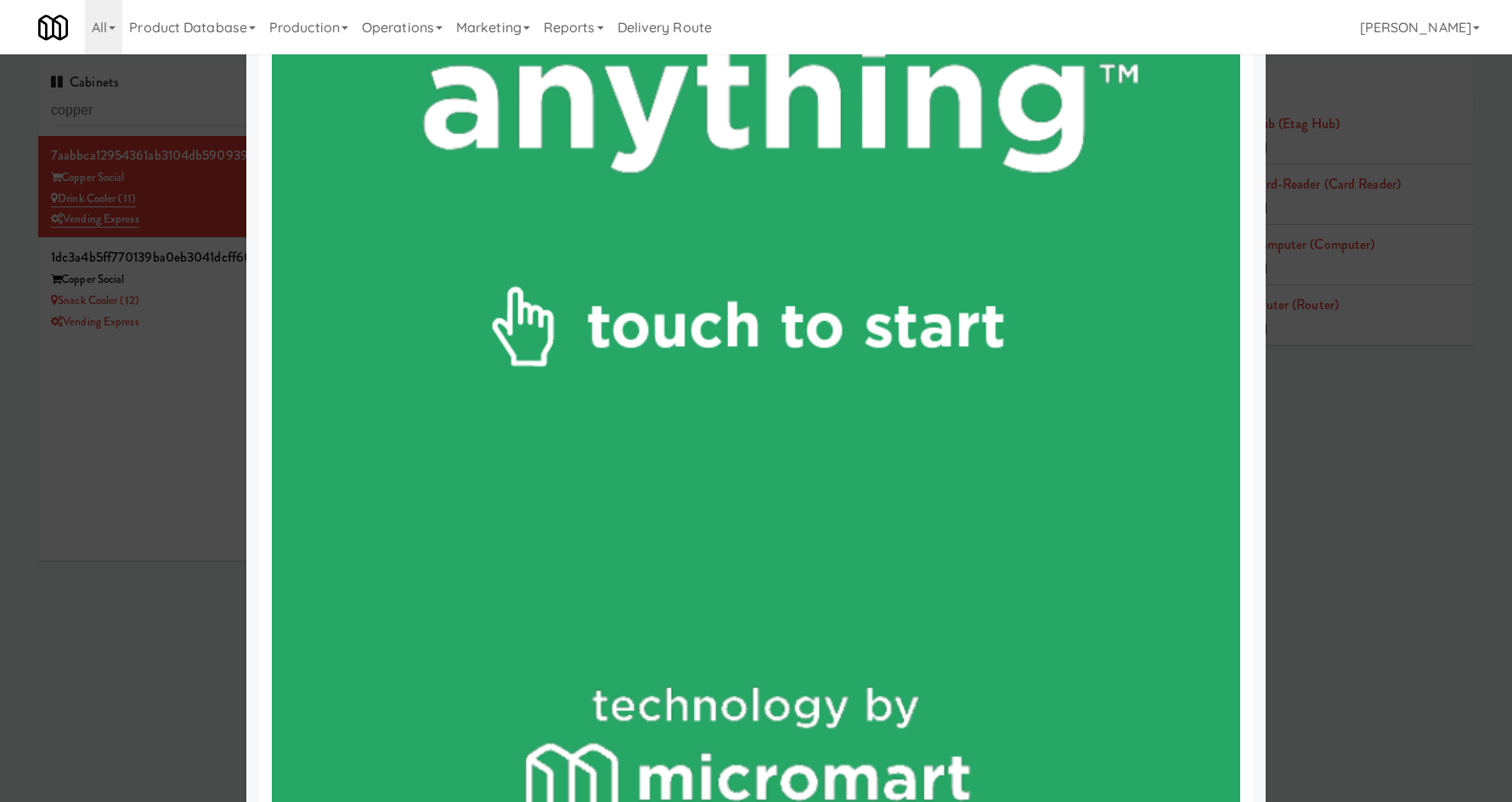
drag, startPoint x: 150, startPoint y: 519, endPoint x: 746, endPoint y: 13, distance: 781.8
click at [154, 511] on div at bounding box center [756, 401] width 1512 height 802
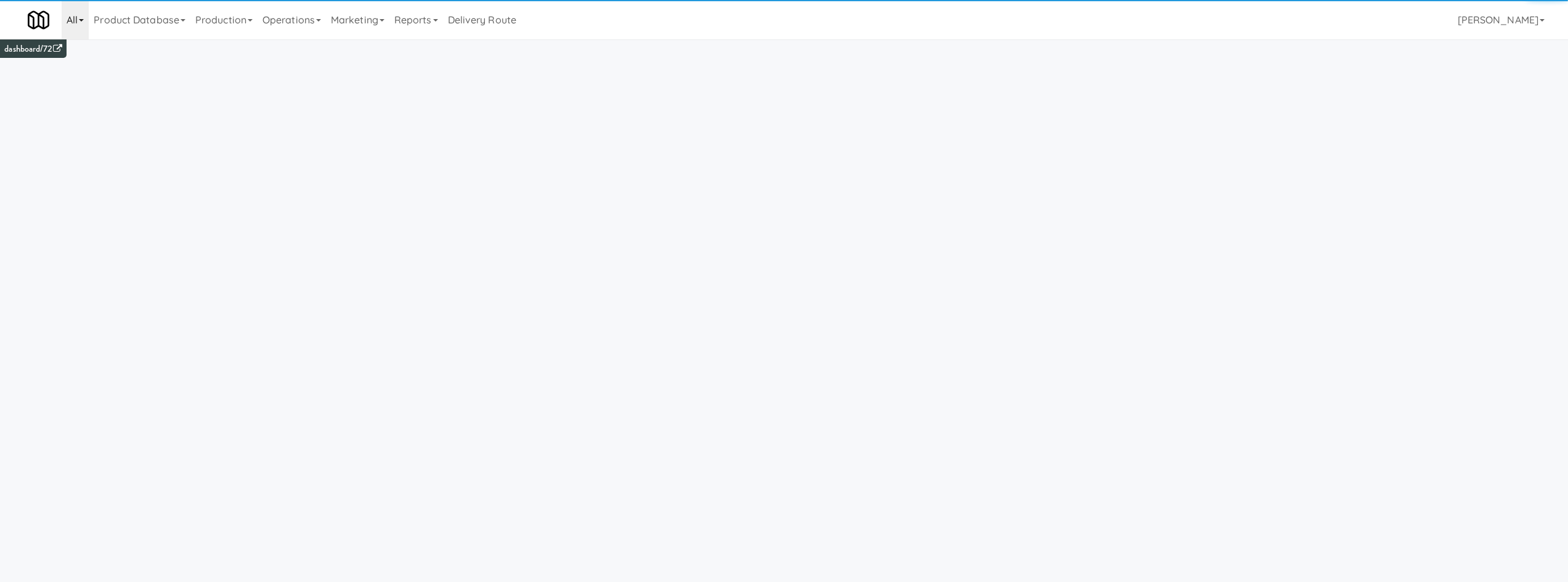
click at [73, 29] on link "All" at bounding box center [75, 20] width 27 height 39
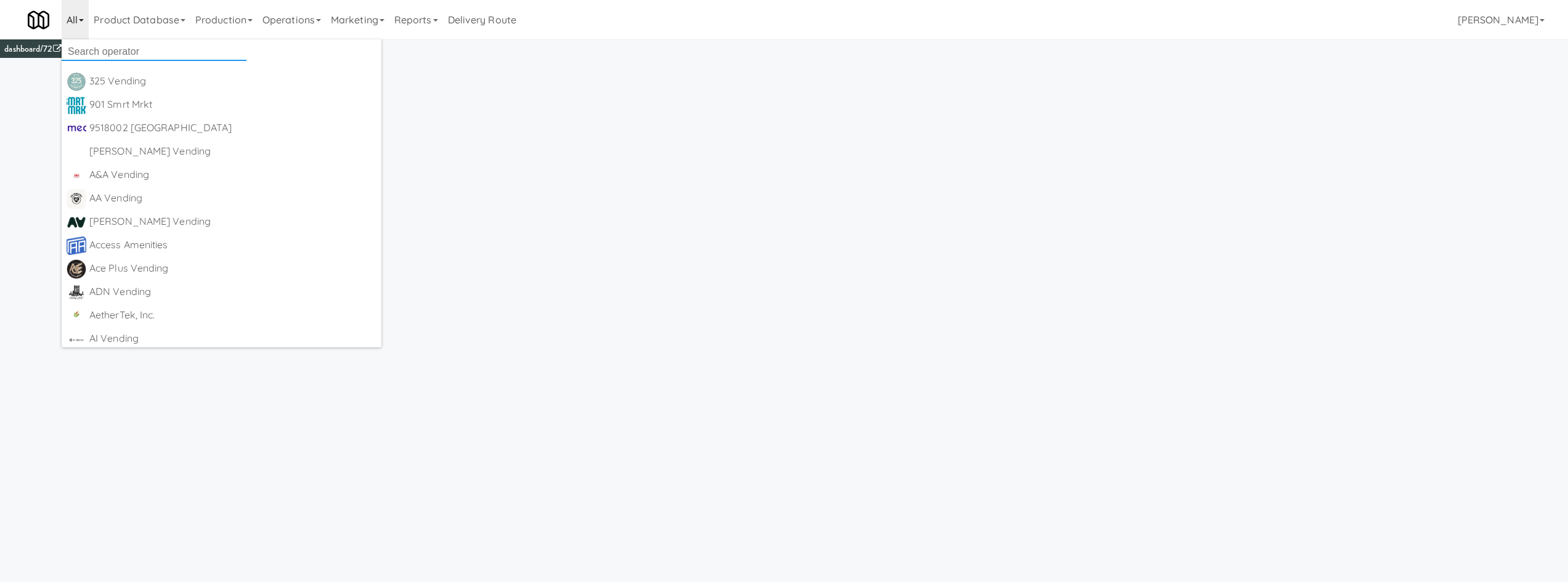
click at [116, 46] on input "text" at bounding box center [154, 52] width 185 height 18
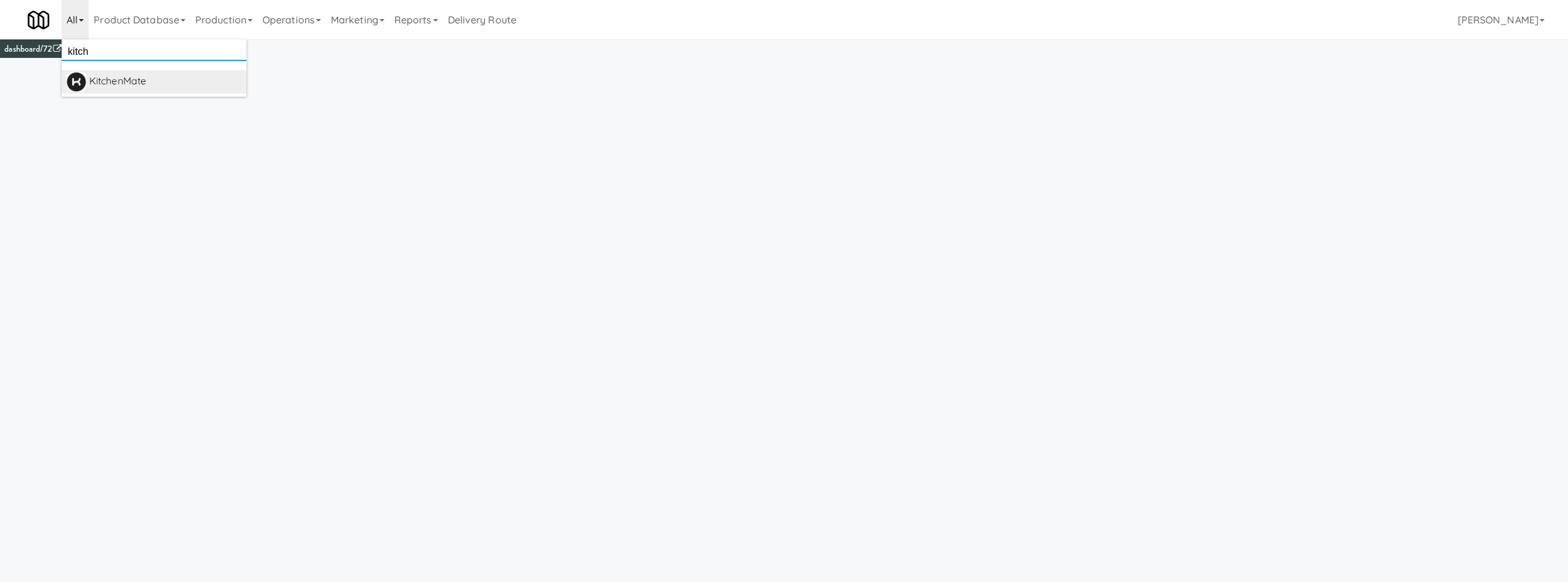
type input "kitch"
click at [133, 83] on div "KitchenMate" at bounding box center [165, 81] width 152 height 18
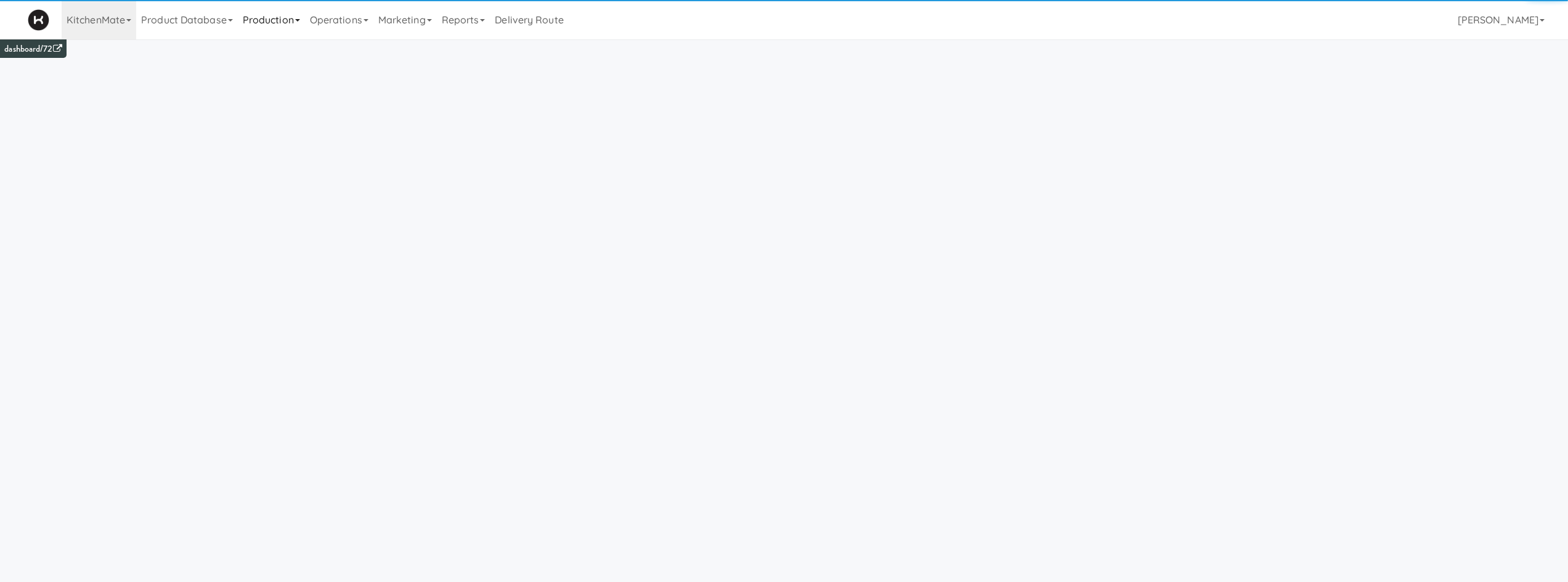
drag, startPoint x: 260, startPoint y: 24, endPoint x: 314, endPoint y: 17, distance: 54.5
click at [261, 24] on link "Production" at bounding box center [272, 20] width 67 height 39
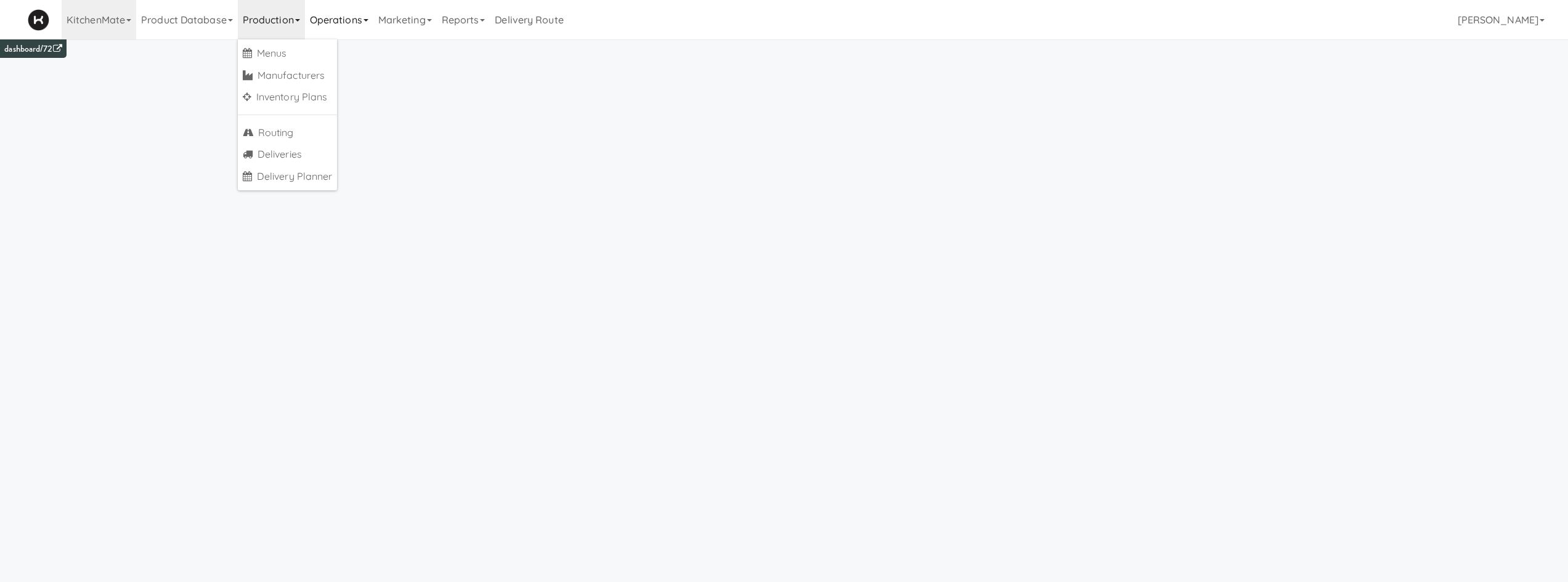
click at [318, 17] on link "Operations" at bounding box center [339, 20] width 68 height 39
click at [265, 25] on link "Production" at bounding box center [272, 20] width 67 height 39
click at [286, 56] on link "Menus" at bounding box center [288, 54] width 100 height 22
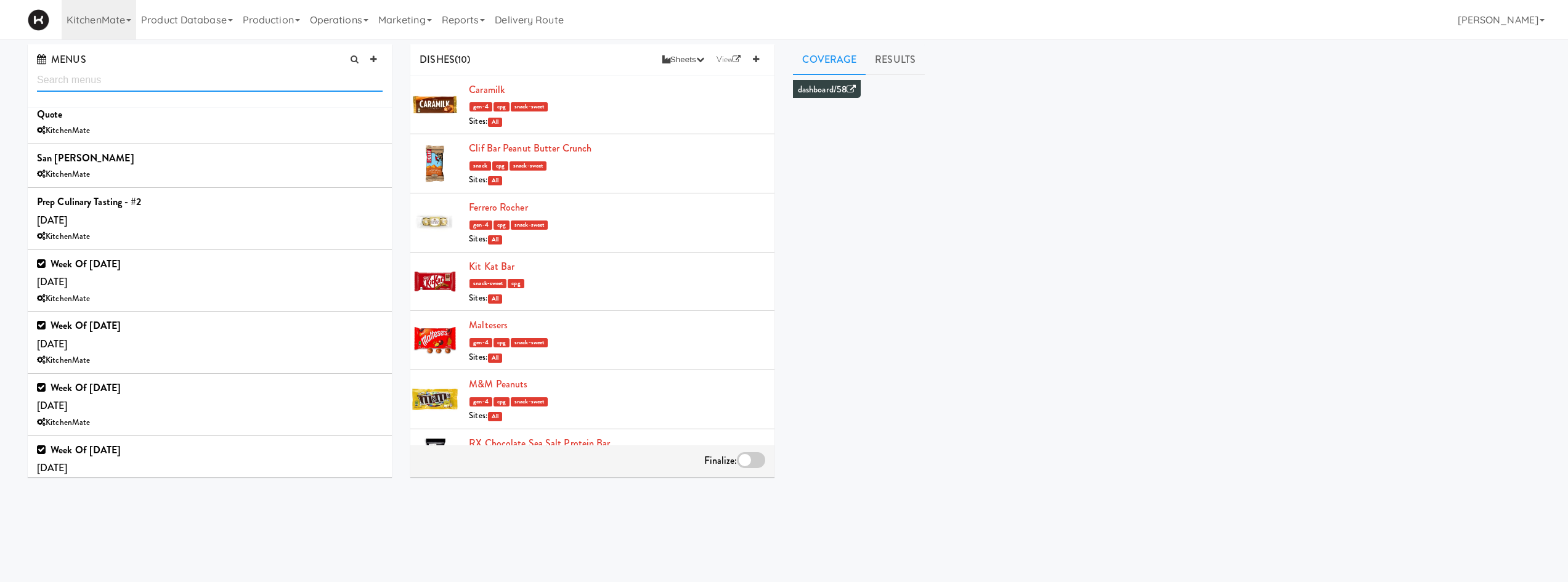
scroll to position [719, 0]
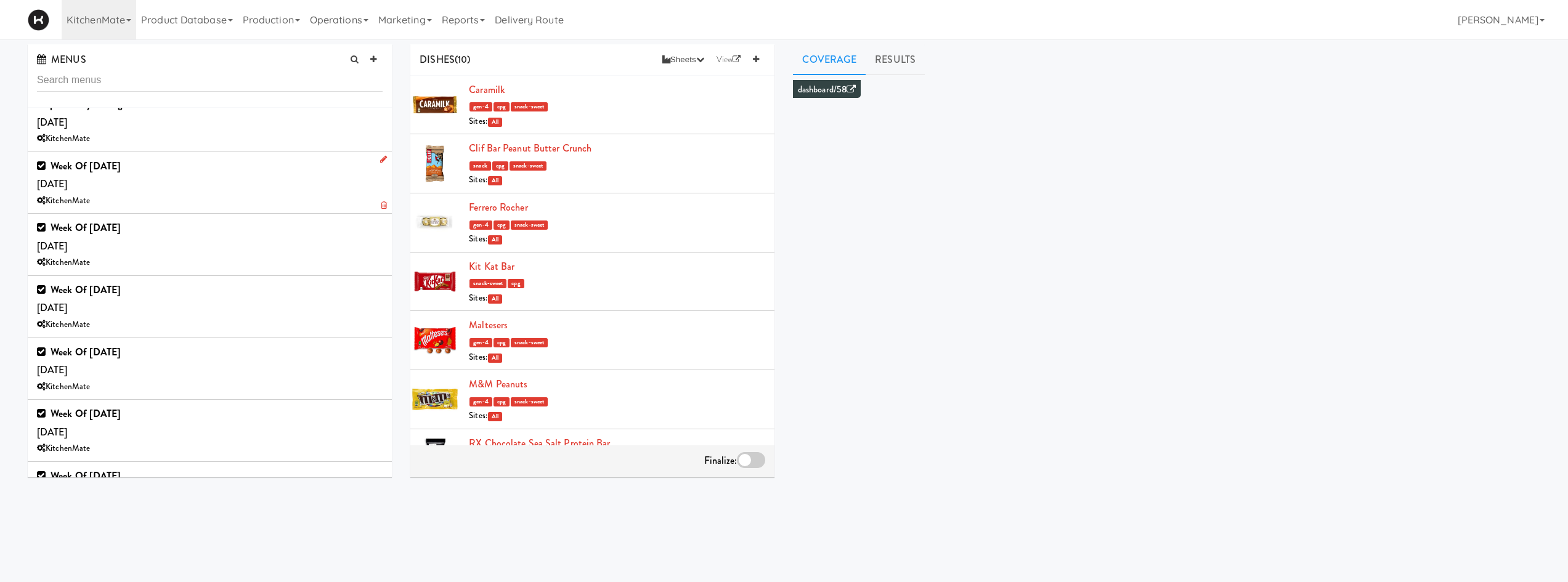
click at [211, 188] on div "Week of [DATE] [DATE] KitchenMate" at bounding box center [209, 183] width 346 height 52
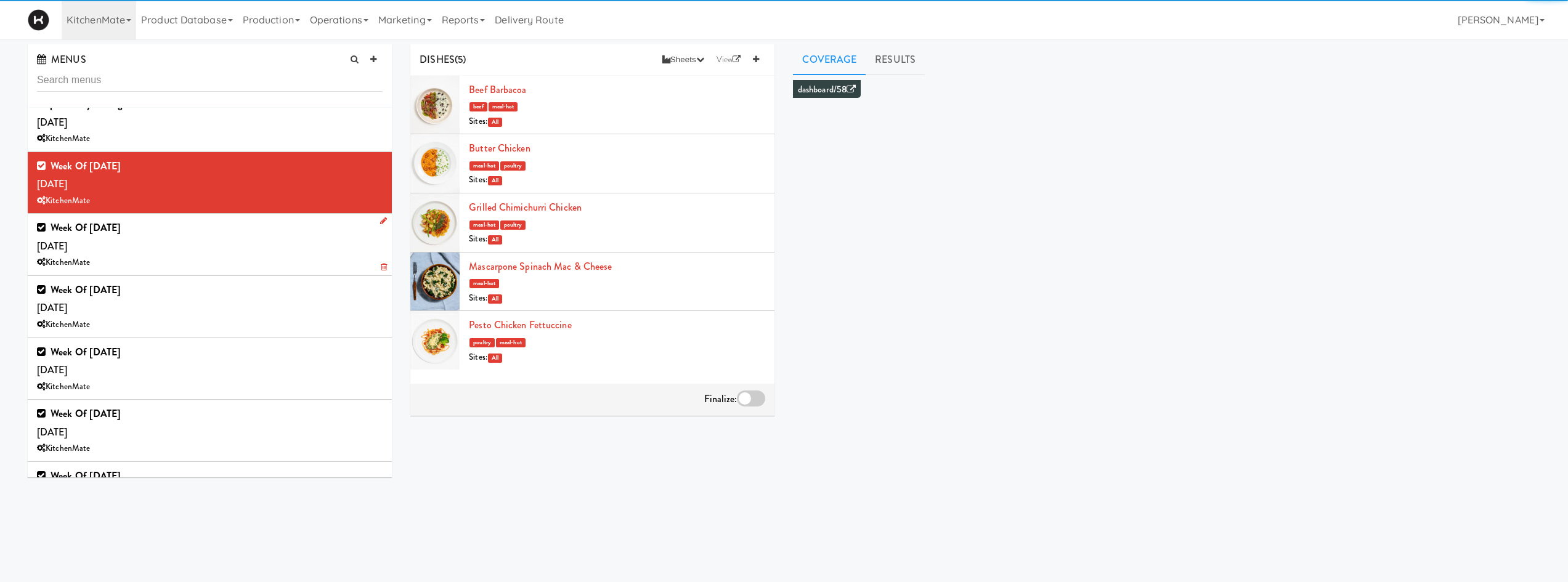
scroll to position [574, 0]
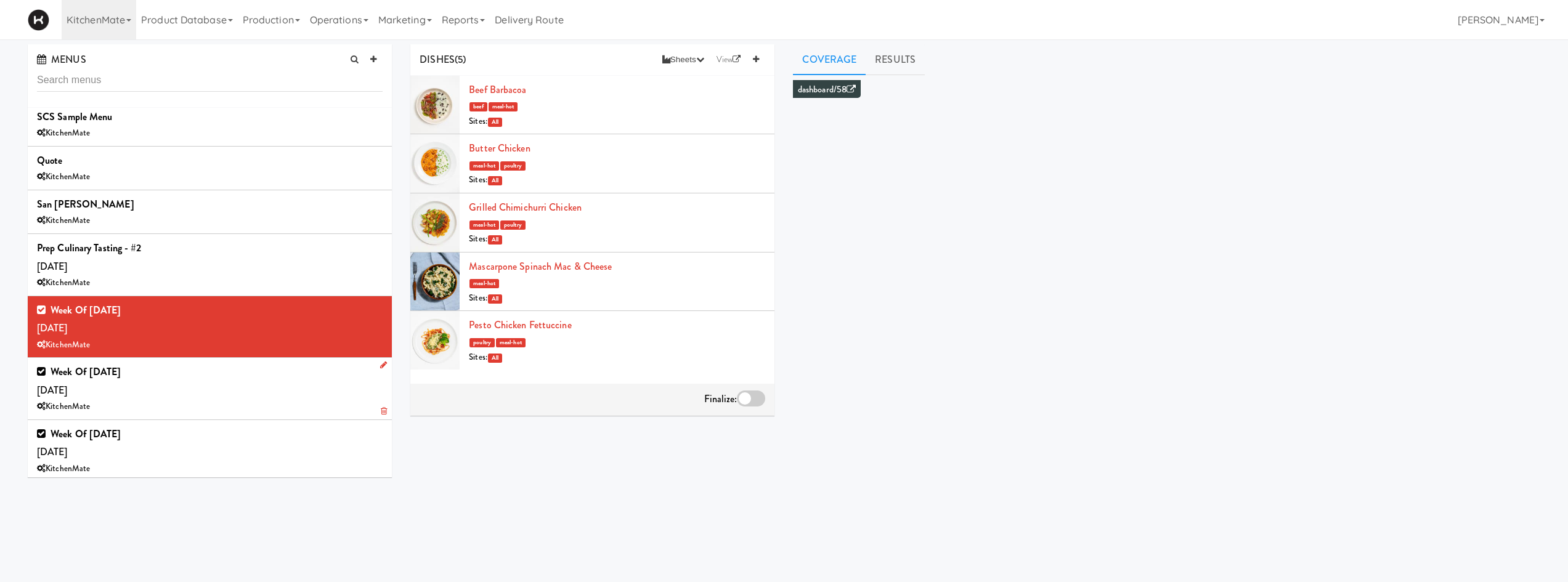
click at [238, 401] on div "KitchenMate" at bounding box center [209, 407] width 346 height 15
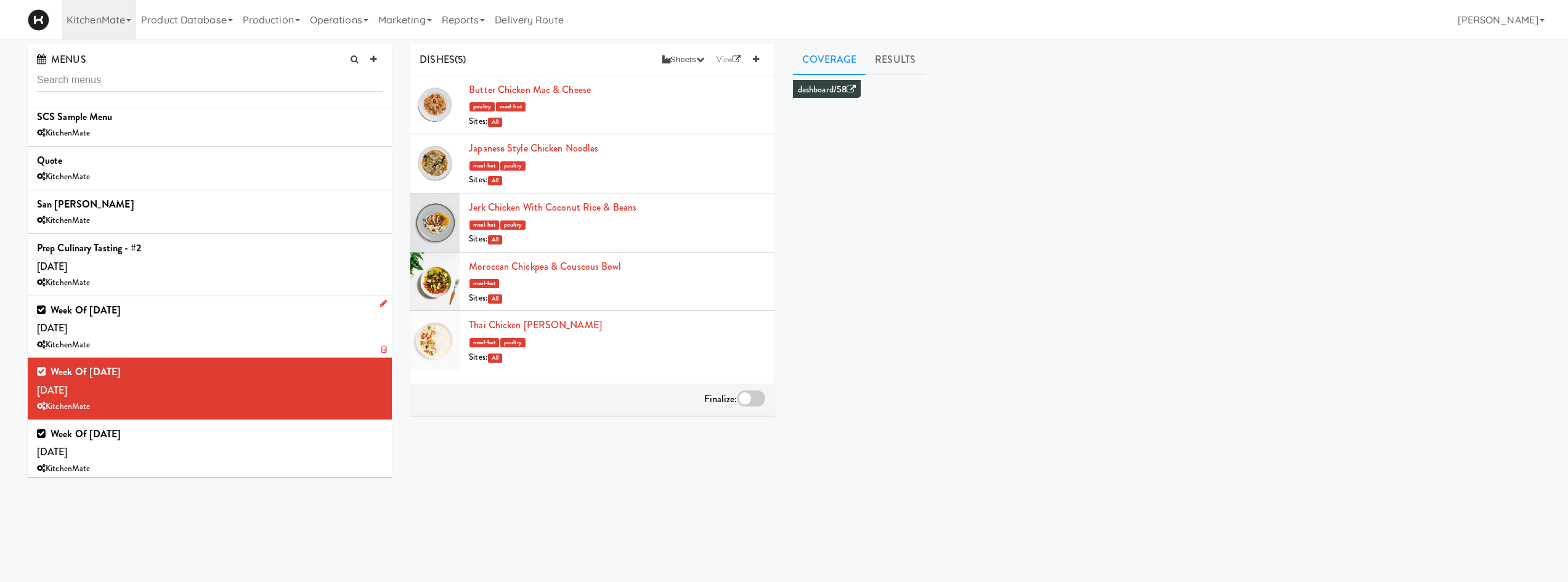
click at [322, 333] on div "Week of [DATE] [DATE] KitchenMate" at bounding box center [209, 327] width 346 height 52
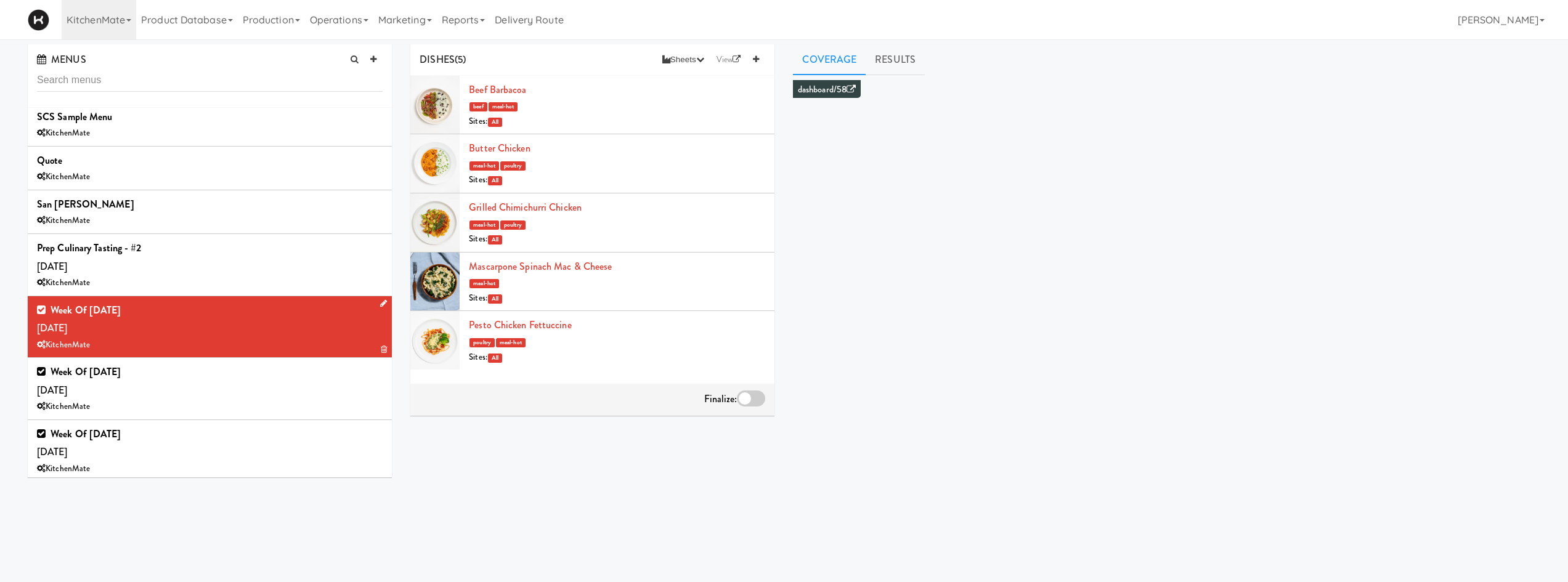
click at [380, 306] on icon at bounding box center [383, 303] width 7 height 8
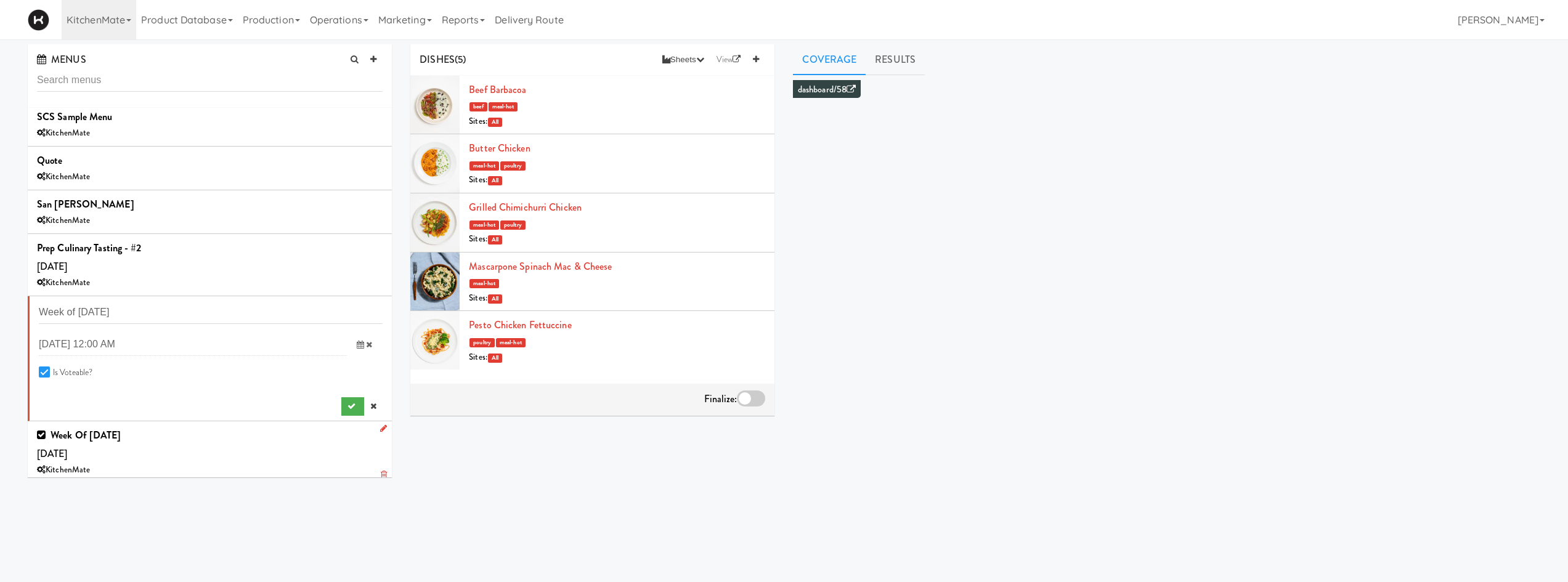
drag, startPoint x: 364, startPoint y: 405, endPoint x: 306, endPoint y: 386, distance: 61.0
click at [370, 403] on icon at bounding box center [373, 405] width 6 height 8
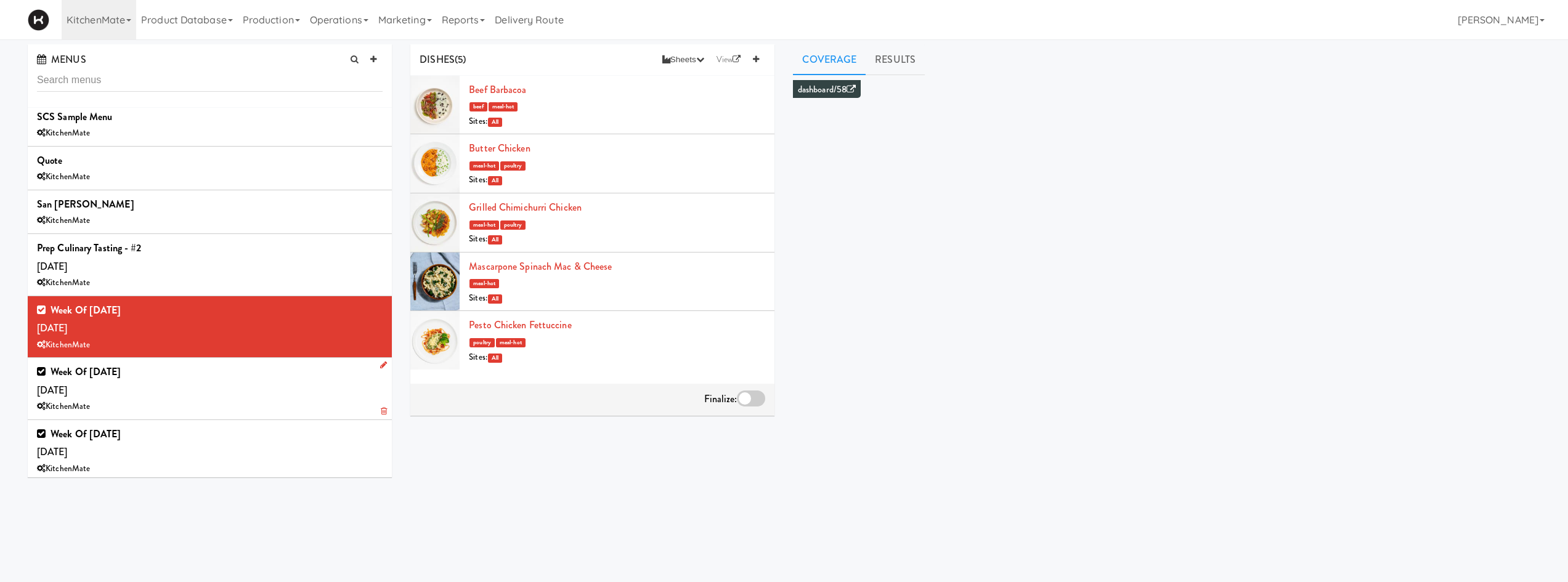
drag, startPoint x: 254, startPoint y: 396, endPoint x: 359, endPoint y: 382, distance: 105.9
click at [256, 393] on div "Week of [DATE] [DATE] KitchenMate" at bounding box center [209, 389] width 346 height 52
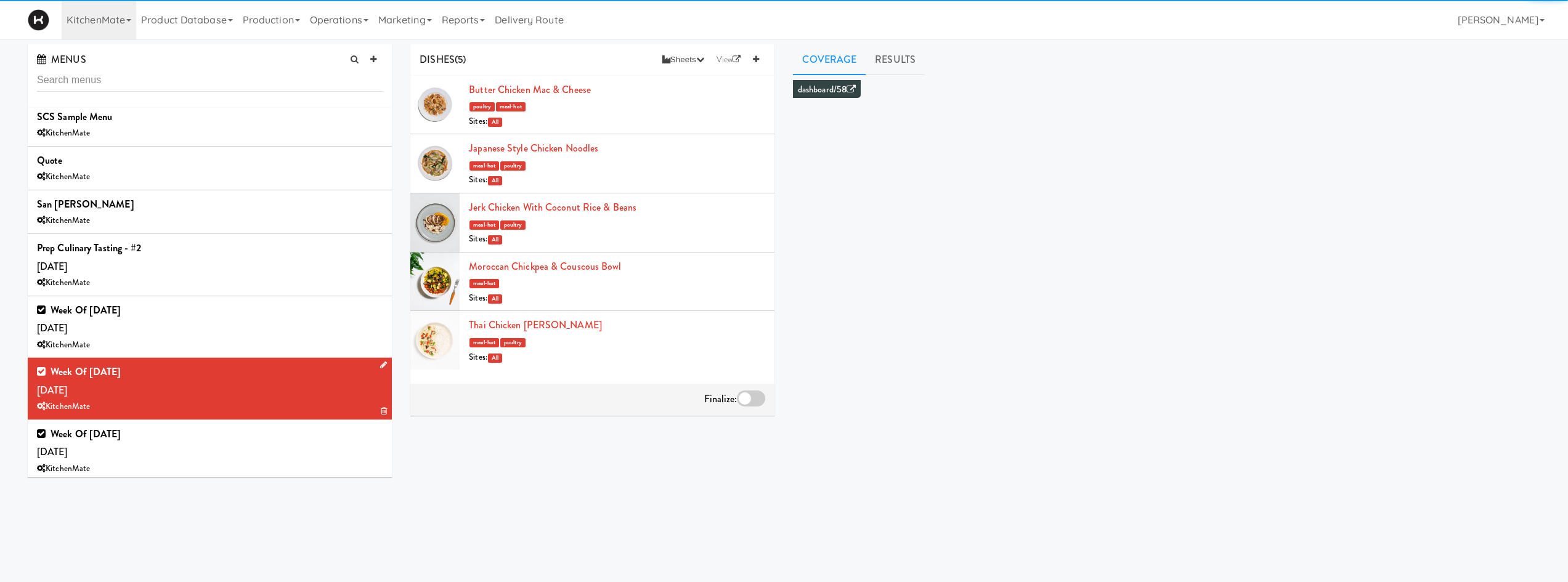
click at [380, 361] on icon at bounding box center [383, 364] width 7 height 8
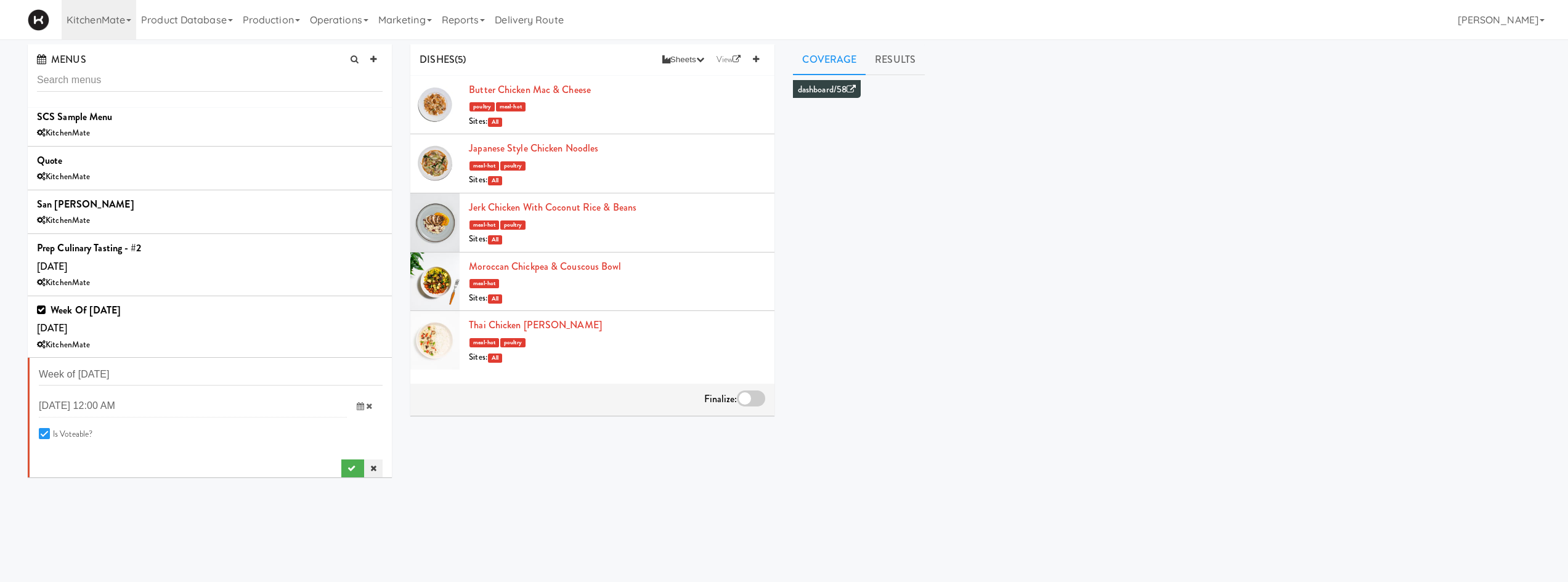
click at [370, 470] on icon at bounding box center [373, 468] width 6 height 8
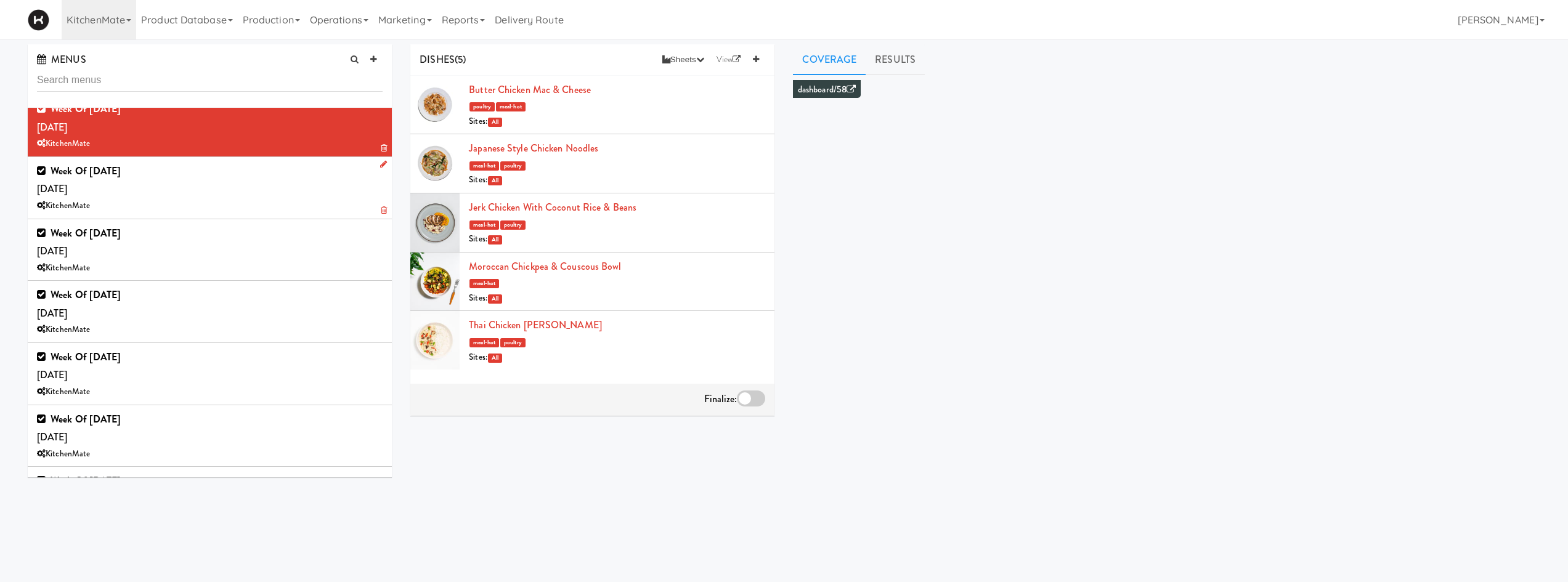
scroll to position [862, 0]
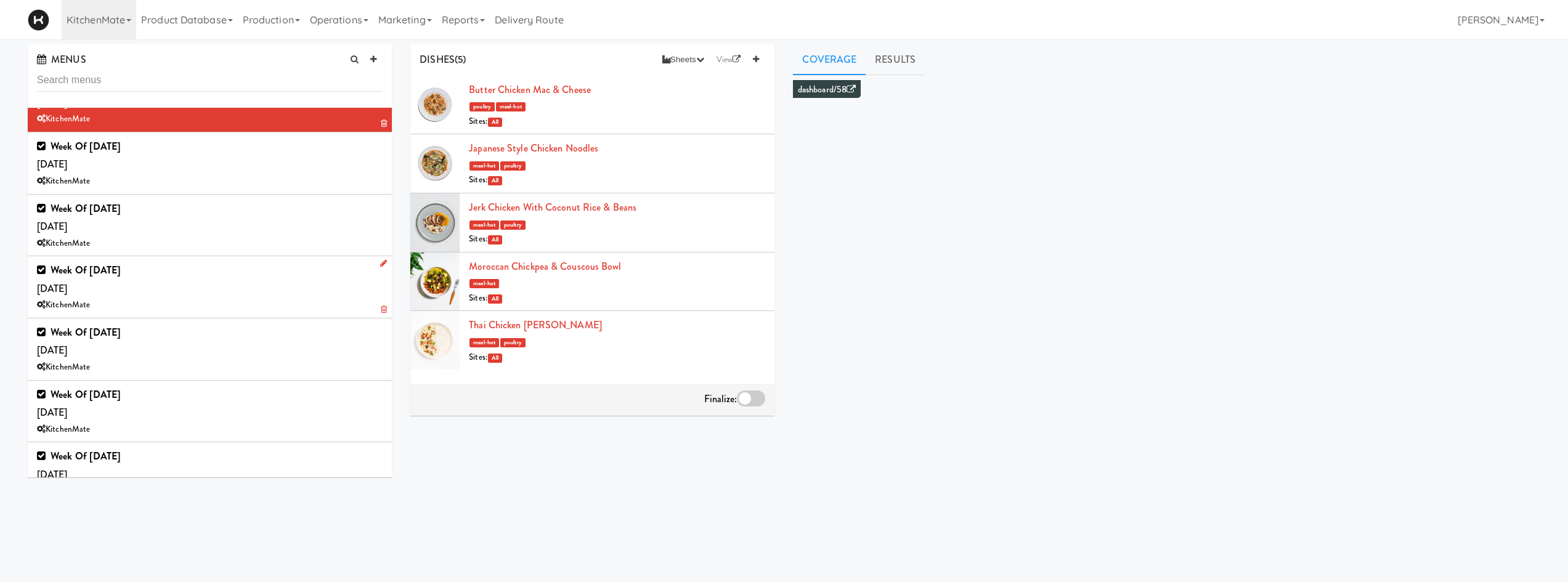
click at [257, 294] on div "Week of [DATE] [DATE] KitchenMate" at bounding box center [209, 287] width 346 height 52
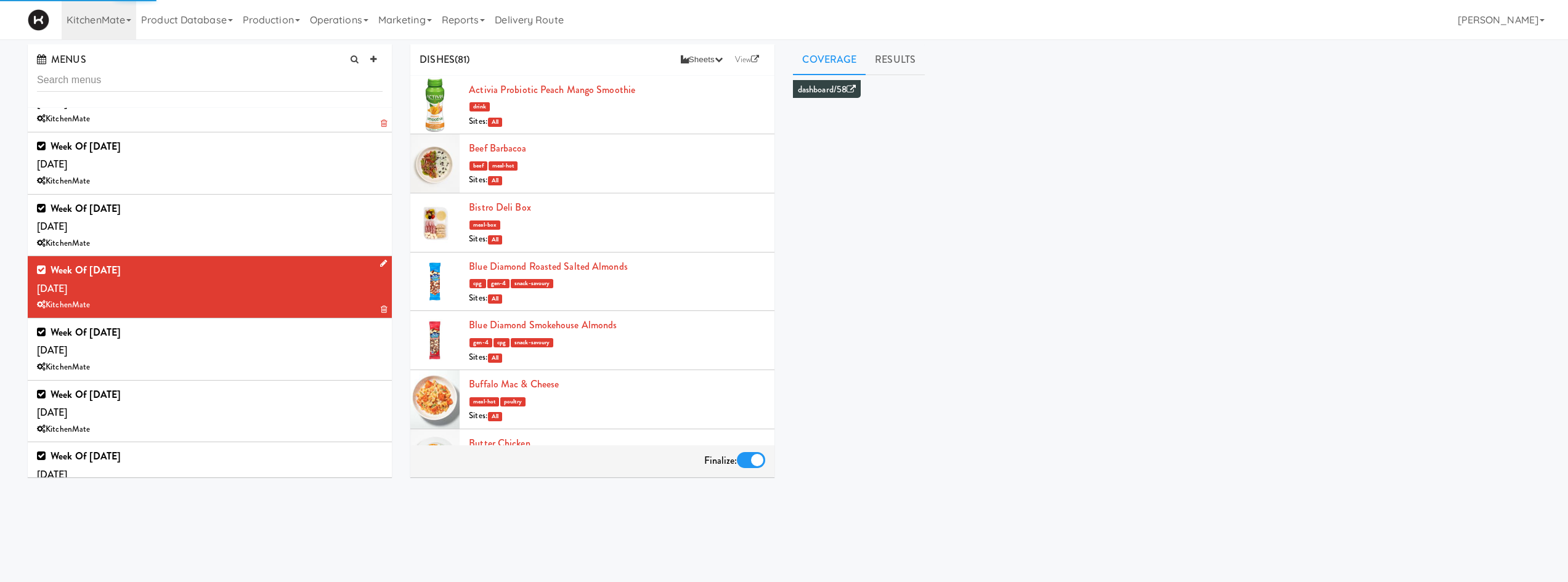
click at [380, 262] on icon at bounding box center [383, 262] width 7 height 8
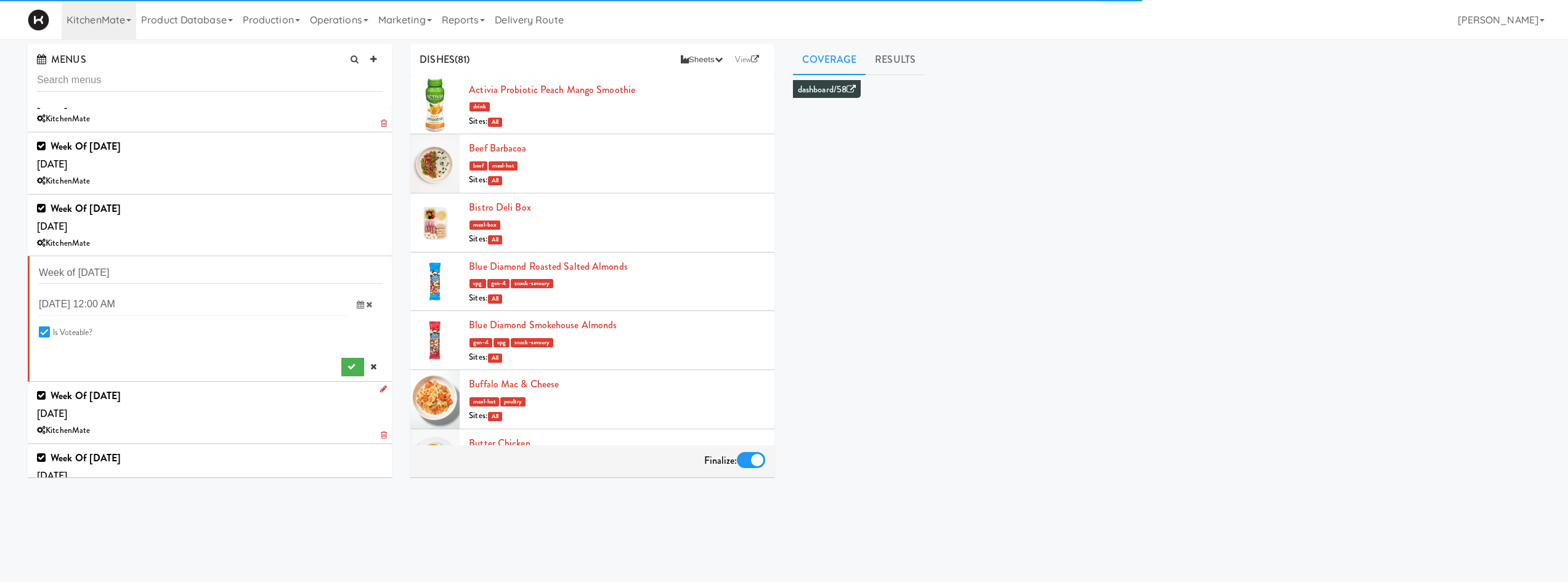
drag, startPoint x: 369, startPoint y: 361, endPoint x: 353, endPoint y: 320, distance: 44.0
click at [367, 359] on link at bounding box center [373, 367] width 18 height 18
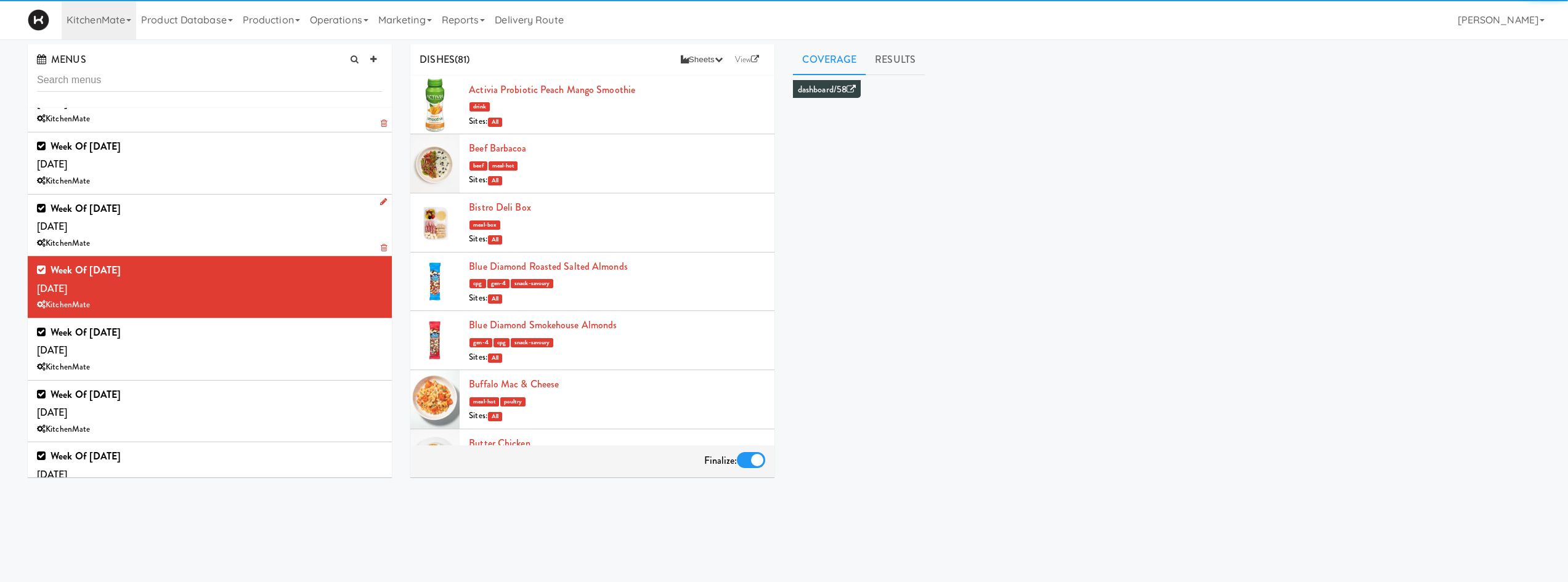
click at [279, 238] on div "KitchenMate" at bounding box center [209, 244] width 346 height 15
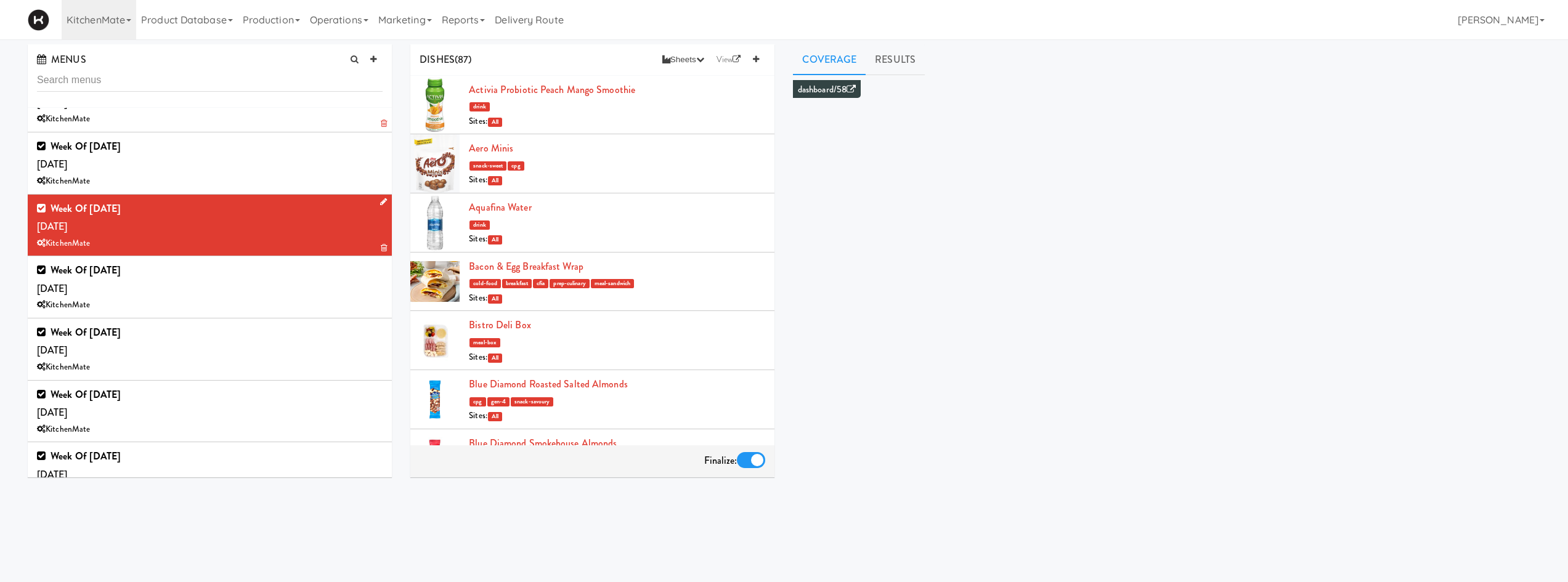
click at [380, 204] on icon at bounding box center [383, 201] width 7 height 8
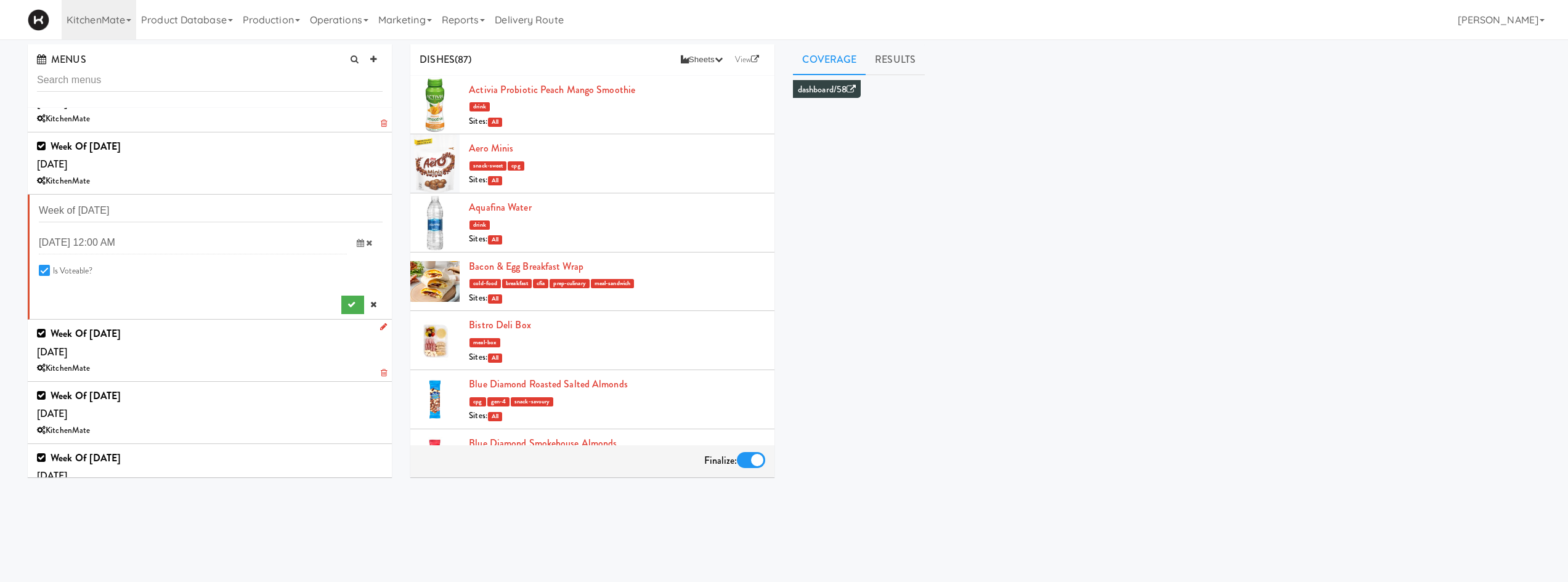
click at [371, 301] on link at bounding box center [373, 305] width 18 height 18
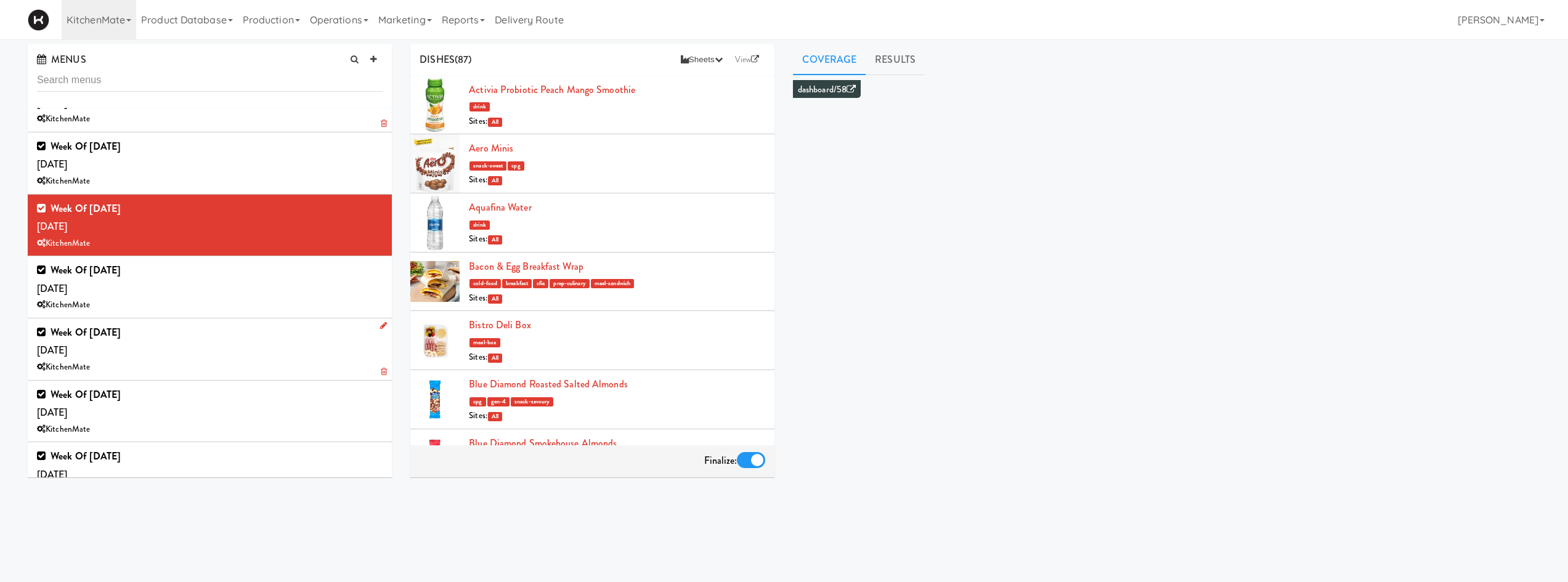
drag, startPoint x: 301, startPoint y: 364, endPoint x: 317, endPoint y: 353, distance: 19.4
click at [300, 364] on div "KitchenMate" at bounding box center [209, 367] width 346 height 15
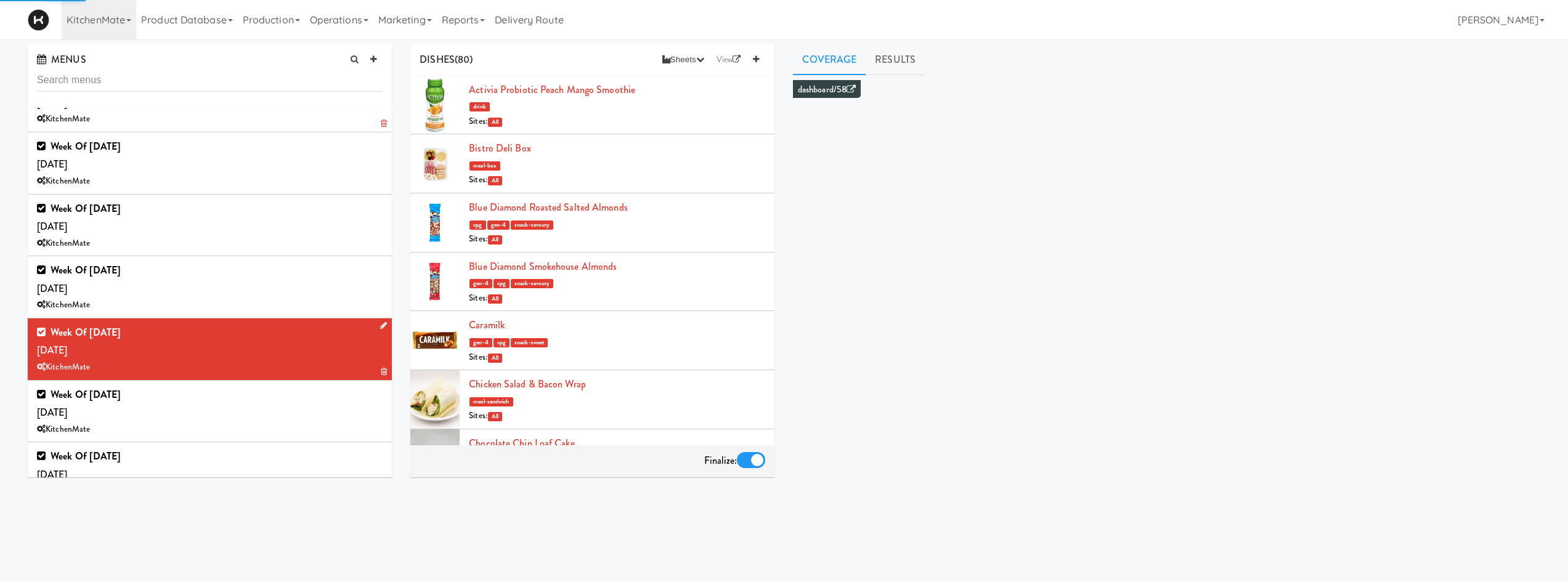
click at [380, 324] on icon at bounding box center [383, 325] width 7 height 8
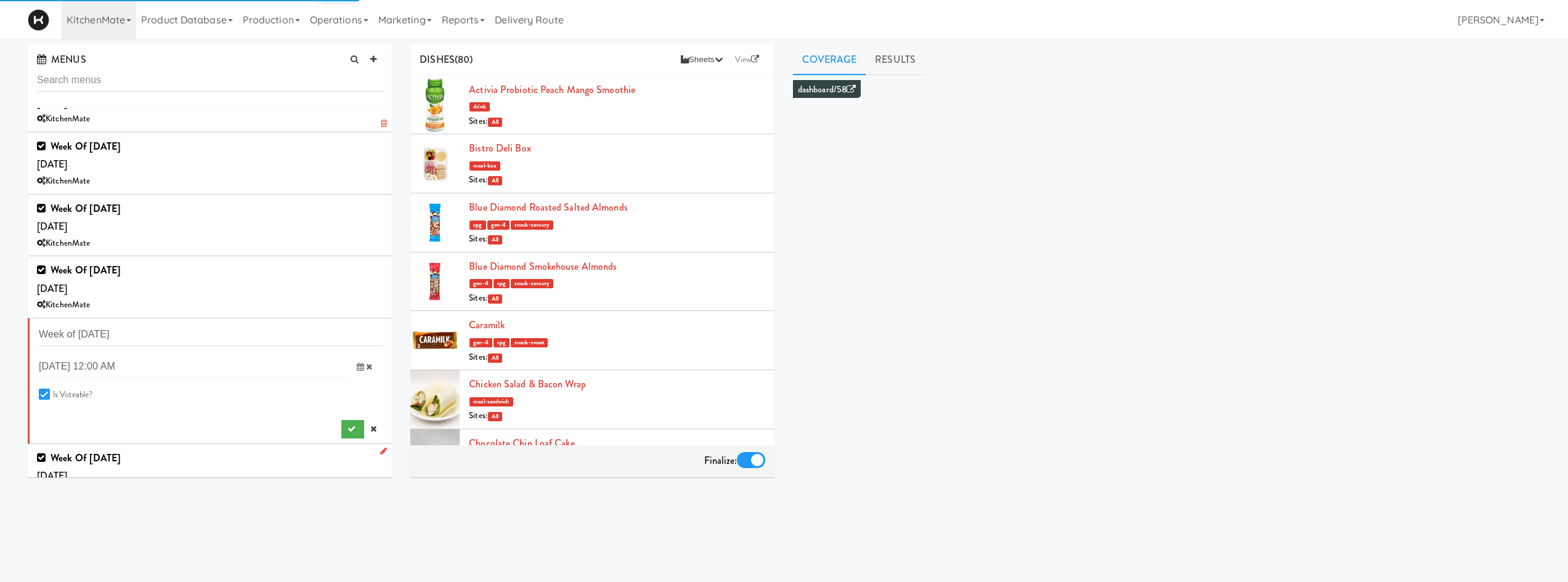
drag, startPoint x: 362, startPoint y: 429, endPoint x: 316, endPoint y: 396, distance: 56.6
click at [370, 427] on icon at bounding box center [373, 428] width 6 height 8
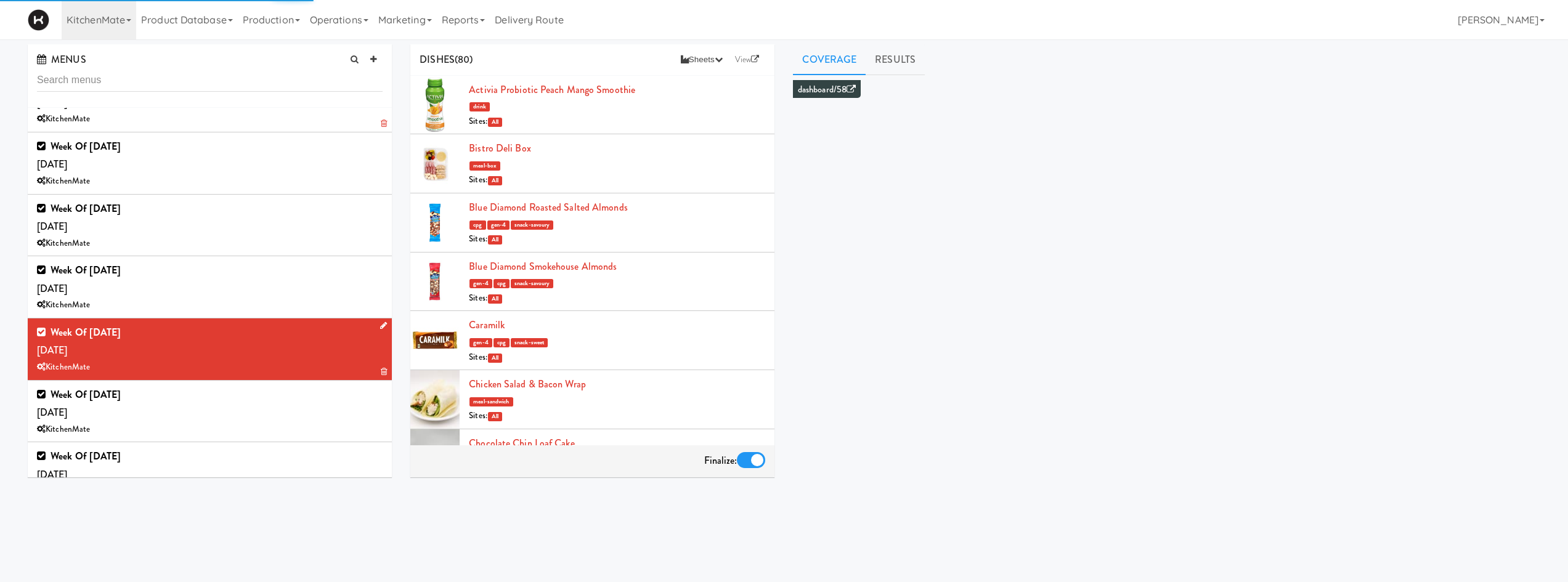
scroll to position [1006, 0]
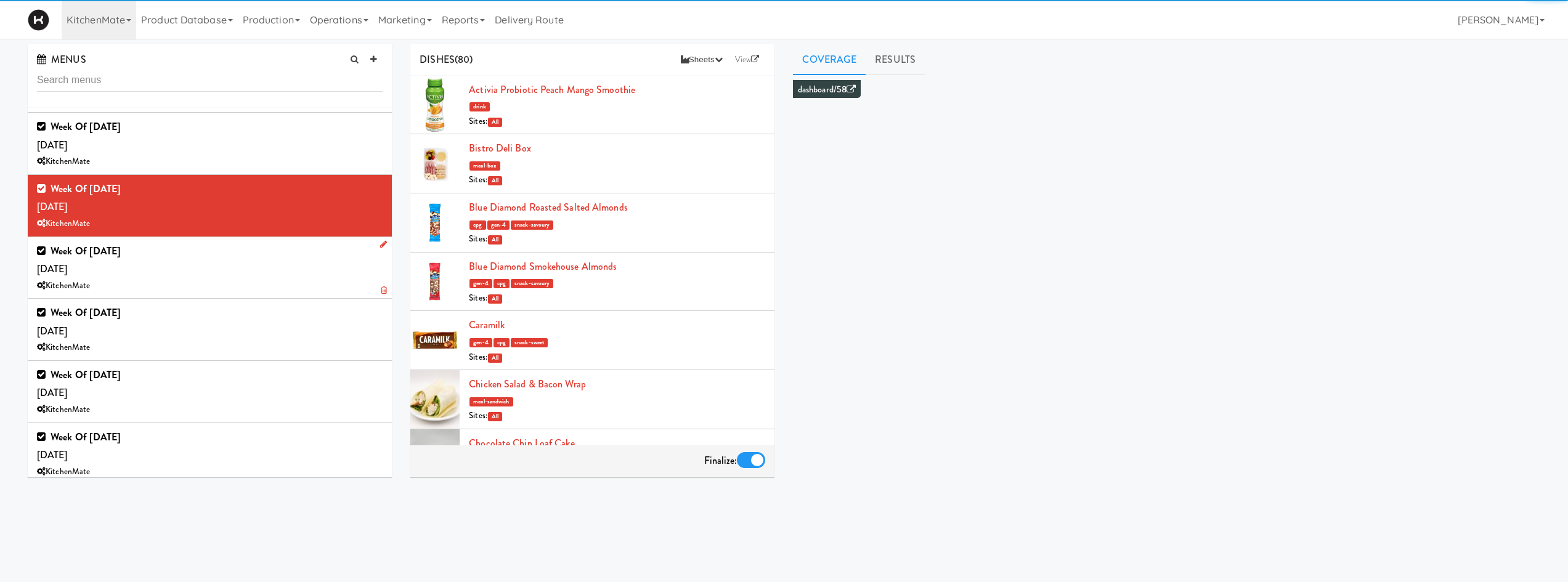
drag, startPoint x: 235, startPoint y: 281, endPoint x: 356, endPoint y: 254, distance: 124.0
click at [238, 278] on div "KitchenMate" at bounding box center [209, 286] width 346 height 15
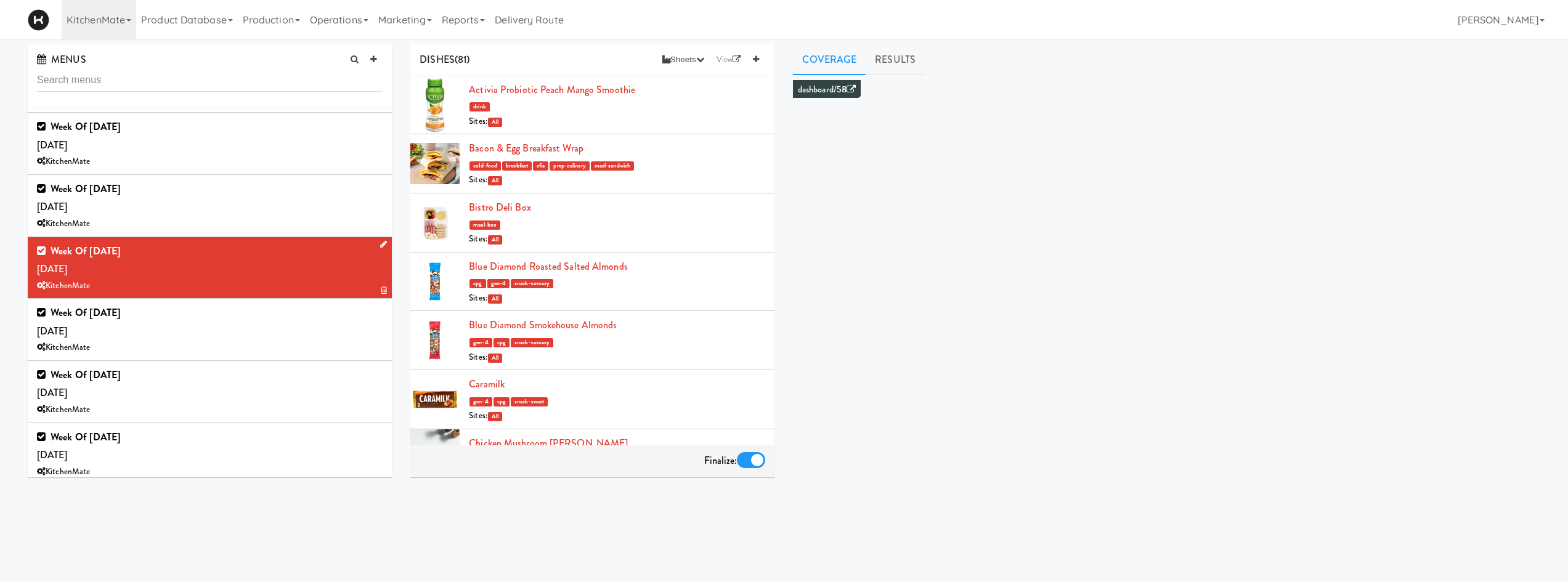
click at [380, 246] on icon at bounding box center [383, 244] width 7 height 8
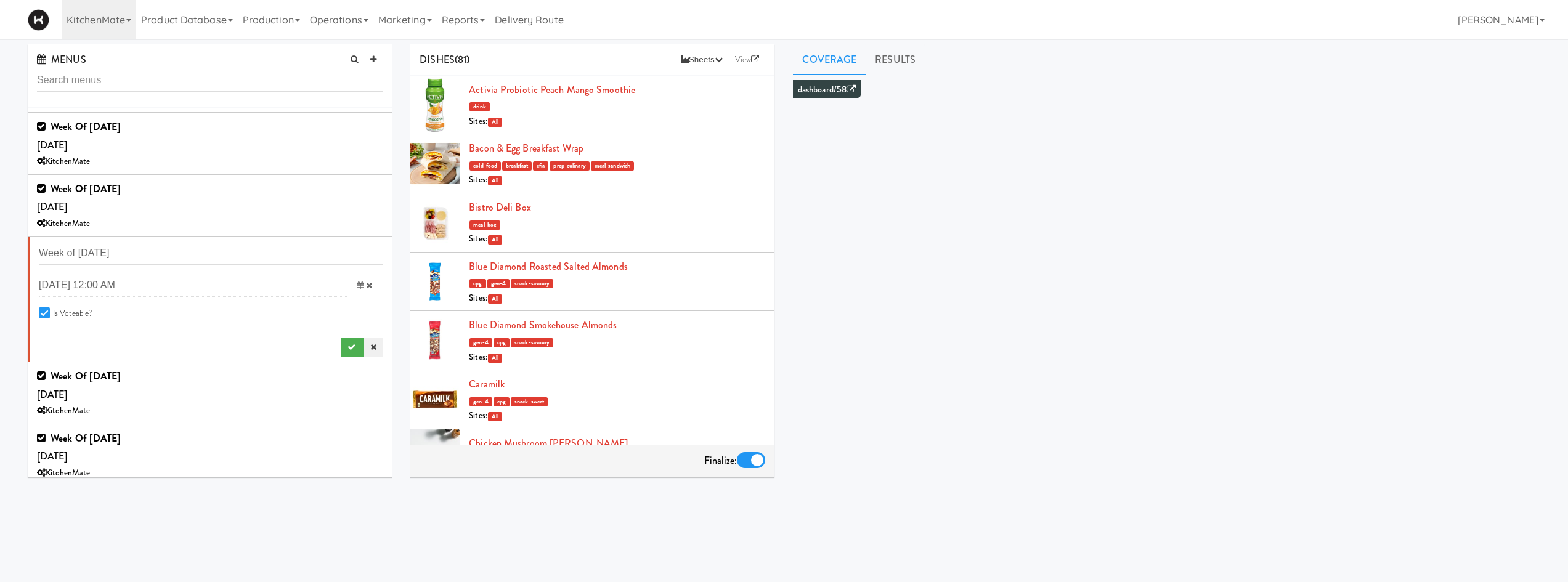
drag, startPoint x: 363, startPoint y: 347, endPoint x: 332, endPoint y: 308, distance: 49.8
click at [370, 346] on icon at bounding box center [373, 346] width 6 height 8
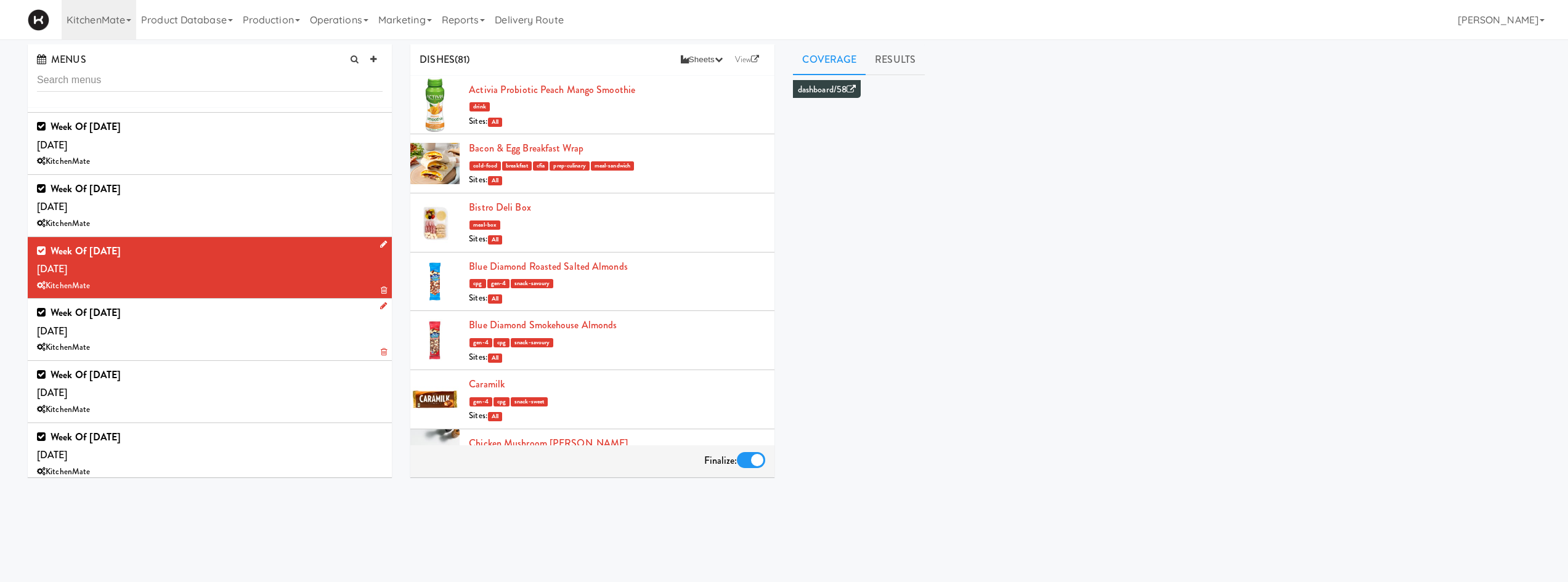
drag, startPoint x: 304, startPoint y: 528, endPoint x: 212, endPoint y: 310, distance: 236.6
click at [297, 510] on div "MENUS Gen4 Pilot Extras KitchenMate 2023 Hot Meals KitchenMate Salt [PERSON_NAM…" at bounding box center [783, 293] width 1531 height 498
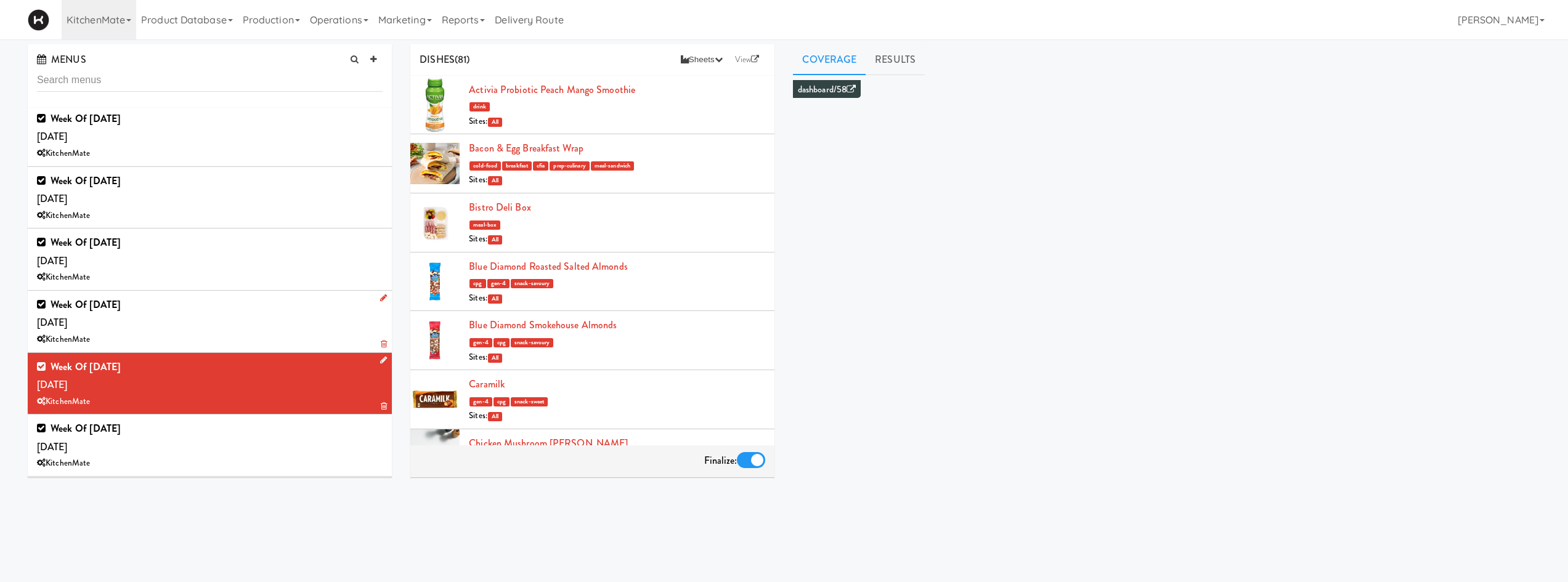
scroll to position [862, 0]
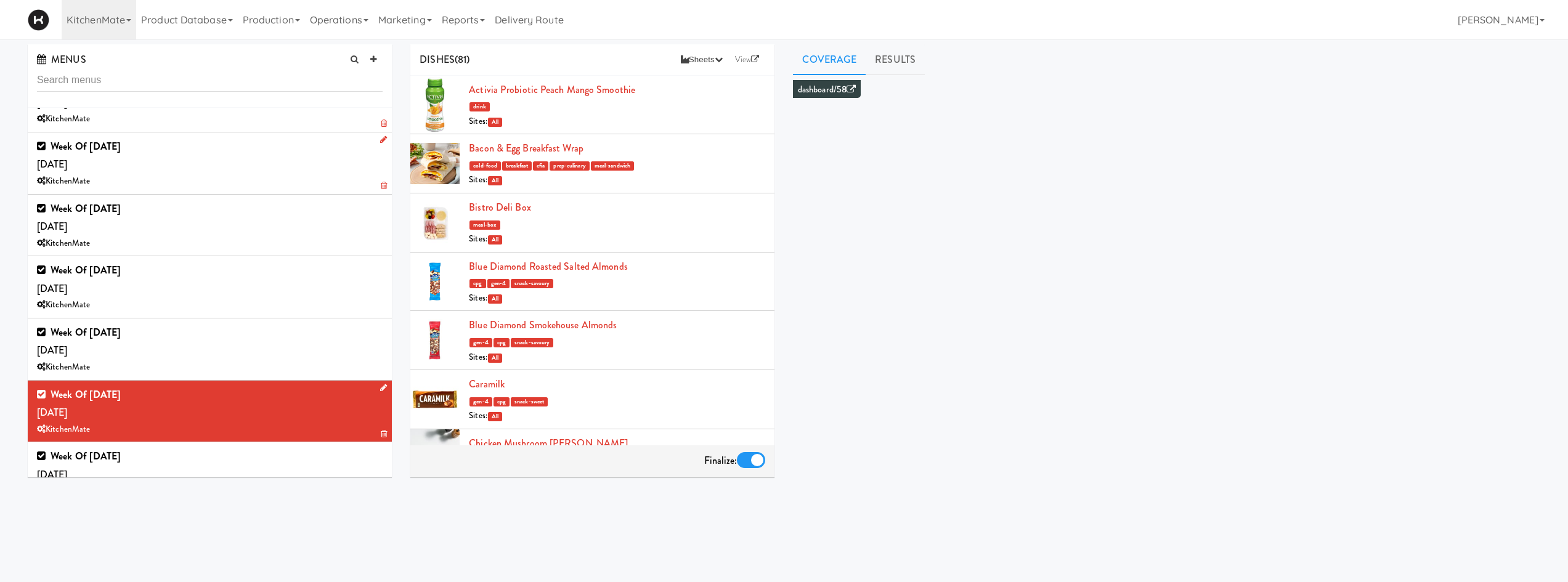
click at [200, 182] on div "KitchenMate" at bounding box center [209, 181] width 346 height 15
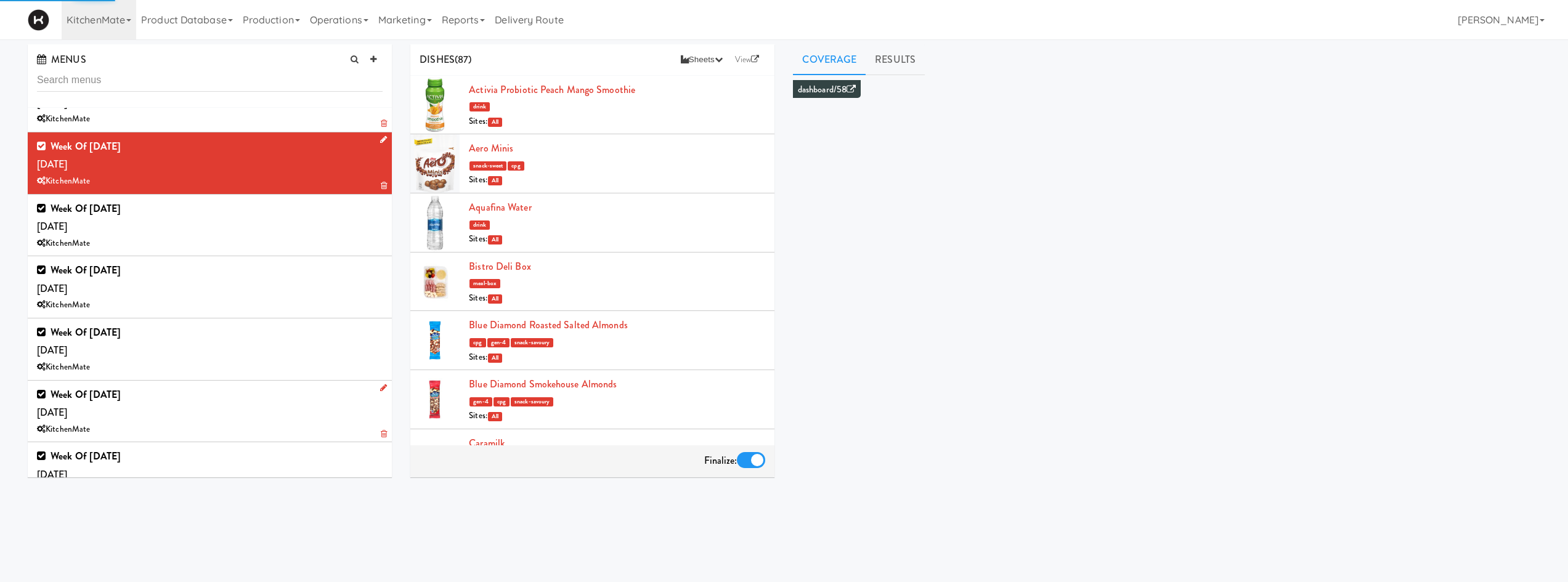
click at [380, 140] on icon at bounding box center [383, 139] width 7 height 8
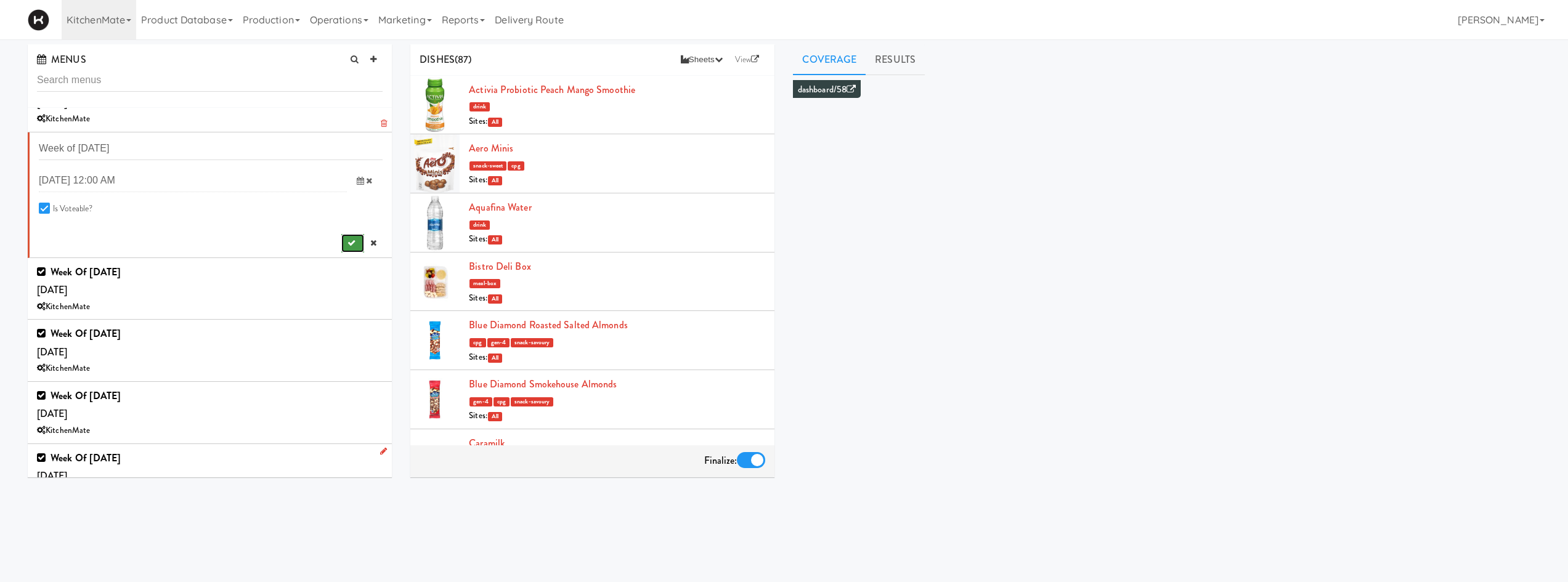
click at [347, 244] on button "submit" at bounding box center [353, 243] width 23 height 18
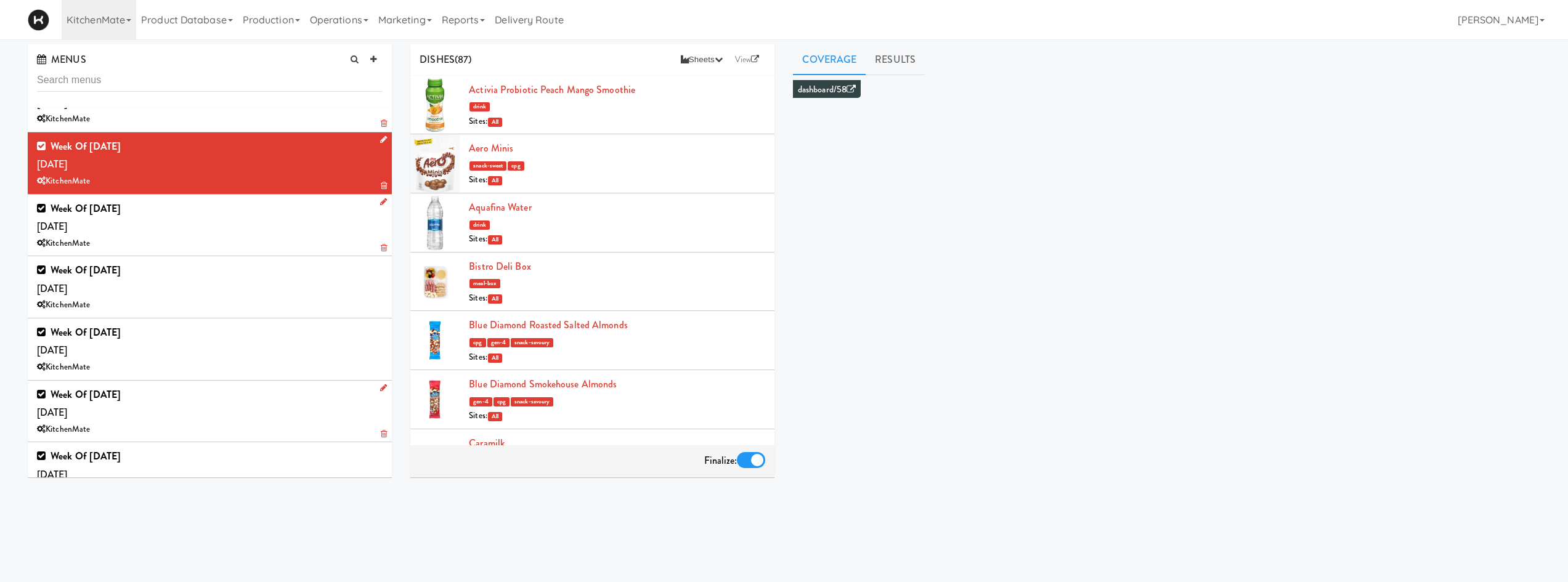
scroll to position [719, 0]
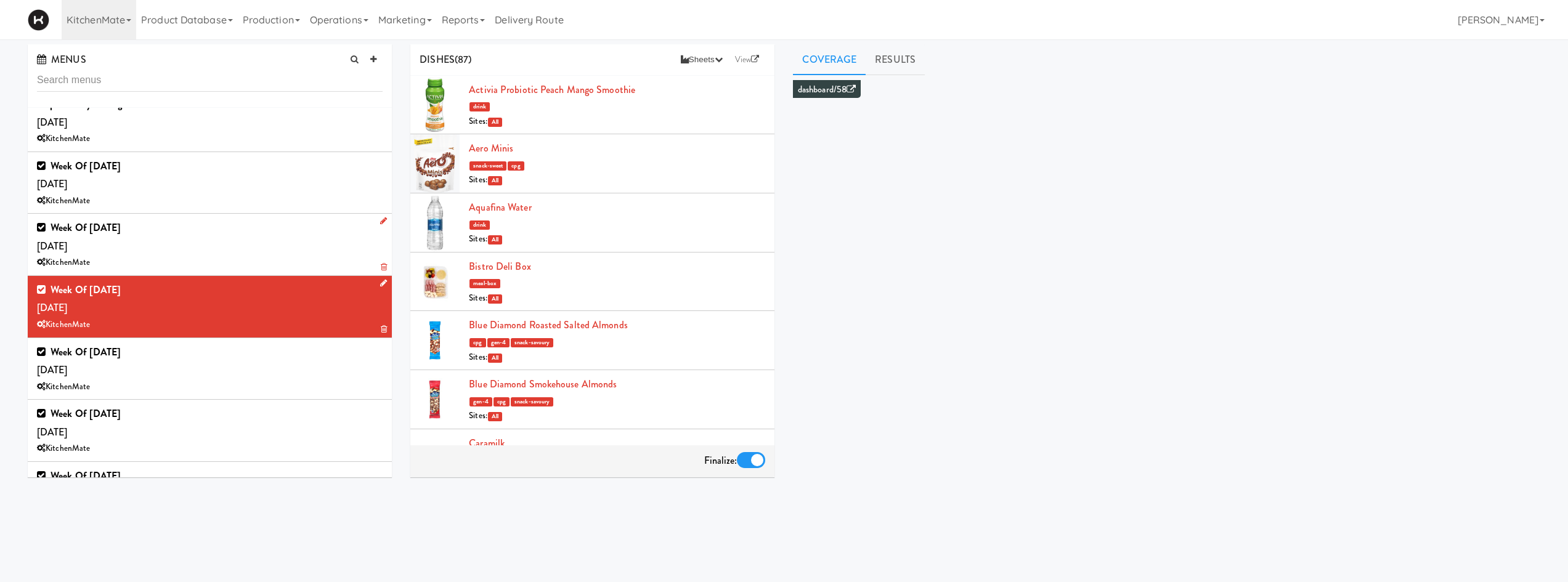
click at [238, 255] on div "KitchenMate" at bounding box center [209, 262] width 346 height 15
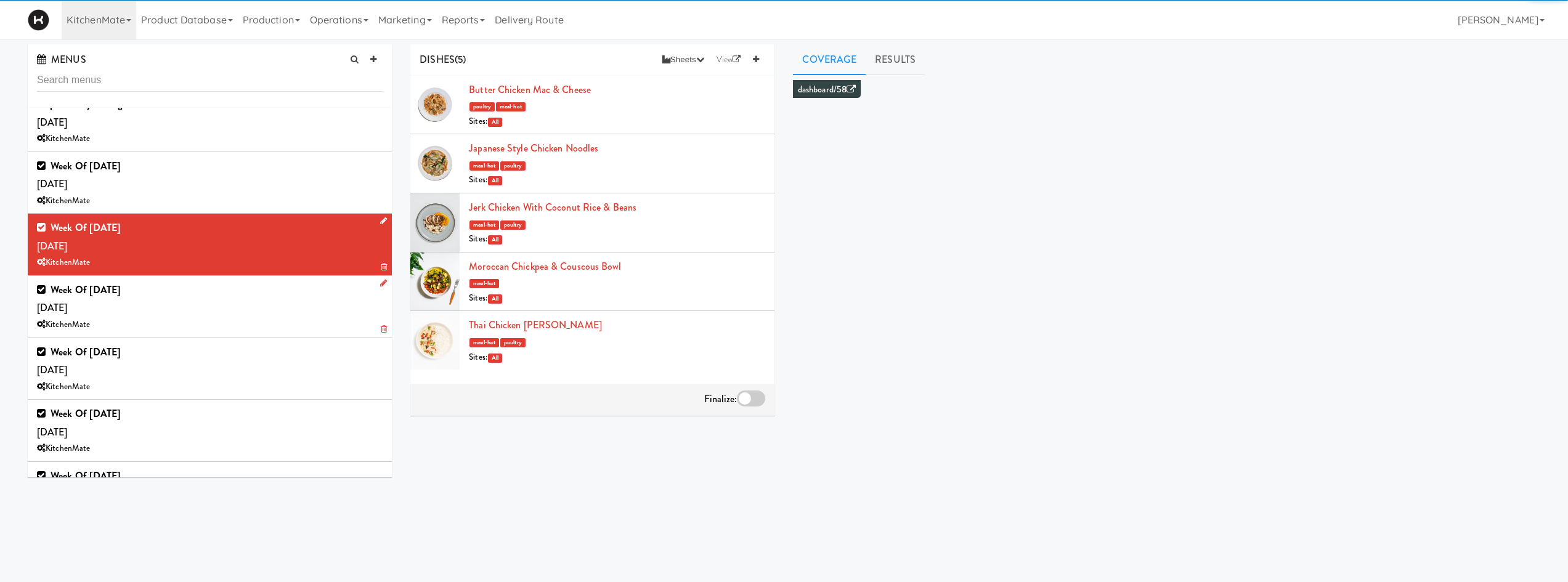
click at [380, 219] on icon at bounding box center [383, 221] width 7 height 8
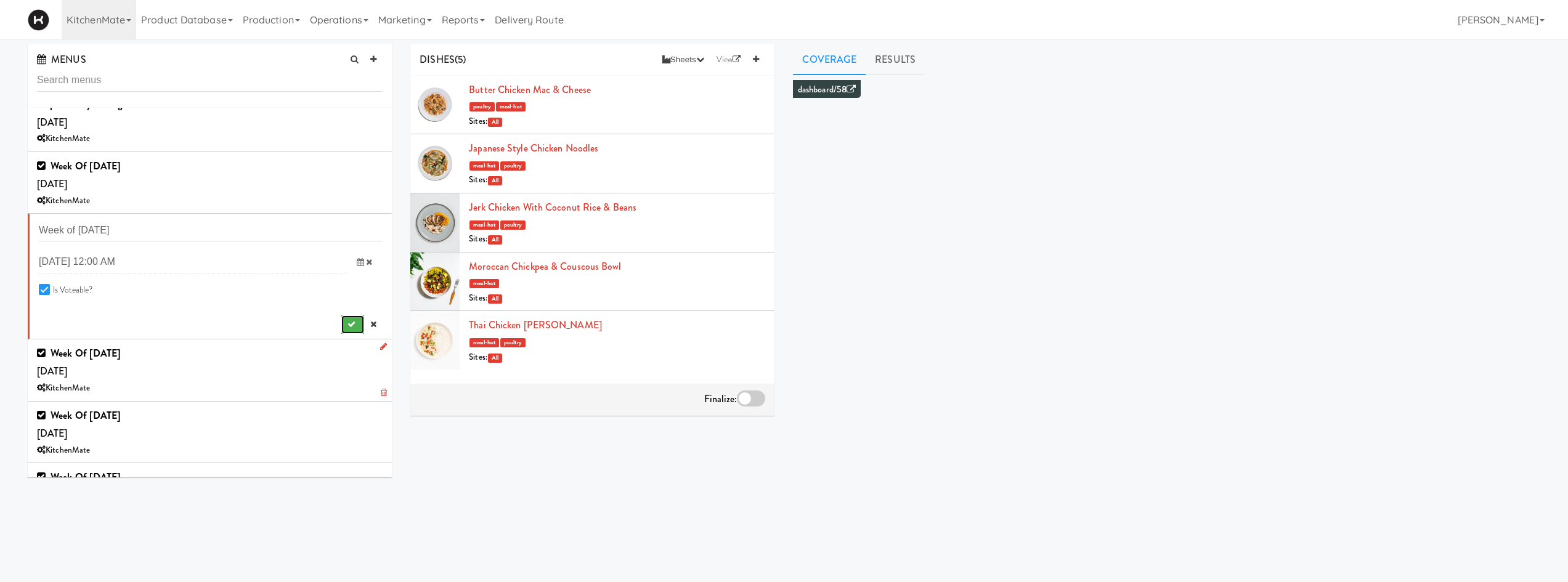
drag, startPoint x: 339, startPoint y: 325, endPoint x: 334, endPoint y: 313, distance: 13.0
click at [348, 325] on icon "submit" at bounding box center [351, 324] width 8 height 8
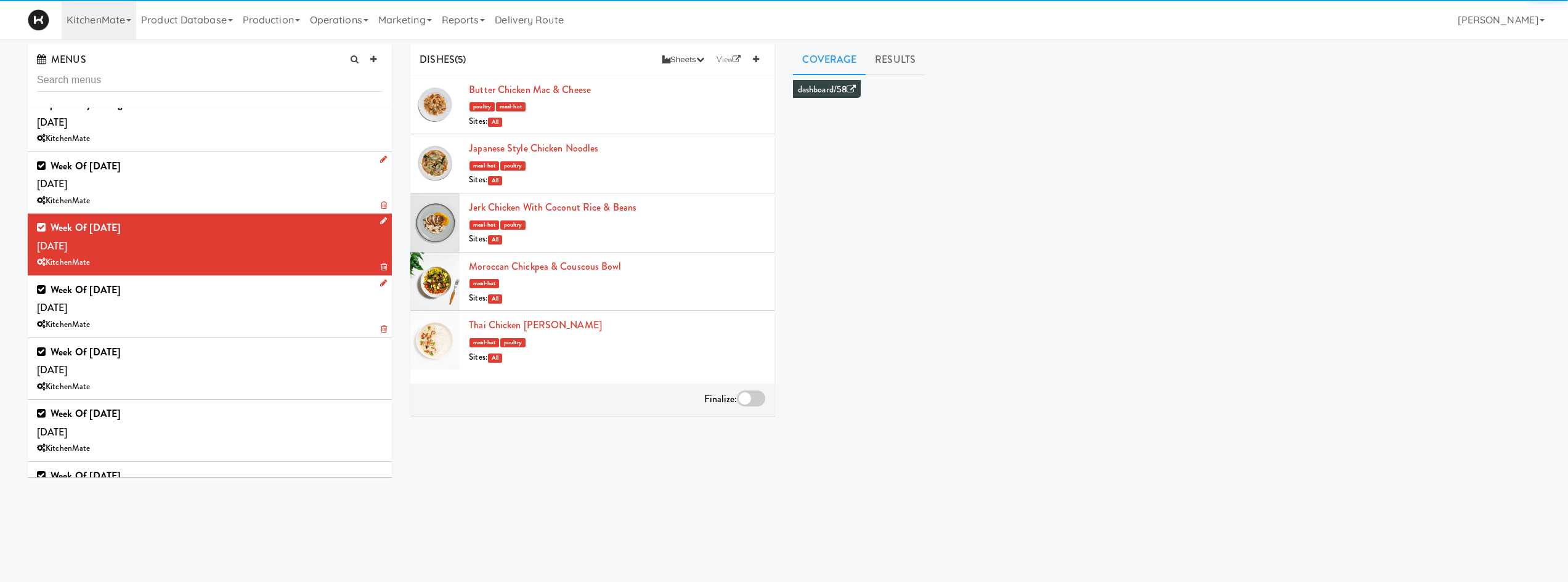
click at [272, 186] on div "Week of [DATE] [DATE] KitchenMate" at bounding box center [209, 183] width 346 height 52
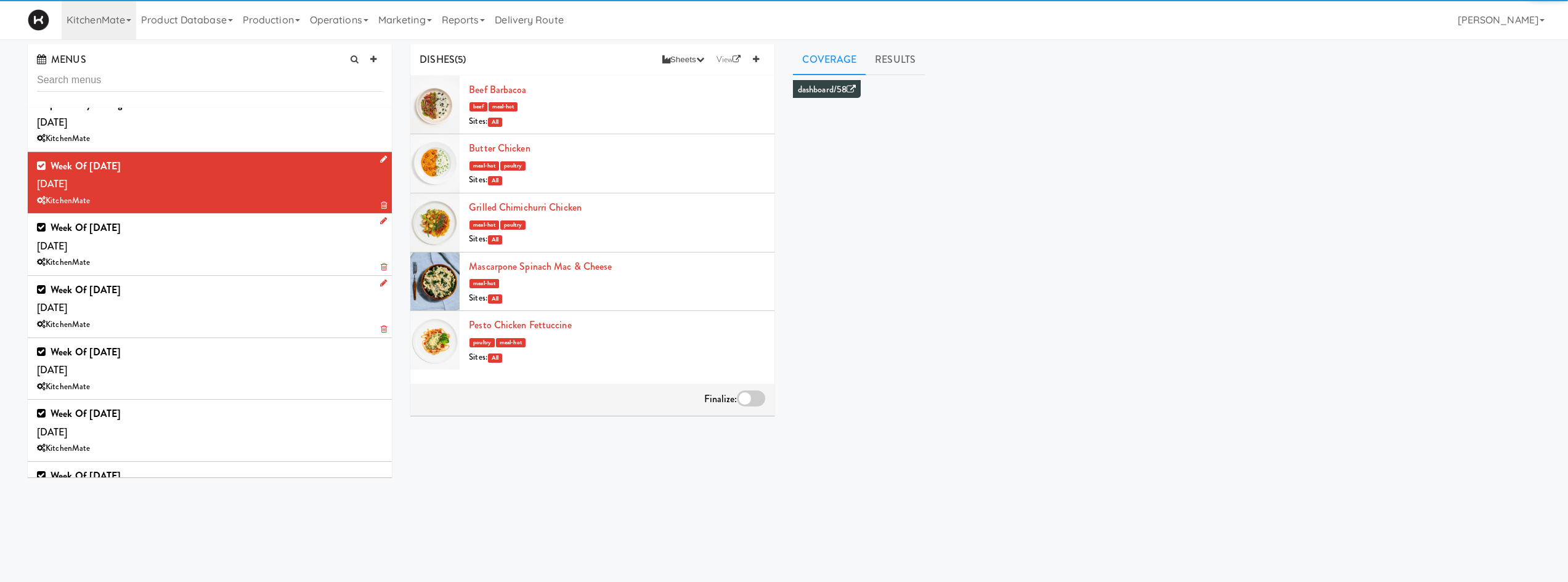
click at [380, 159] on icon at bounding box center [383, 158] width 7 height 8
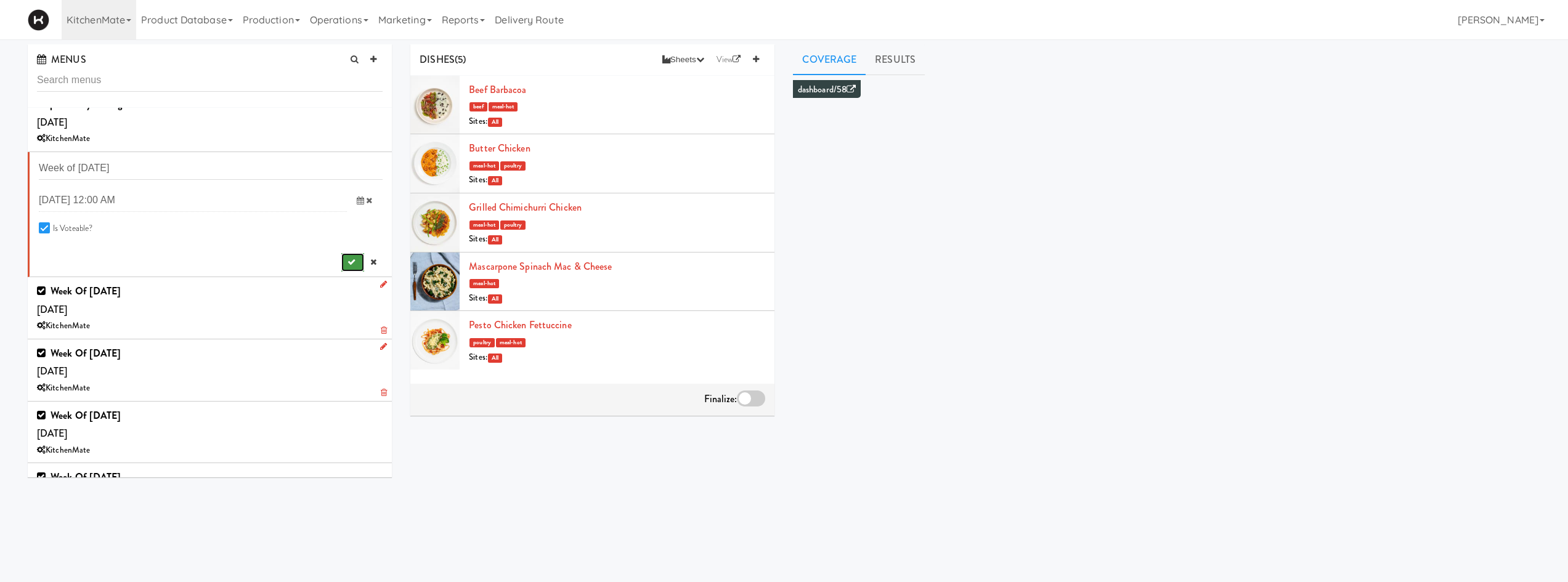
click at [348, 258] on button "submit" at bounding box center [353, 262] width 23 height 18
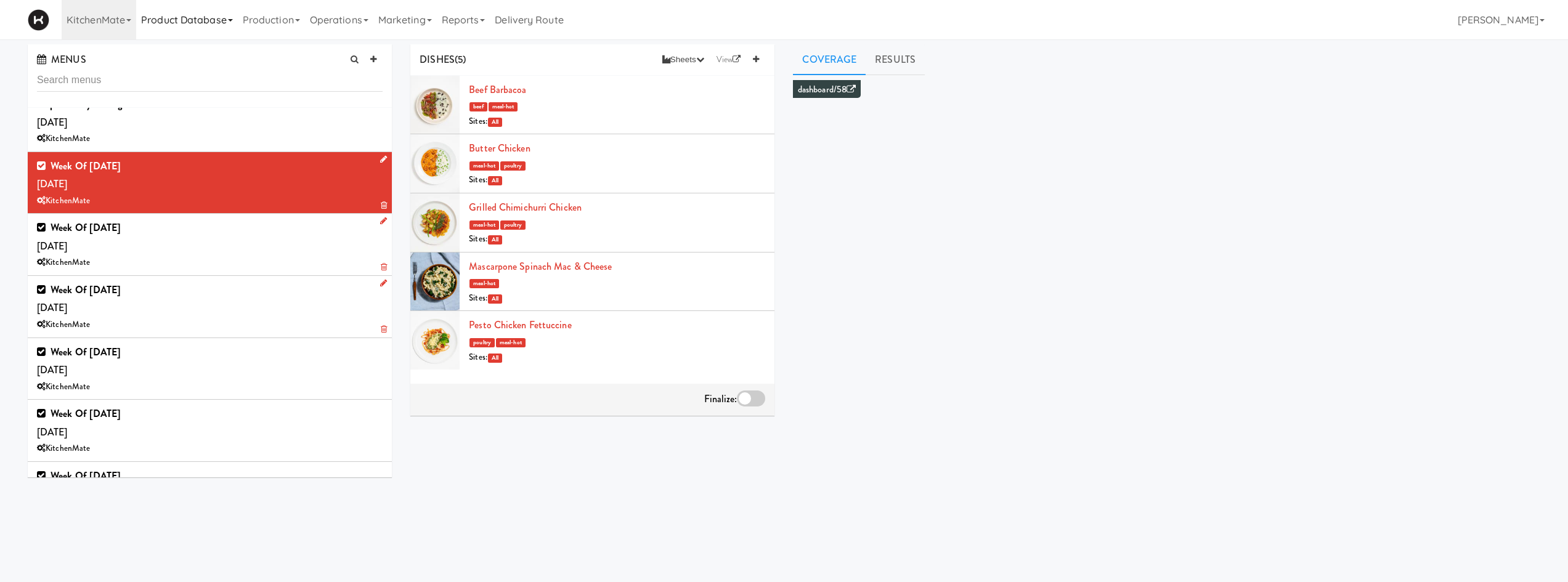
scroll to position [288, 0]
